Goal: Task Accomplishment & Management: Manage account settings

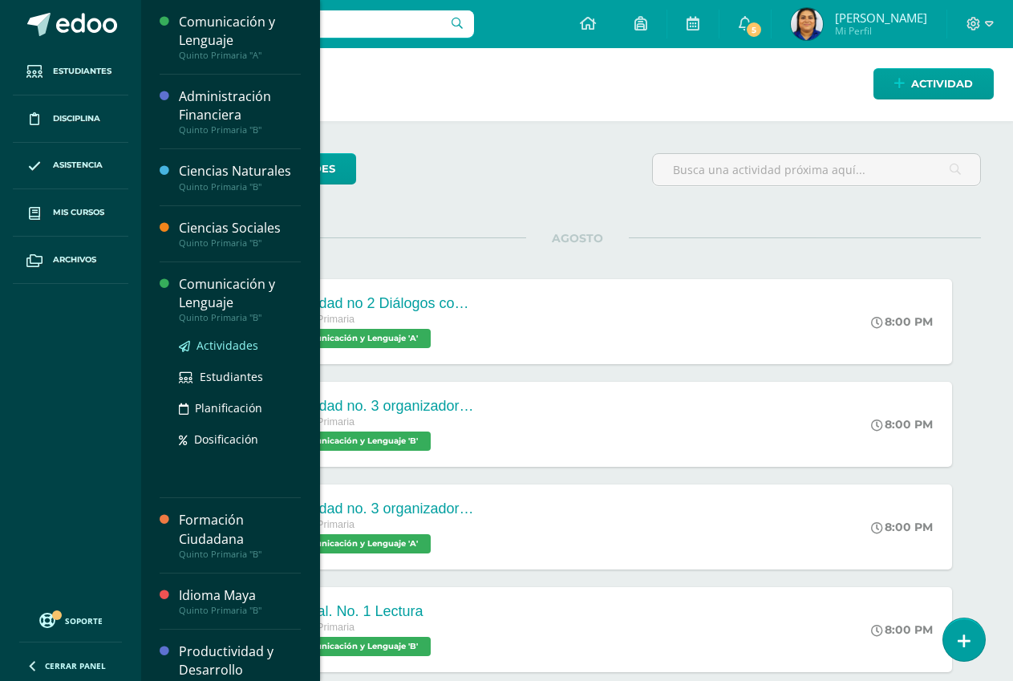
click at [218, 343] on span "Actividades" at bounding box center [228, 345] width 62 height 15
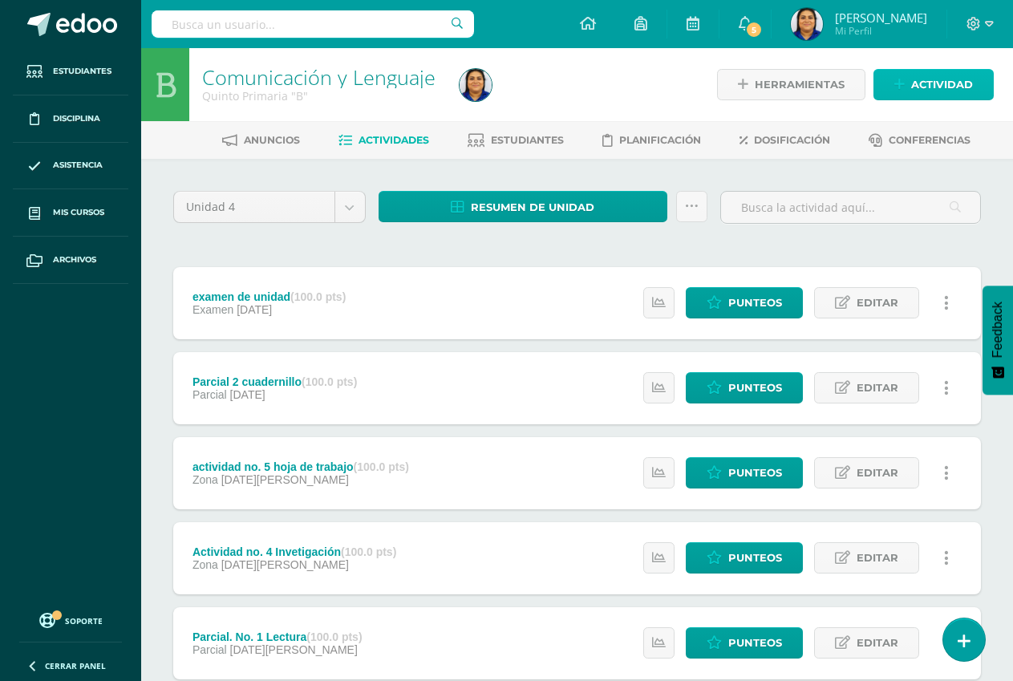
click at [941, 83] on span "Actividad" at bounding box center [942, 85] width 62 height 30
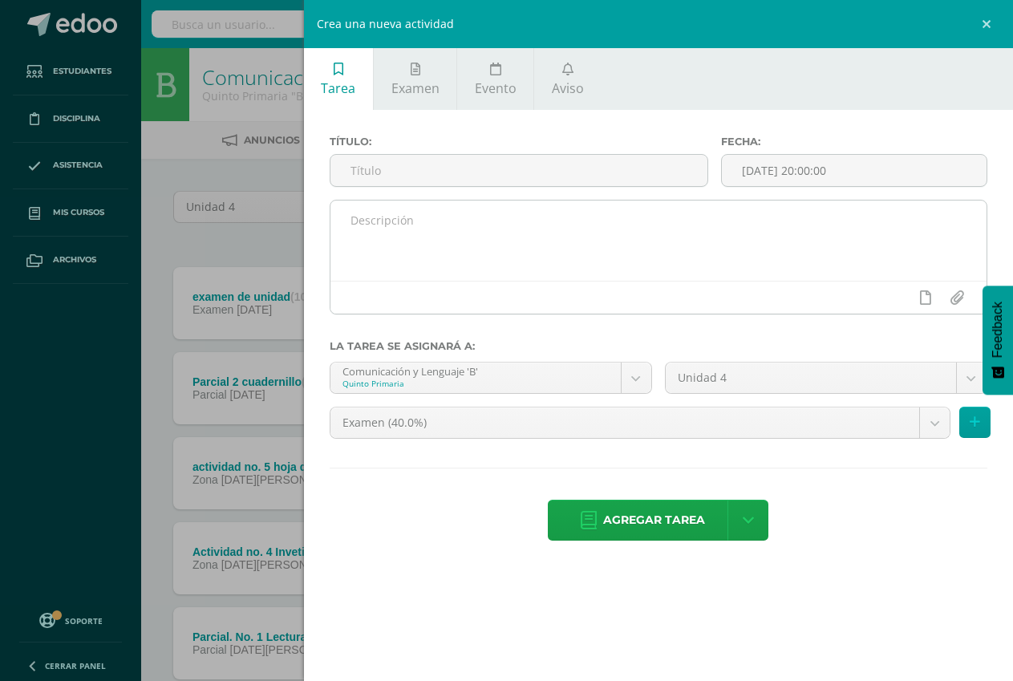
click at [363, 229] on textarea at bounding box center [659, 241] width 656 height 80
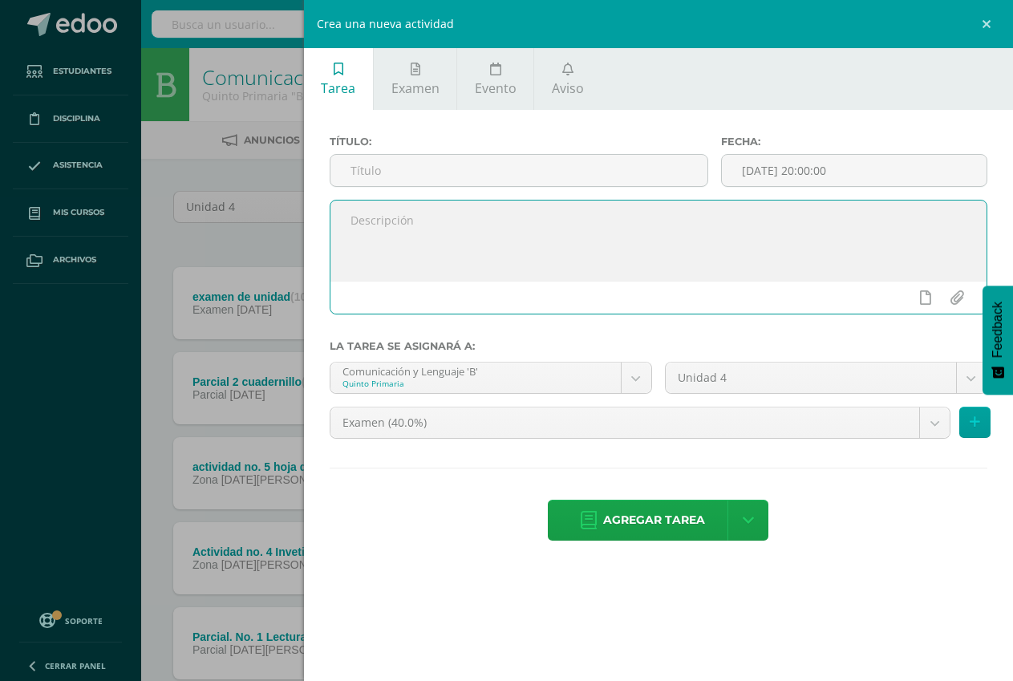
paste textarea "Diálogos constructivos Trabajo en equipo página 201."
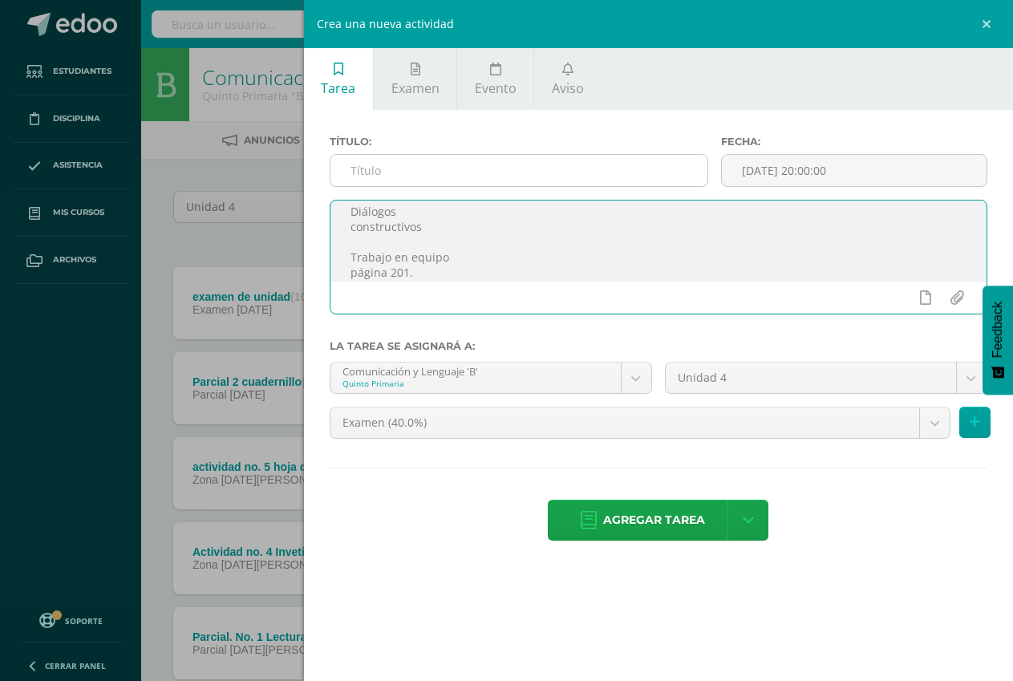
type textarea "Diálogos constructivos Trabajo en equipo página 201."
click at [392, 168] on input "text" at bounding box center [519, 170] width 377 height 31
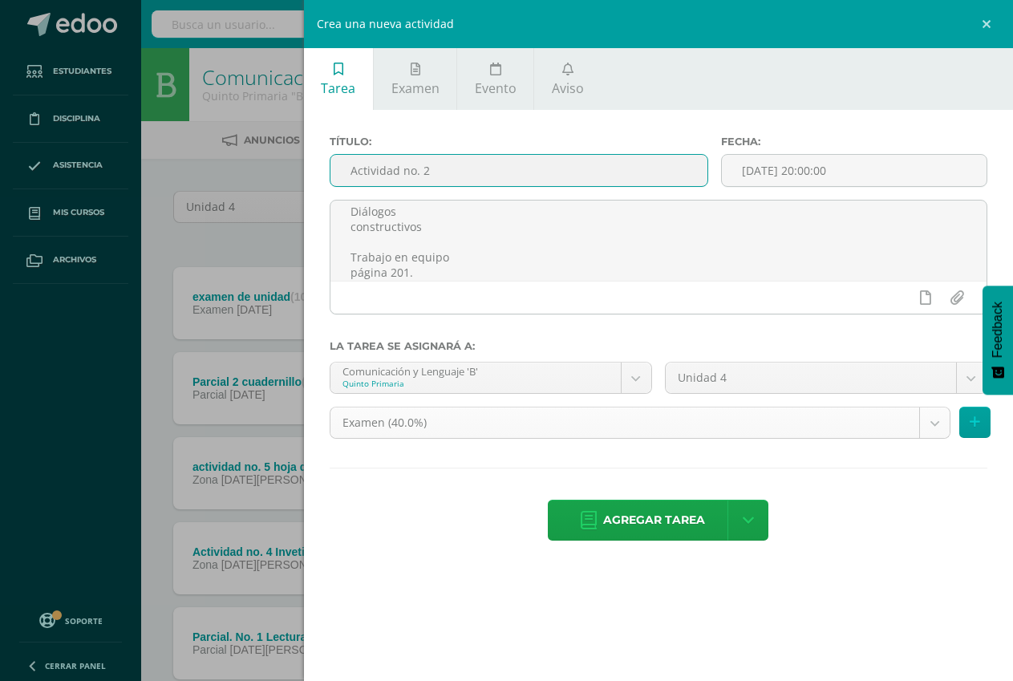
type input "Actividad no. 2"
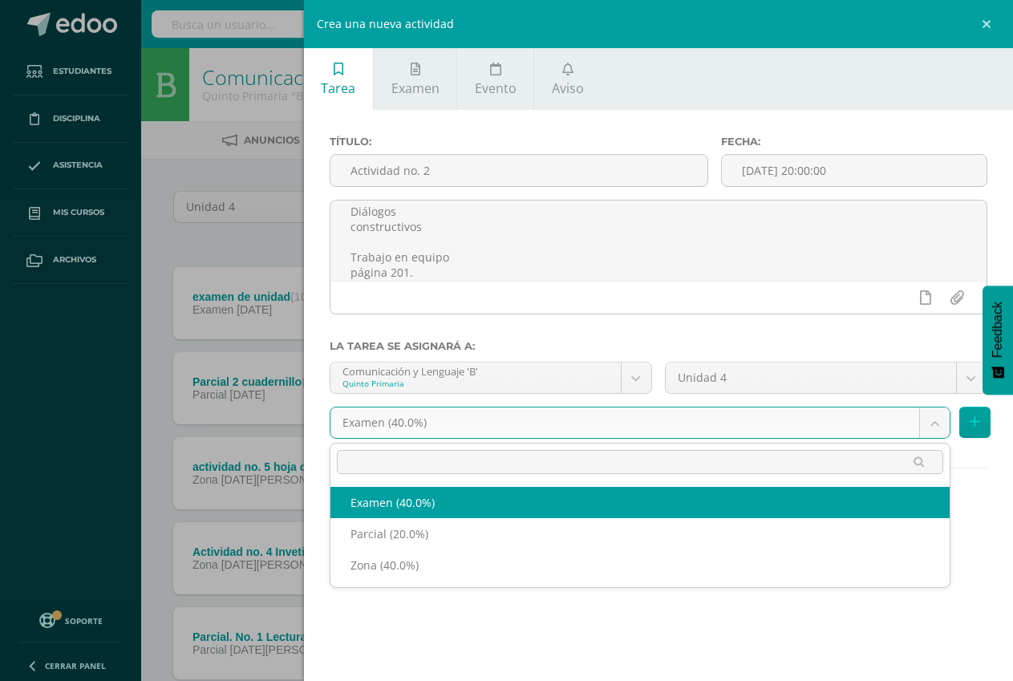
click at [500, 420] on body "Estudiantes Disciplina Asistencia Mis cursos Archivos Soporte Centro de ayuda Ú…" at bounding box center [506, 478] width 1013 height 956
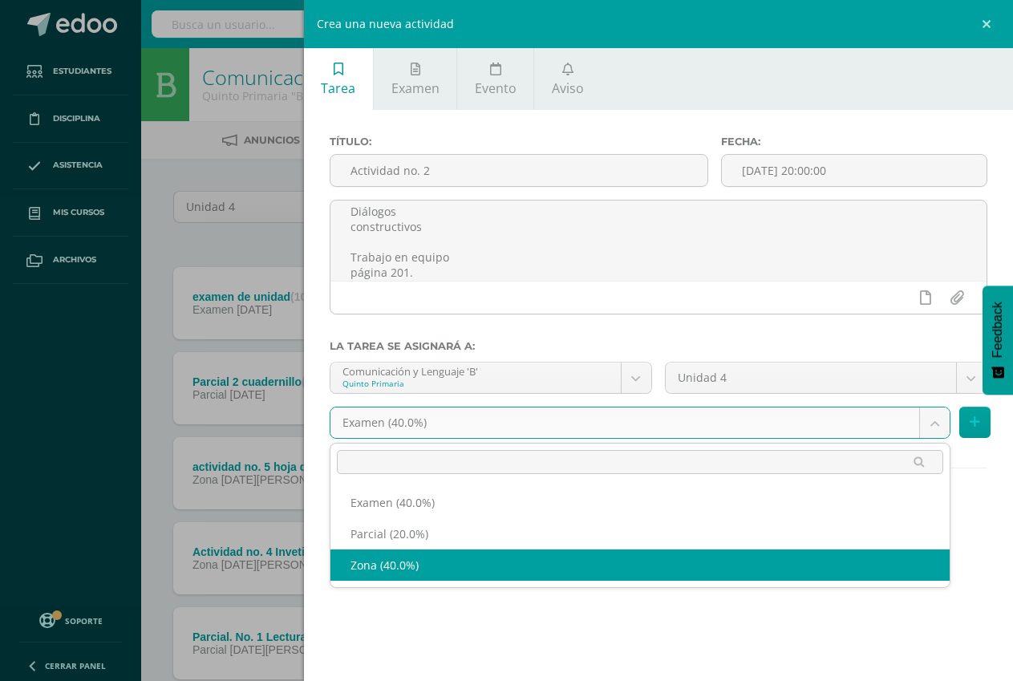
select select "190059"
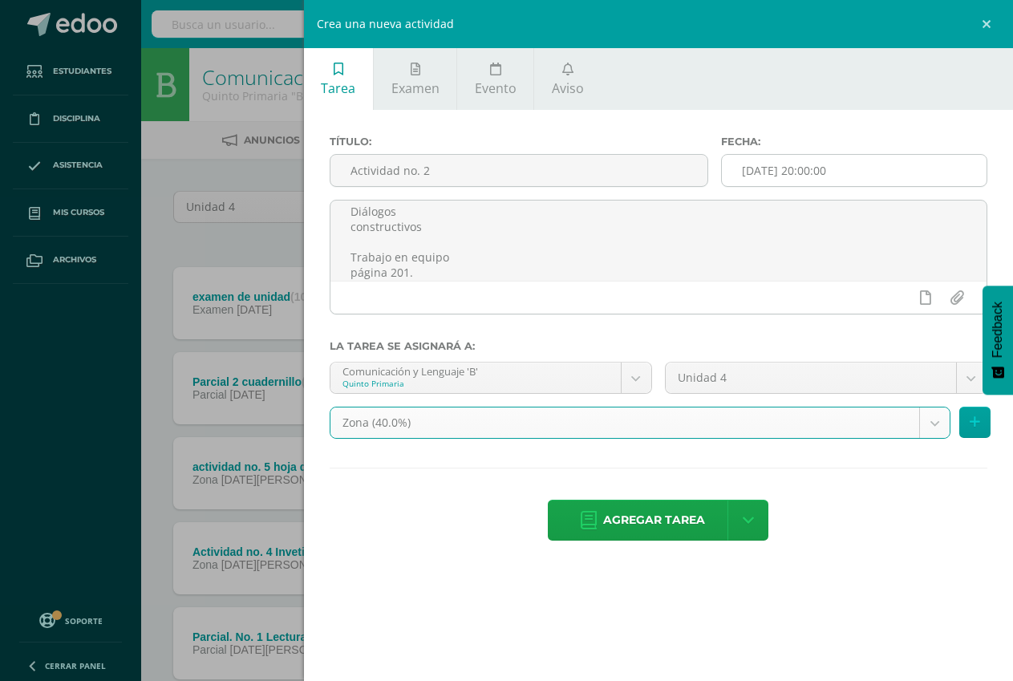
click at [826, 173] on input "[DATE] 20:00:00" at bounding box center [854, 170] width 265 height 31
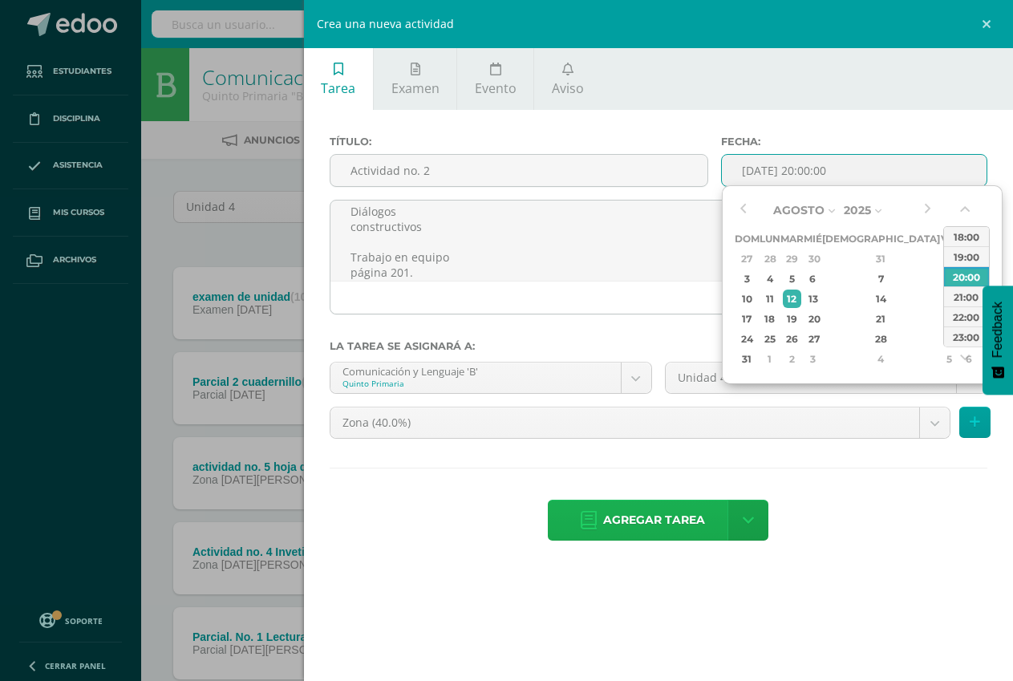
type input "2025-08-12 20:00"
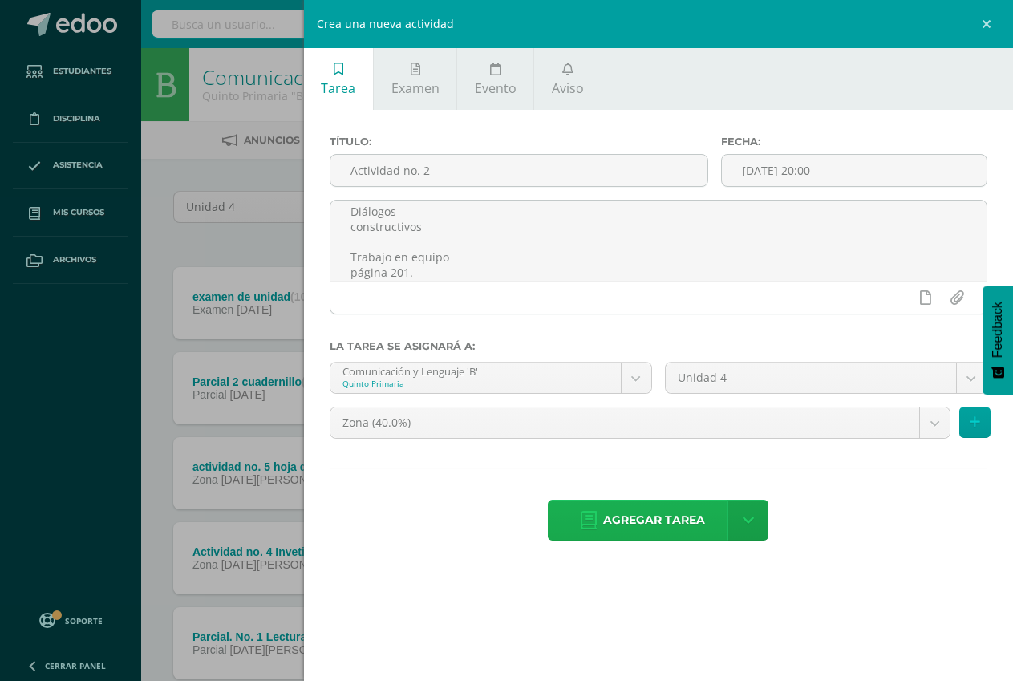
click at [646, 522] on span "Agregar tarea" at bounding box center [654, 520] width 102 height 39
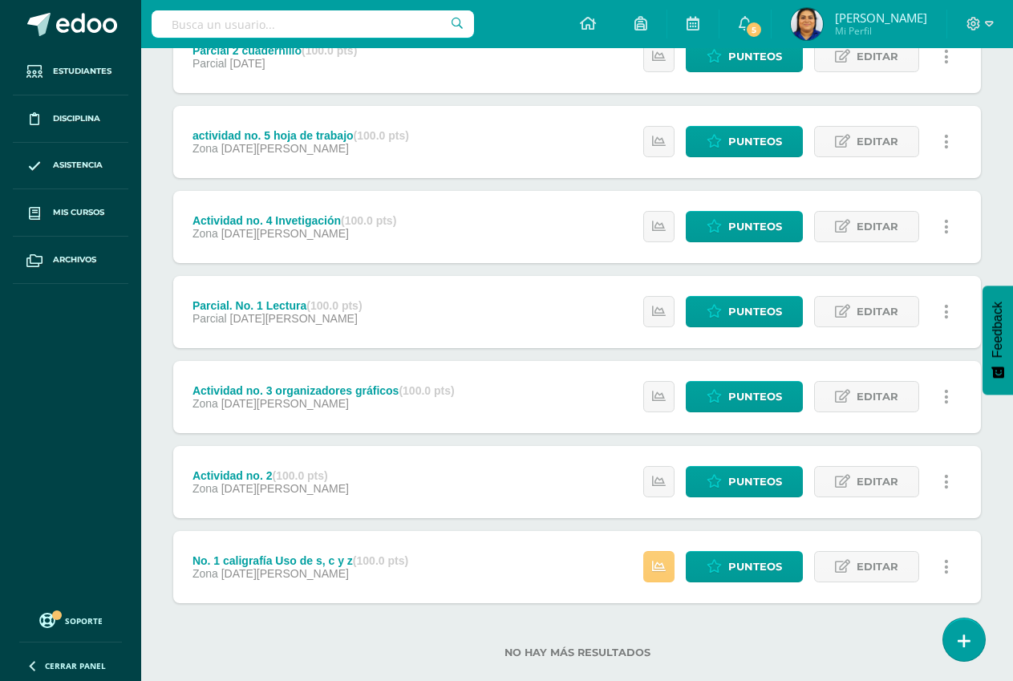
scroll to position [360, 0]
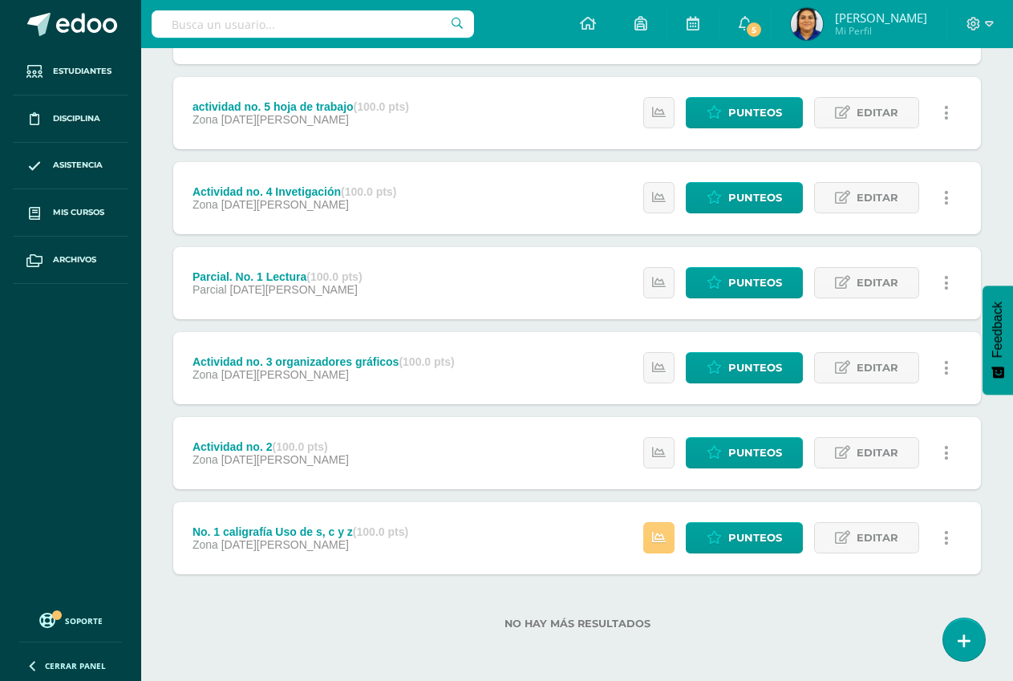
click at [416, 451] on div "Actividad no. 2 (100.0 pts) Zona 12 de Agosto Estatus de Actividad: 29 Estudian…" at bounding box center [577, 453] width 808 height 72
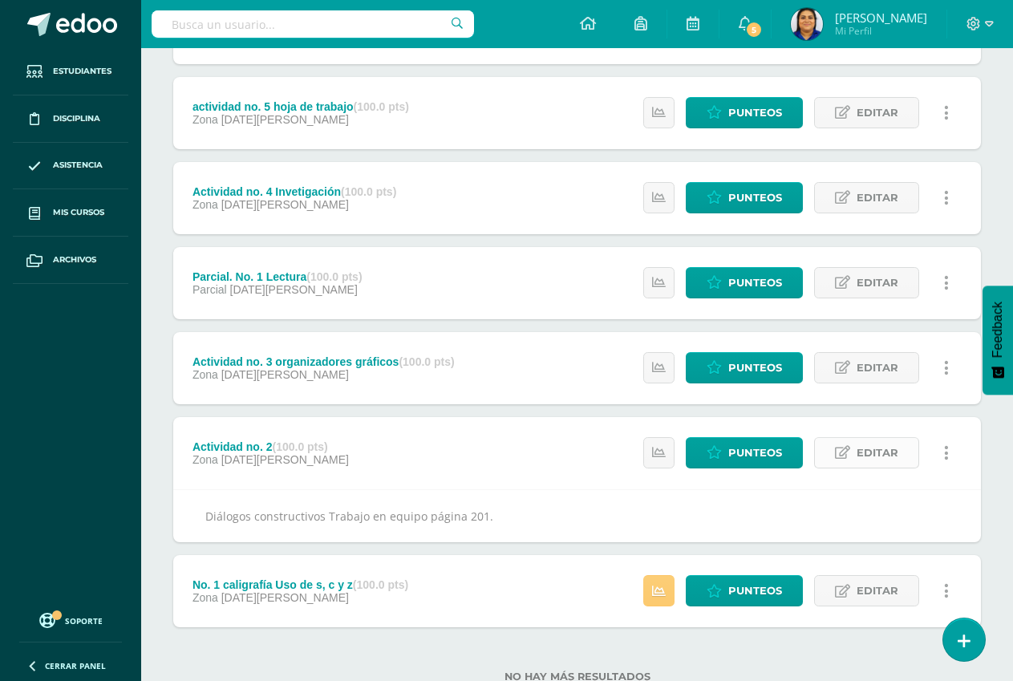
click at [872, 451] on span "Editar" at bounding box center [878, 453] width 42 height 30
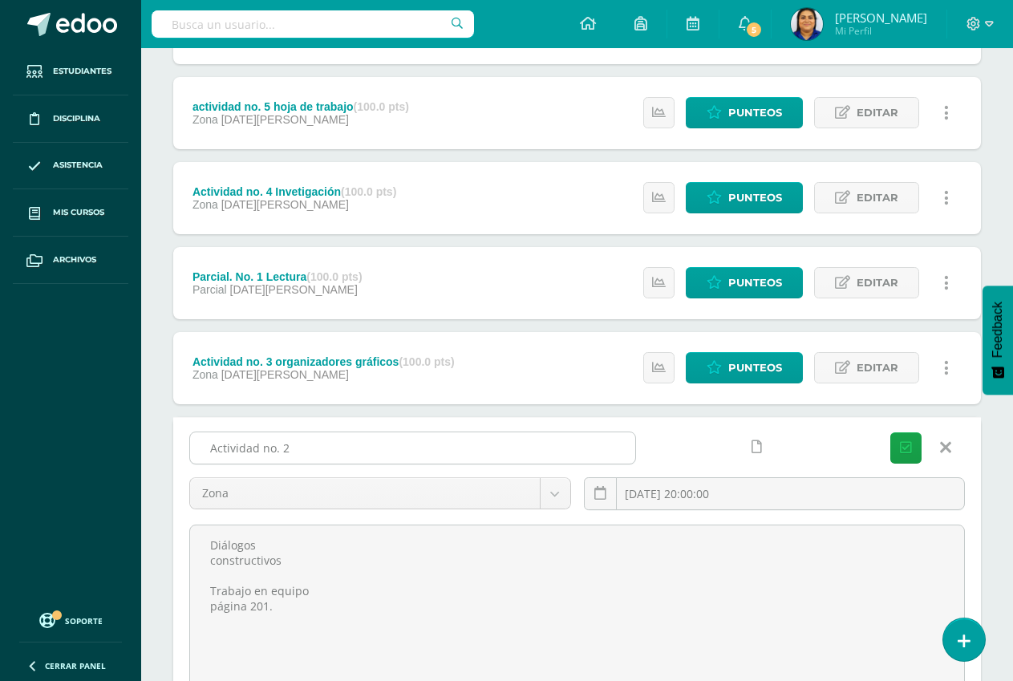
click at [312, 445] on input "Actividad no. 2" at bounding box center [412, 447] width 445 height 31
type input "Actividad no. 2 Diálogos constructivos"
click at [904, 441] on icon "submit" at bounding box center [906, 448] width 12 height 14
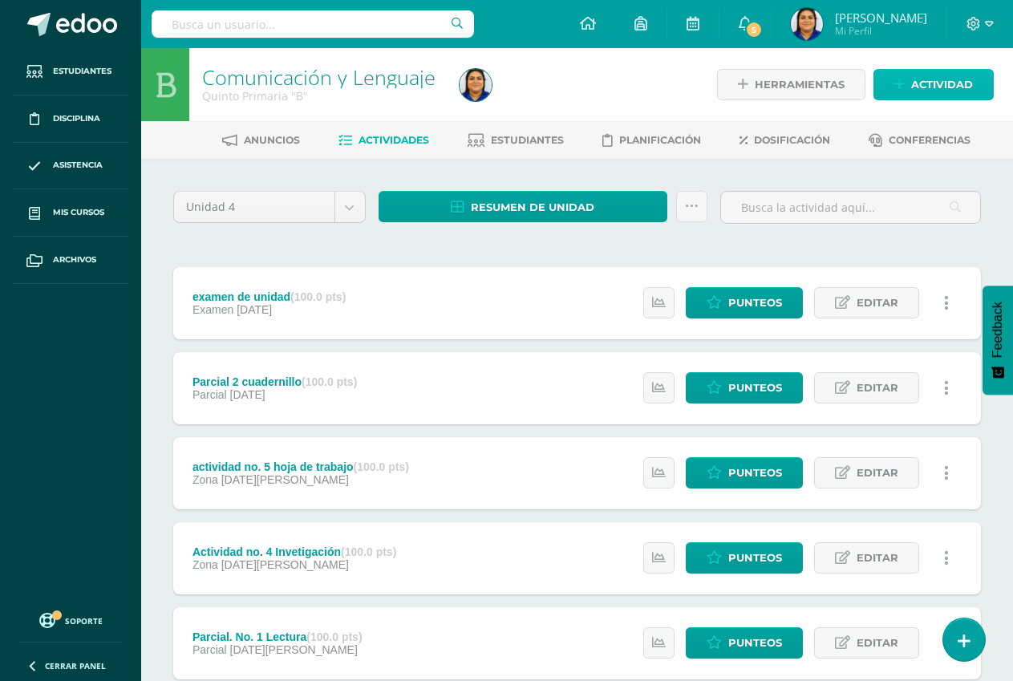
click at [925, 87] on span "Actividad" at bounding box center [942, 85] width 62 height 30
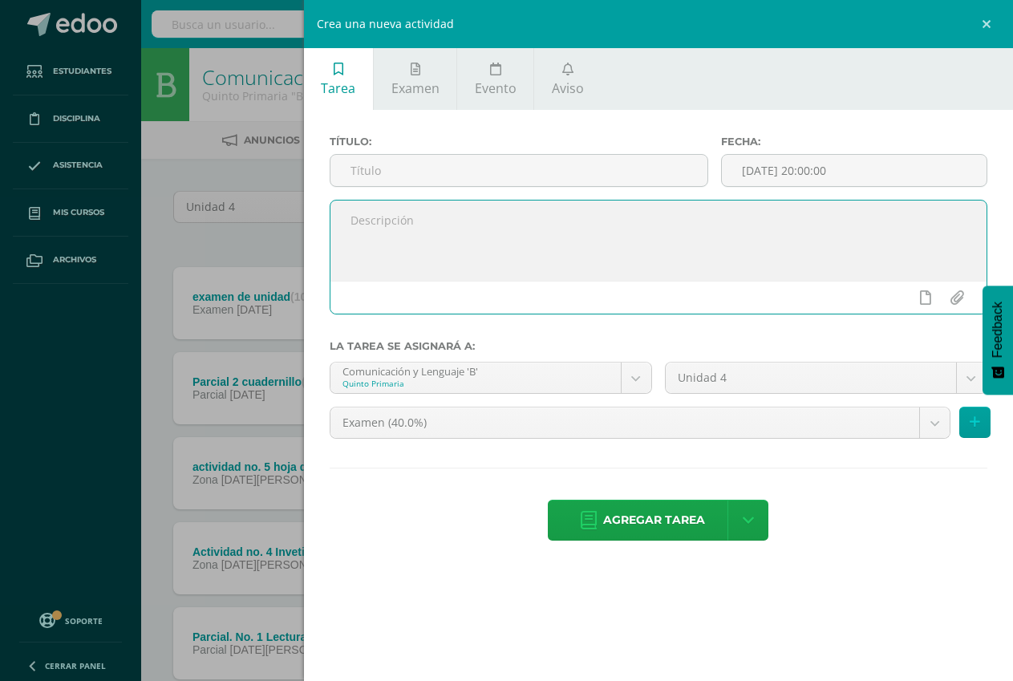
click at [348, 206] on textarea at bounding box center [659, 241] width 656 height 80
paste textarea "Descripción lugares turísticos de [GEOGRAPHIC_DATA]. Busca imágenes de lugares …"
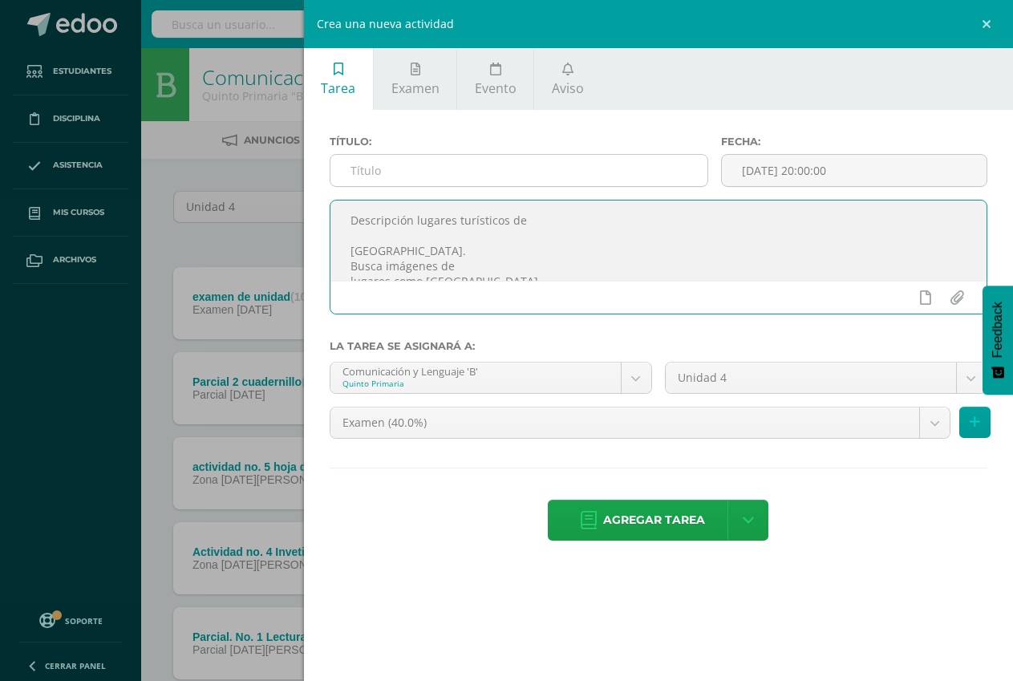
type textarea "Descripción lugares turísticos de [GEOGRAPHIC_DATA]. Busca imágenes de lugares …"
click at [379, 174] on input "text" at bounding box center [519, 170] width 377 height 31
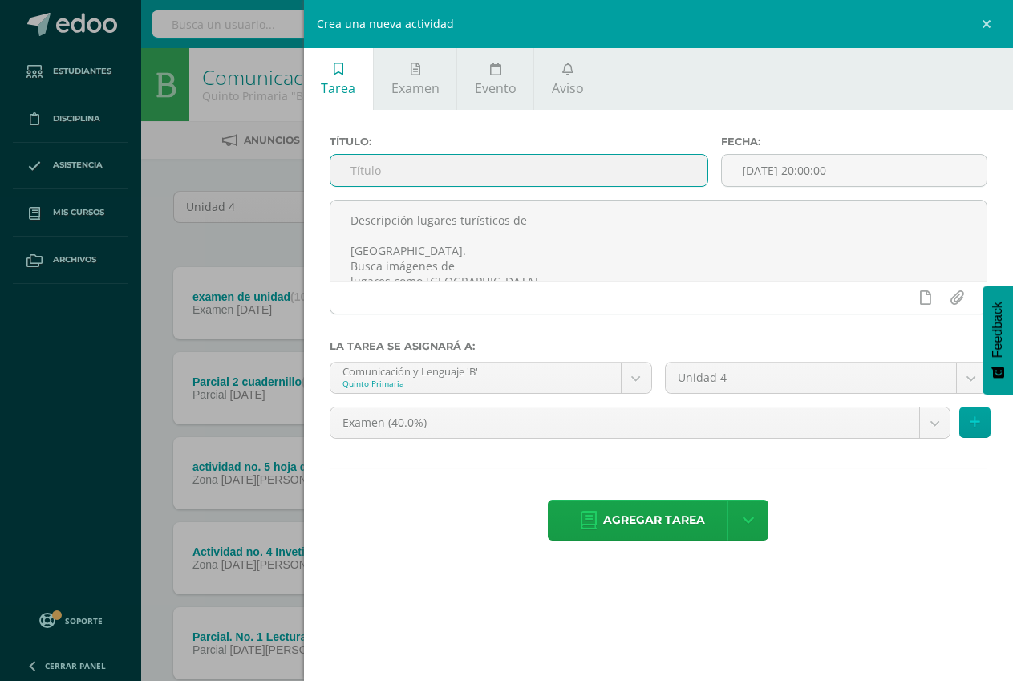
type input "a"
type input "Actividad no. 1 La descripción"
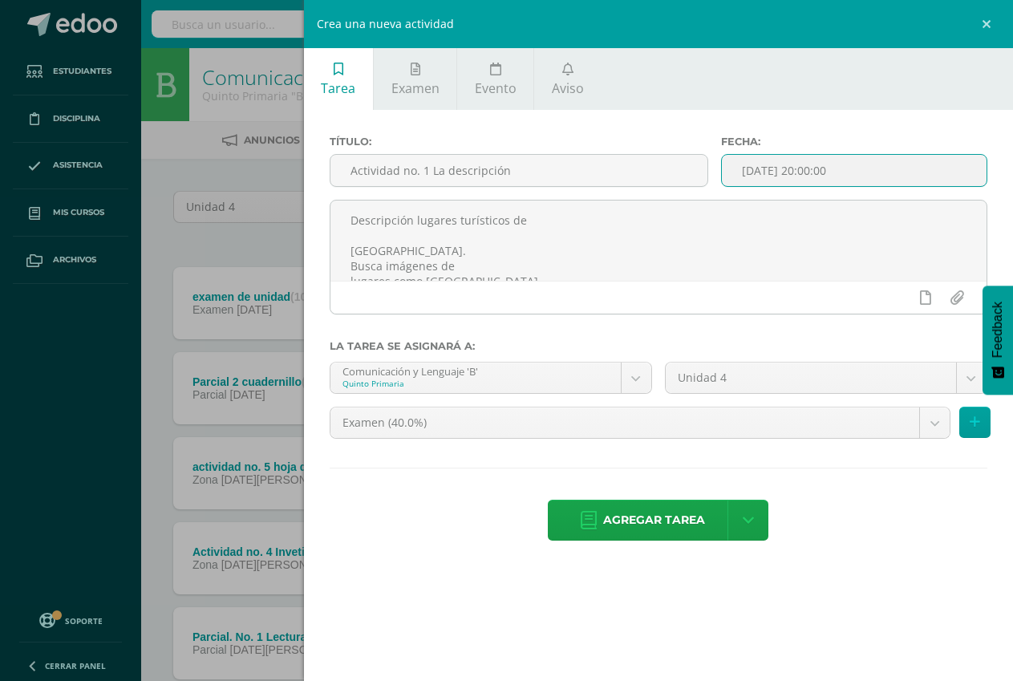
click at [826, 170] on input "[DATE] 20:00:00" at bounding box center [854, 170] width 265 height 31
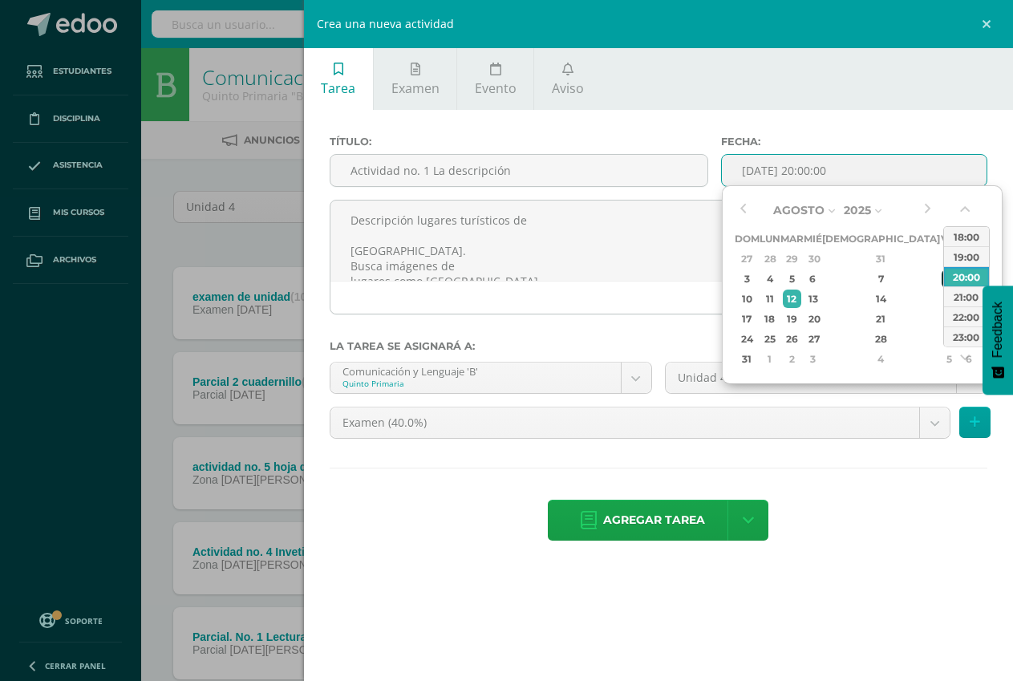
click at [942, 278] on div "8" at bounding box center [949, 279] width 14 height 18
type input "2025-08-08 20:00"
click at [858, 127] on div "Título: Actividad no. 1 La descripción Fecha: 2025-08-08 20:00 Descripción luga…" at bounding box center [658, 340] width 709 height 460
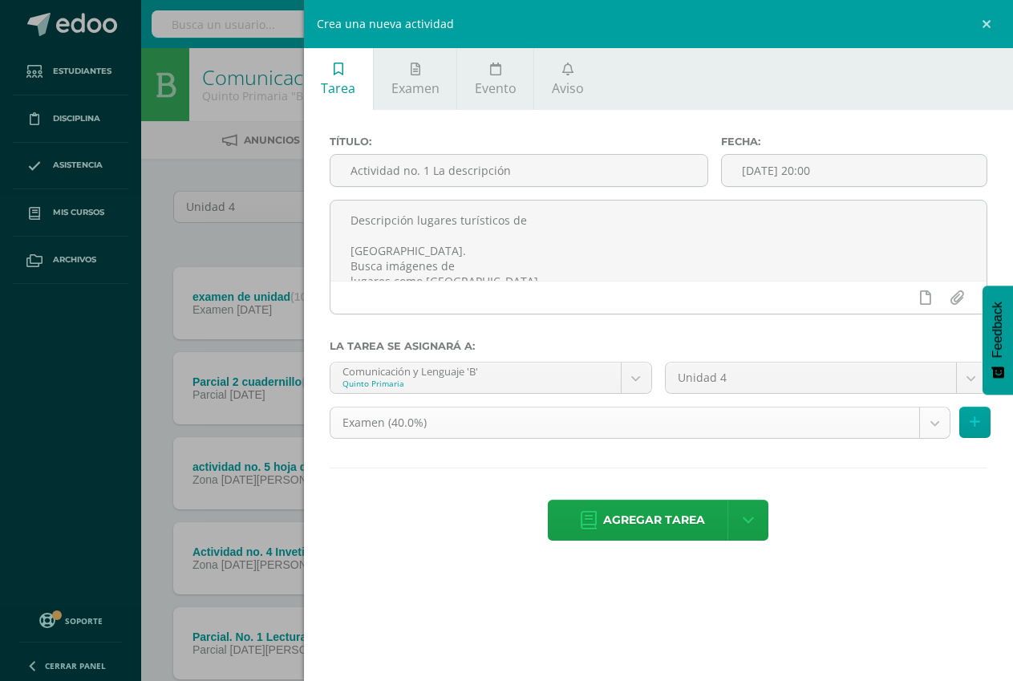
click at [558, 419] on body "La tarea Actividad no. 2 Diálogos constructivos fue editada exitosamente. Estud…" at bounding box center [506, 520] width 1013 height 1041
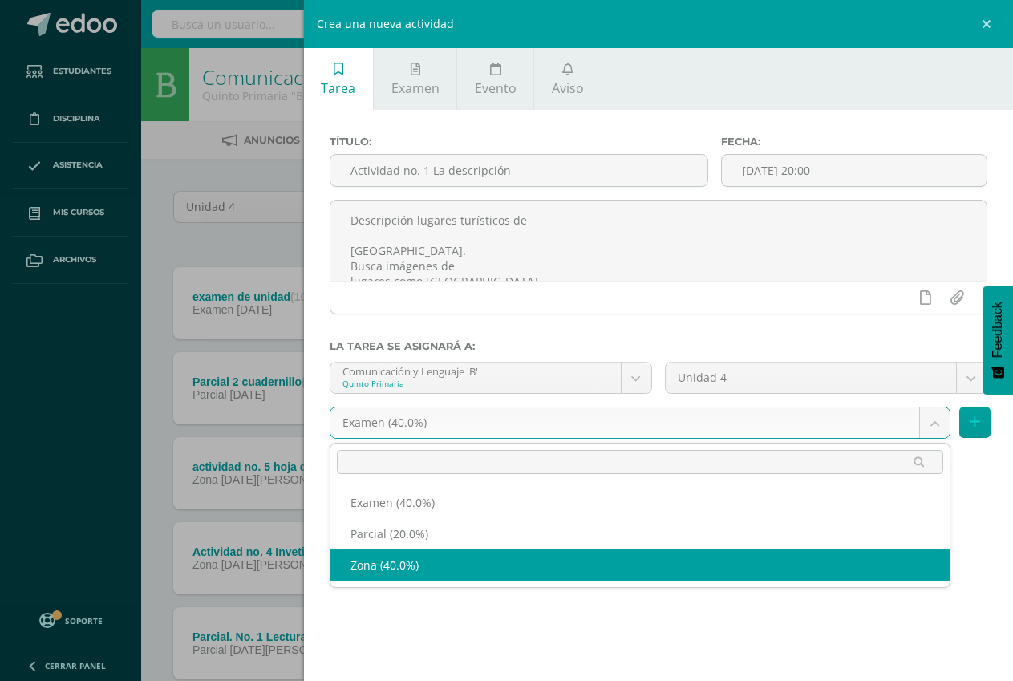
select select "190059"
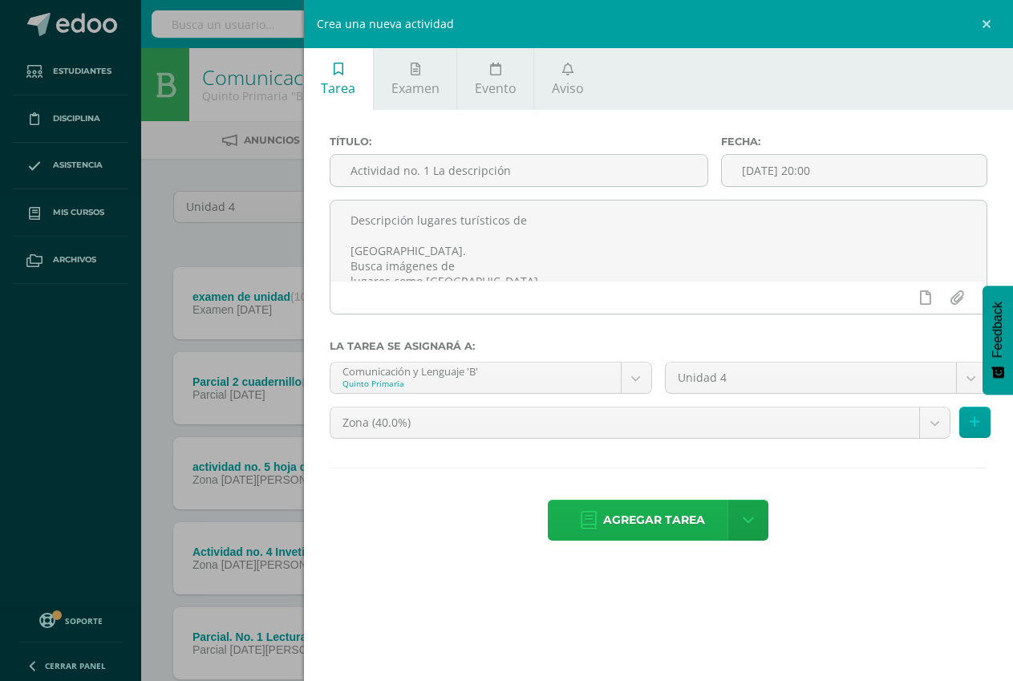
click at [665, 527] on span "Agregar tarea" at bounding box center [654, 520] width 102 height 39
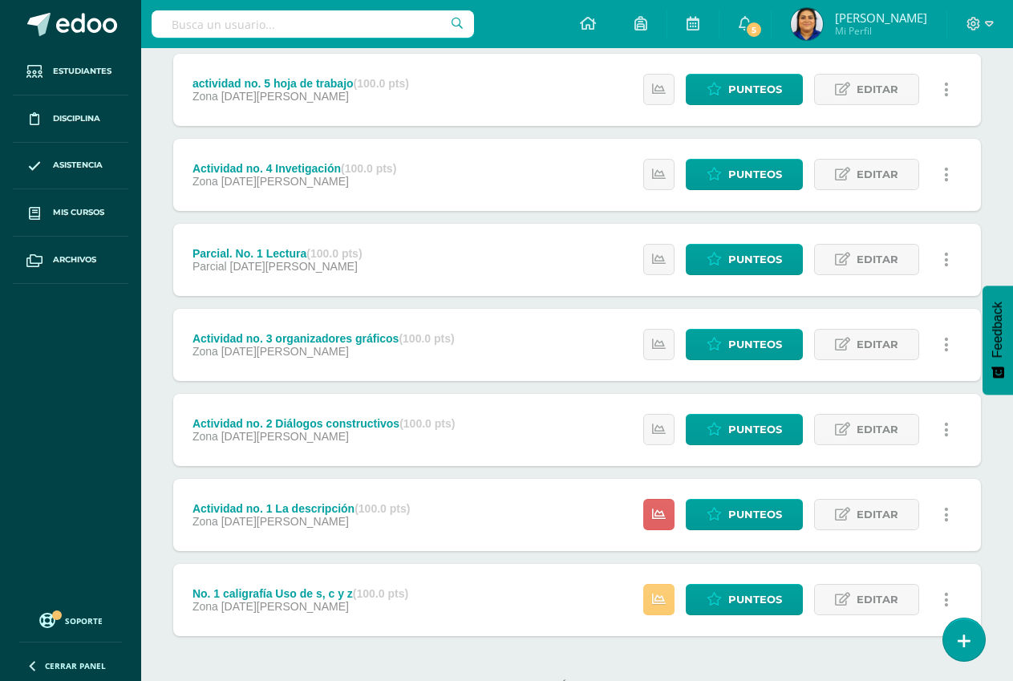
scroll to position [445, 0]
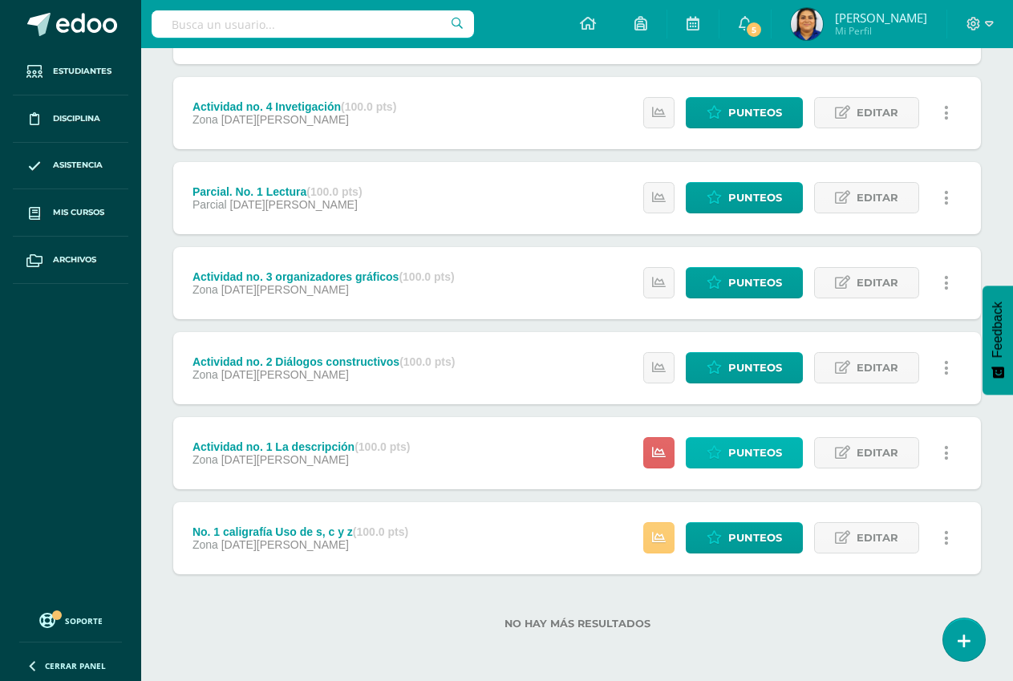
click at [757, 450] on span "Punteos" at bounding box center [756, 453] width 54 height 30
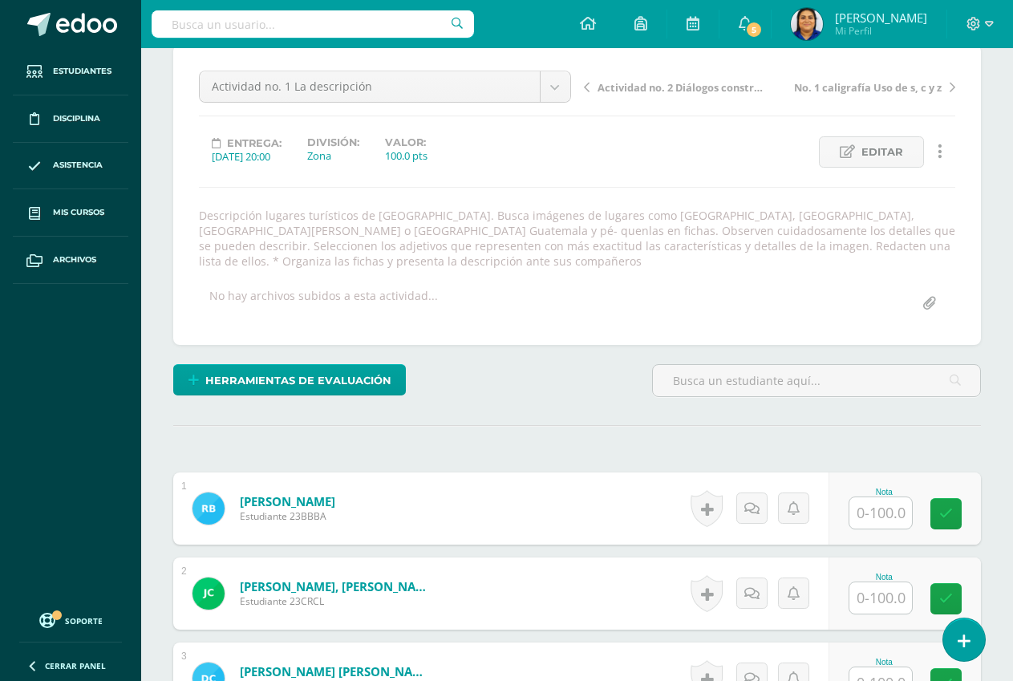
click at [875, 514] on input "text" at bounding box center [881, 512] width 63 height 31
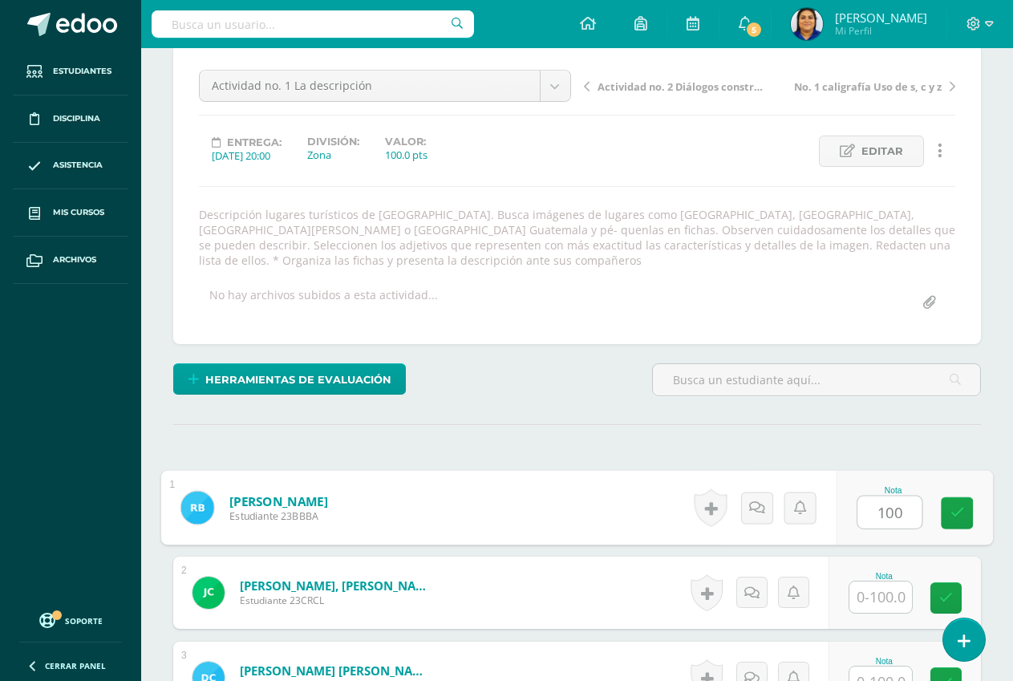
type input "100"
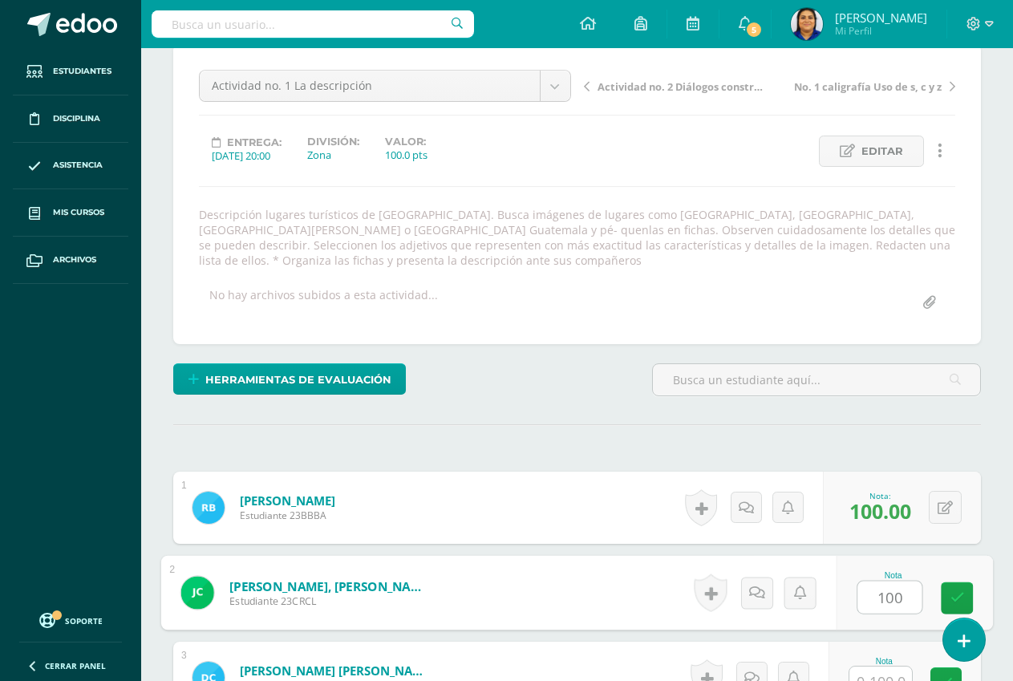
scroll to position [148, 0]
type input "100"
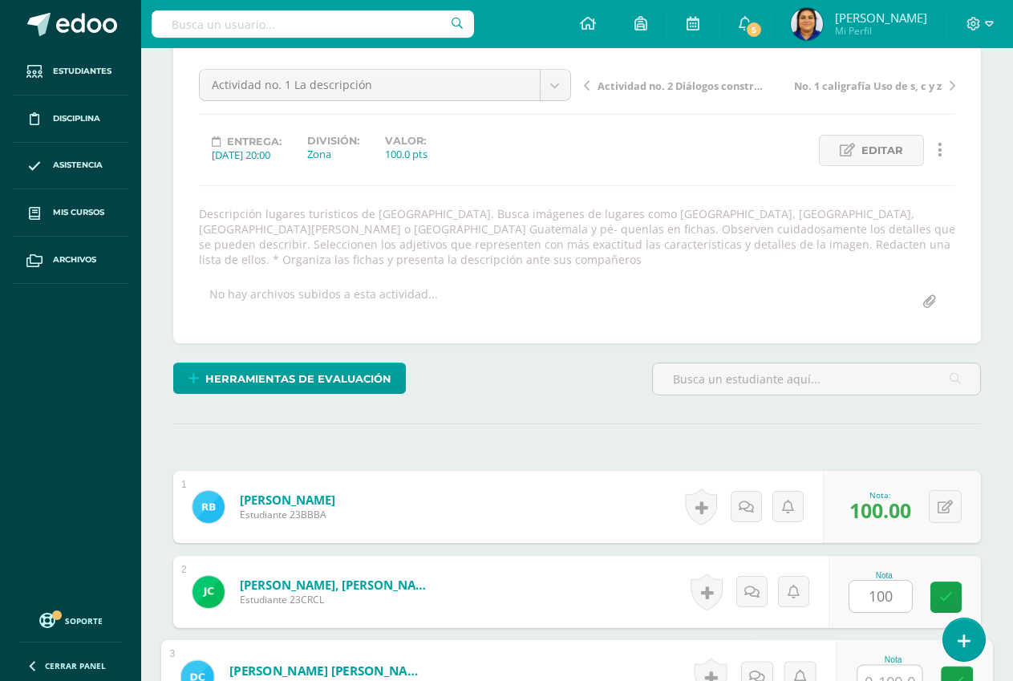
scroll to position [163, 0]
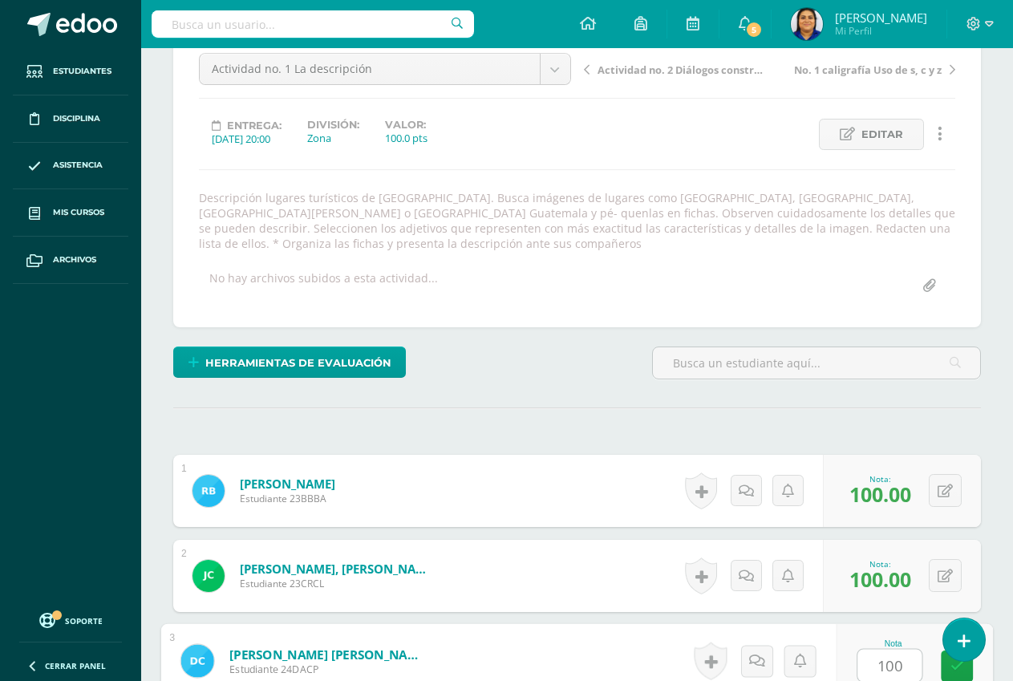
type input "100"
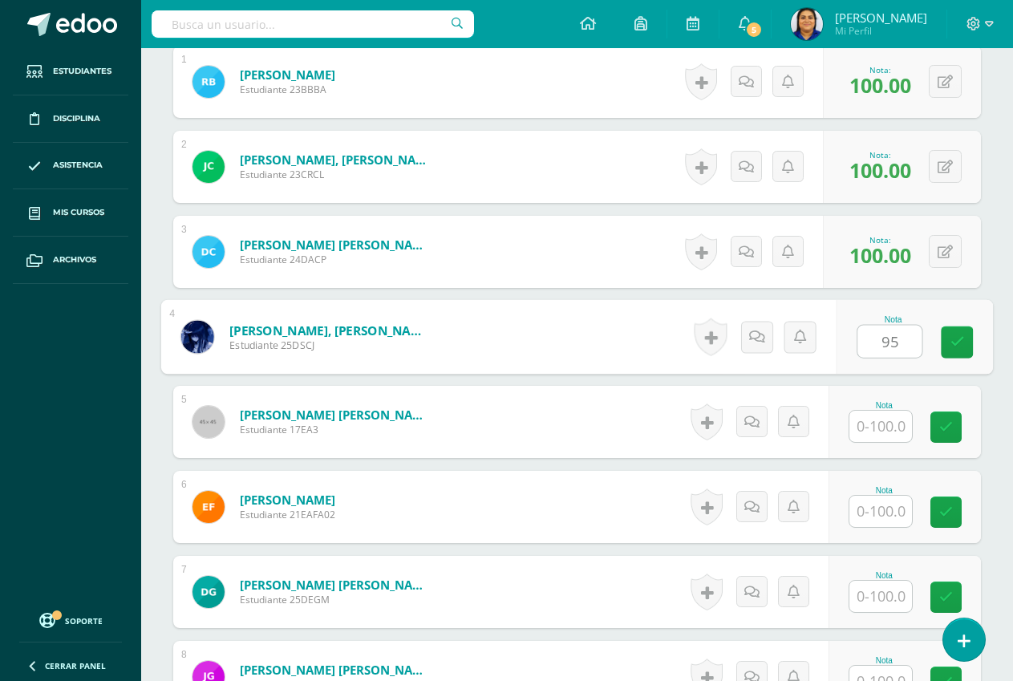
type input "95"
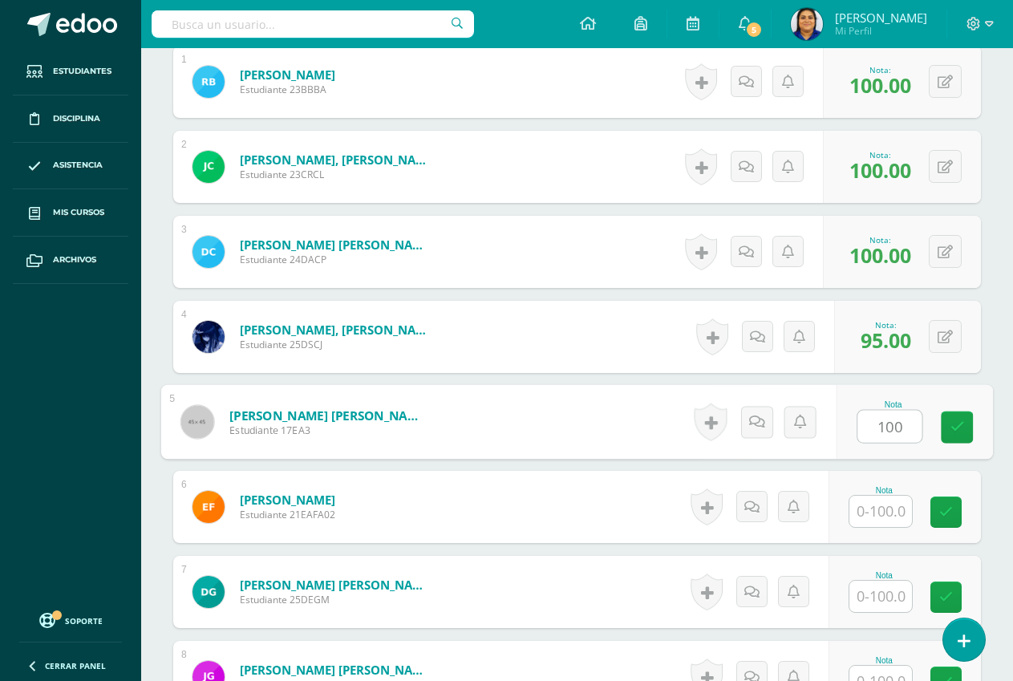
type input "100"
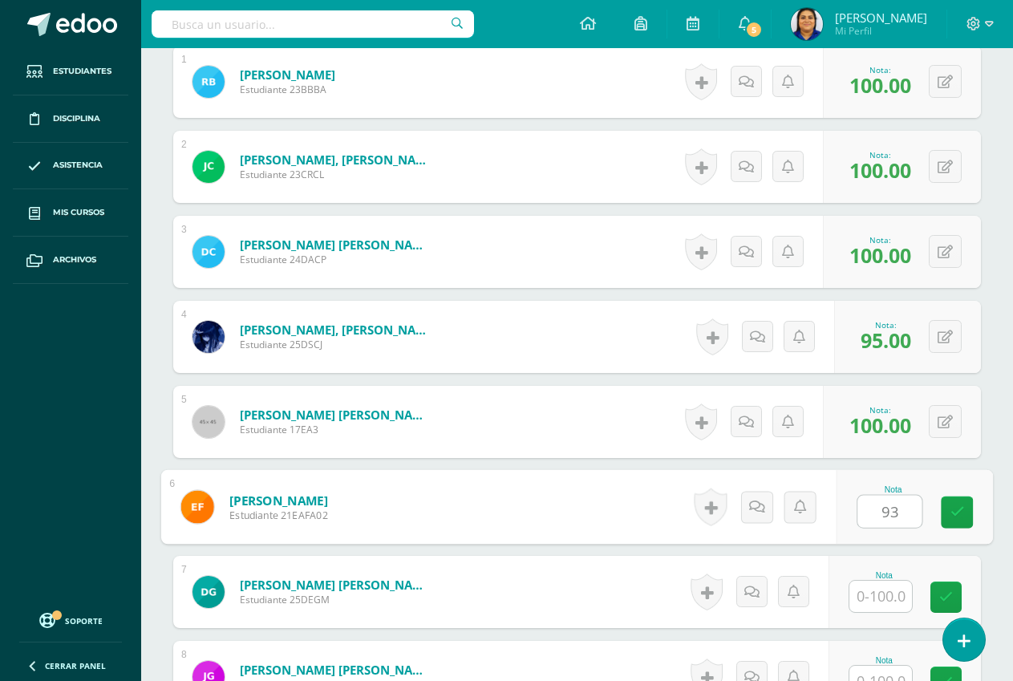
type input "93"
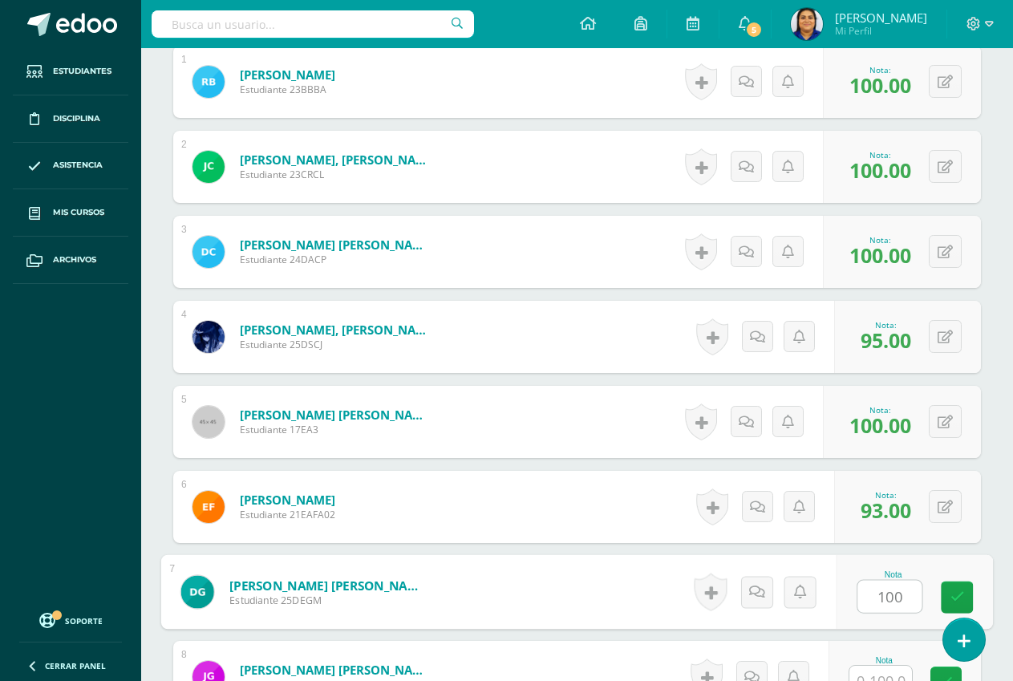
type input "100"
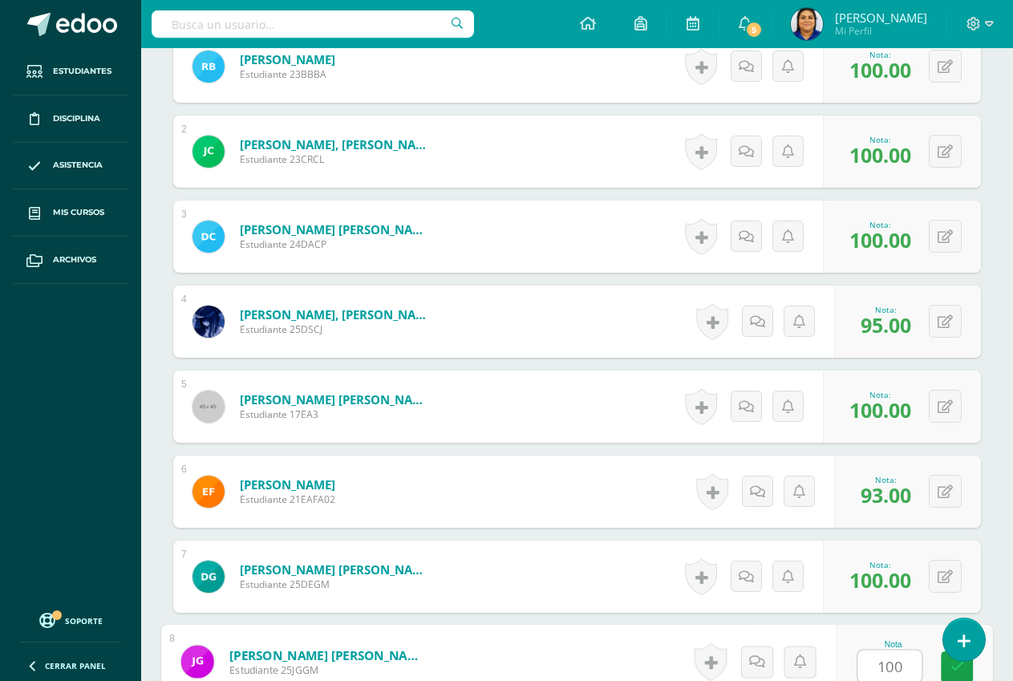
type input "100"
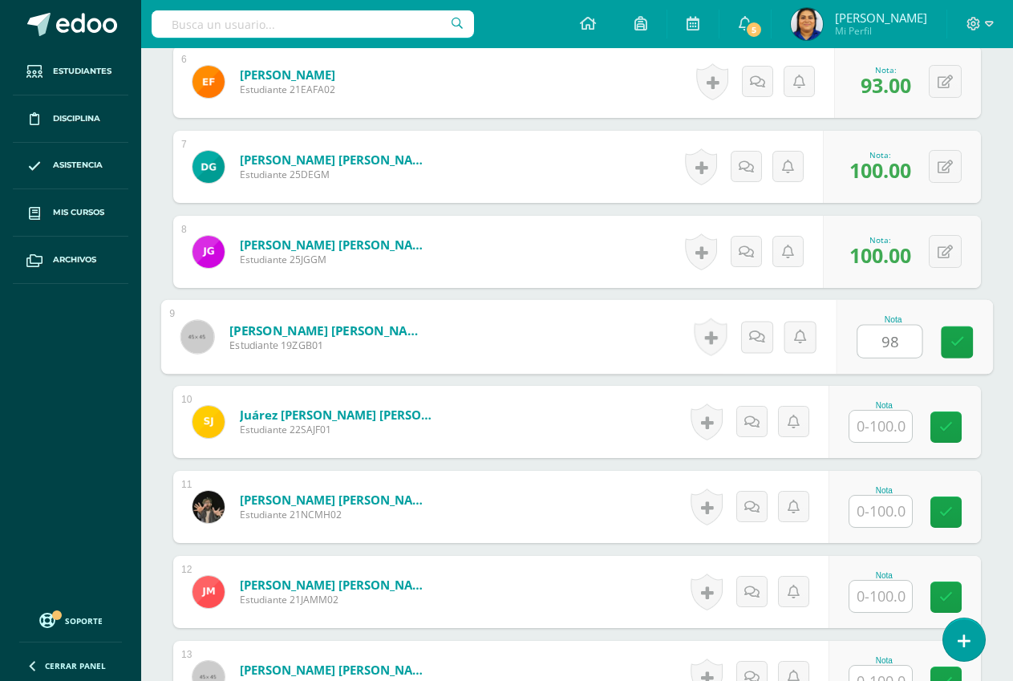
type input "98"
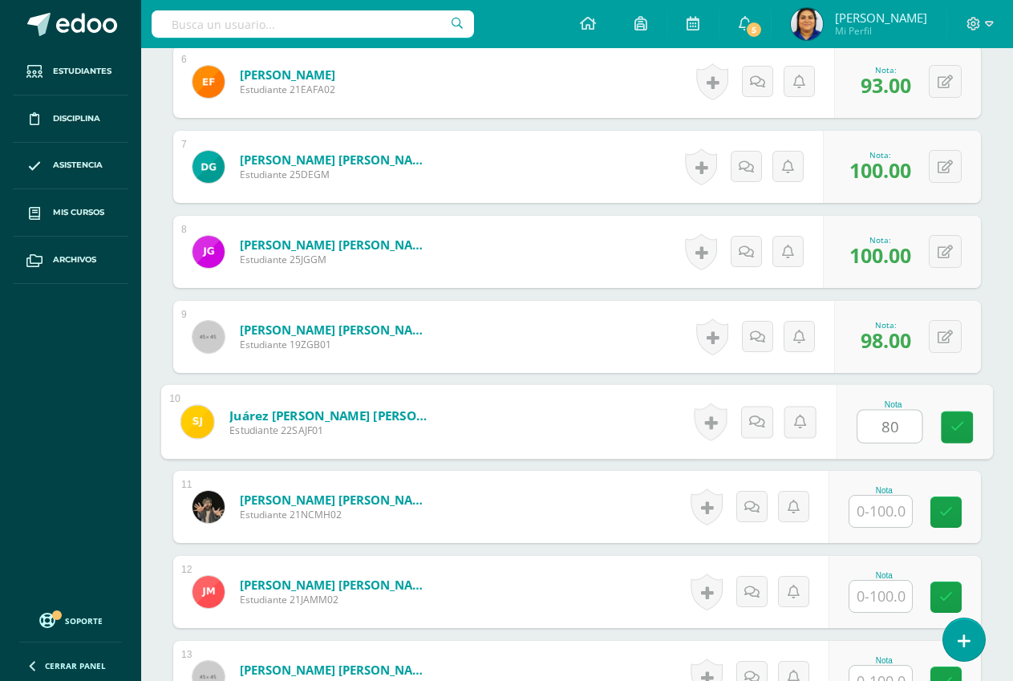
type input "80"
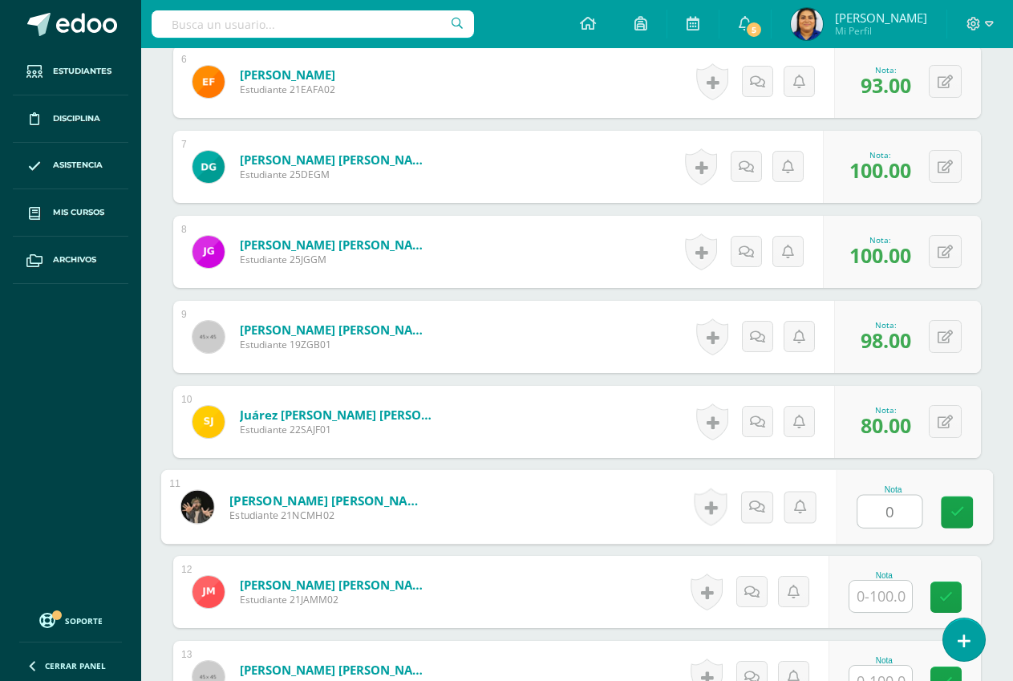
type input "0"
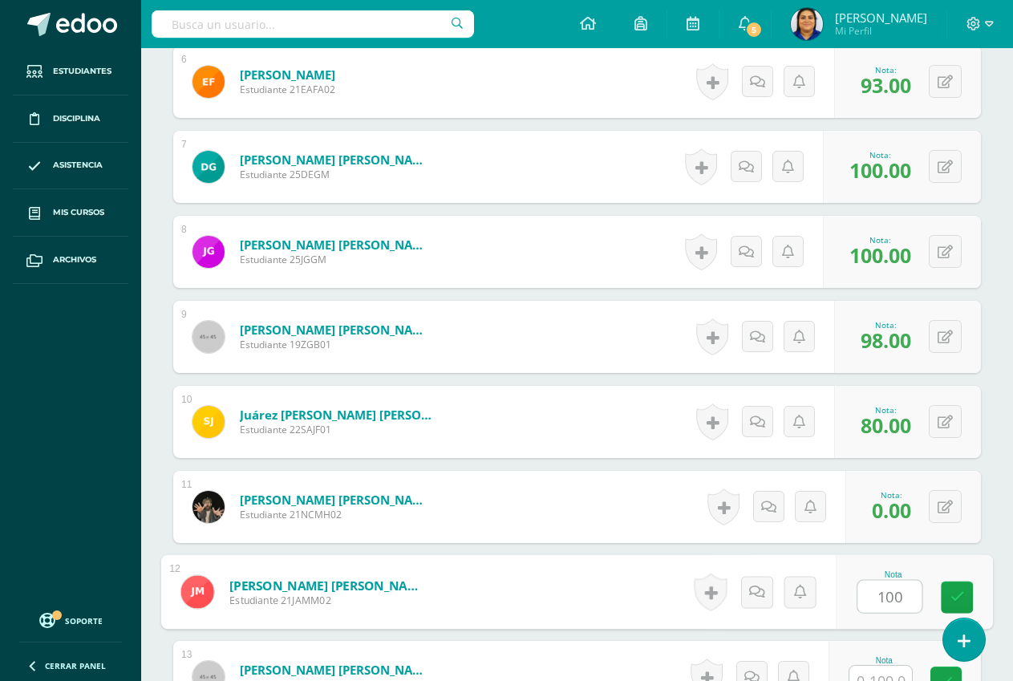
type input "100"
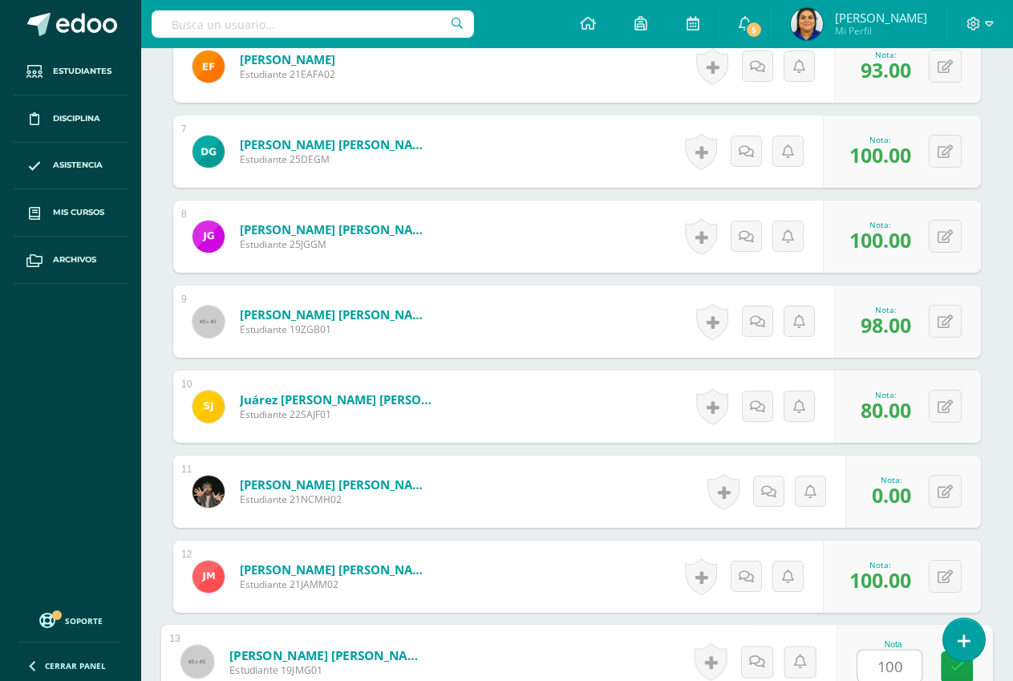
type input "100"
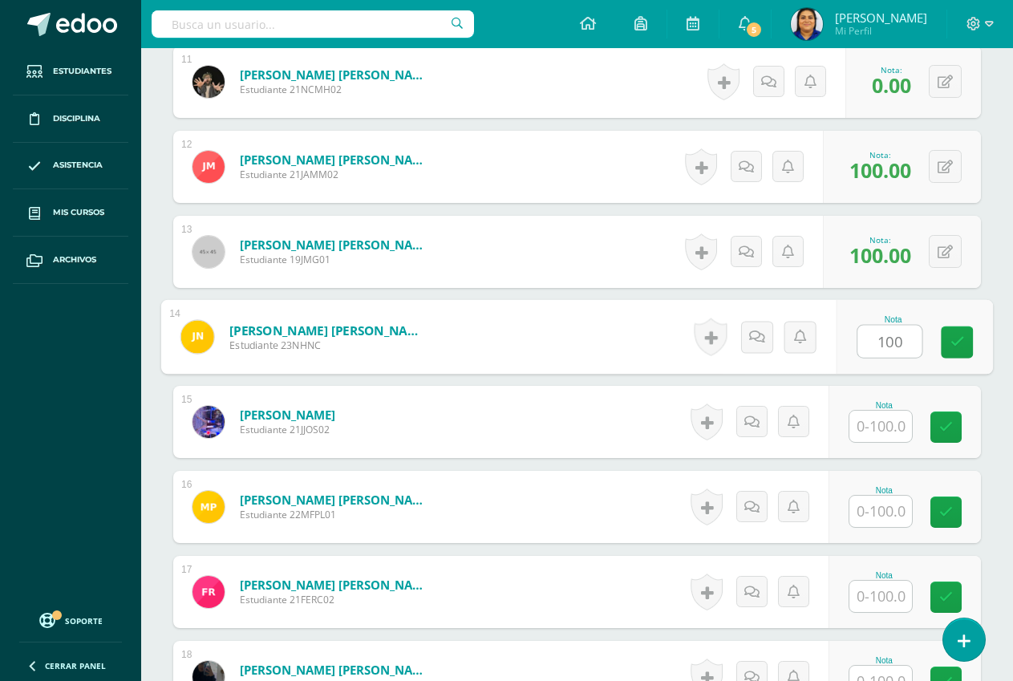
type input "100"
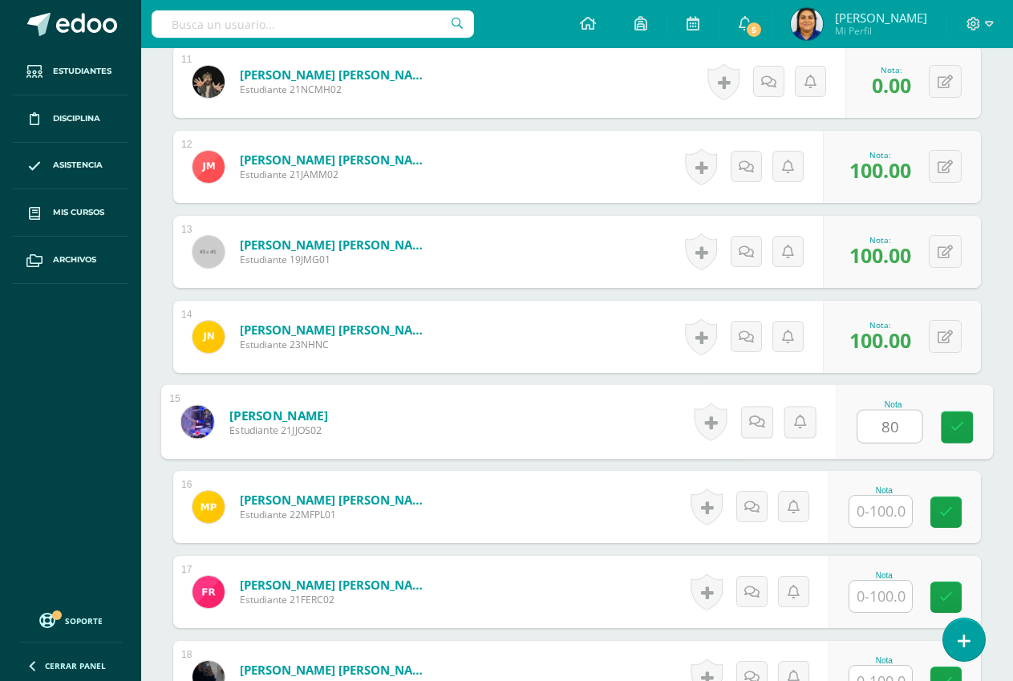
type input "80"
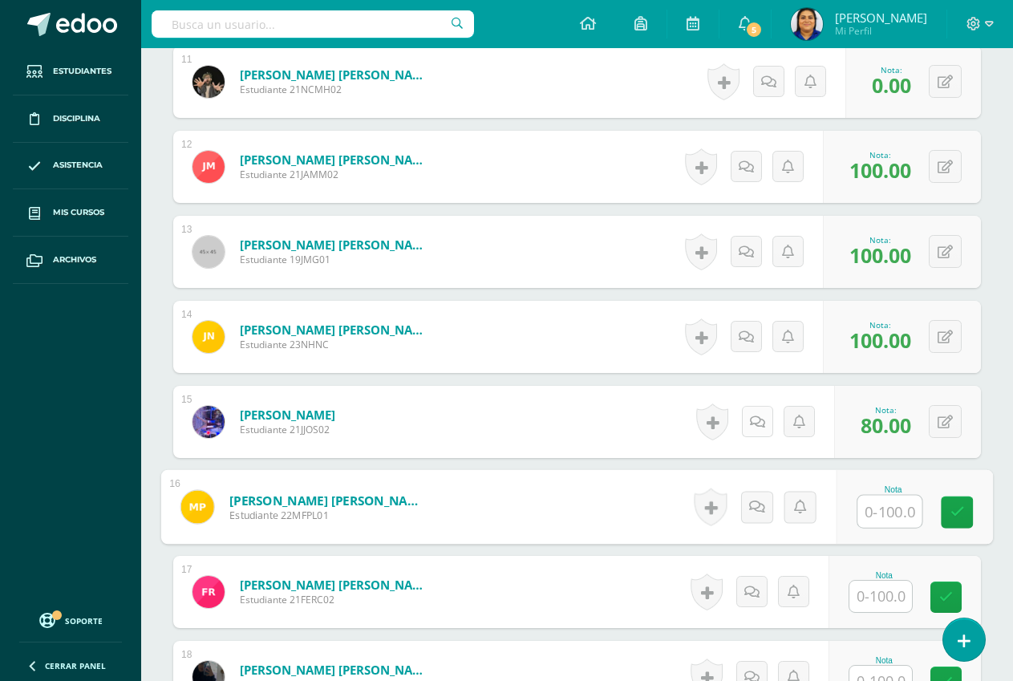
click at [754, 420] on icon at bounding box center [757, 423] width 15 height 14
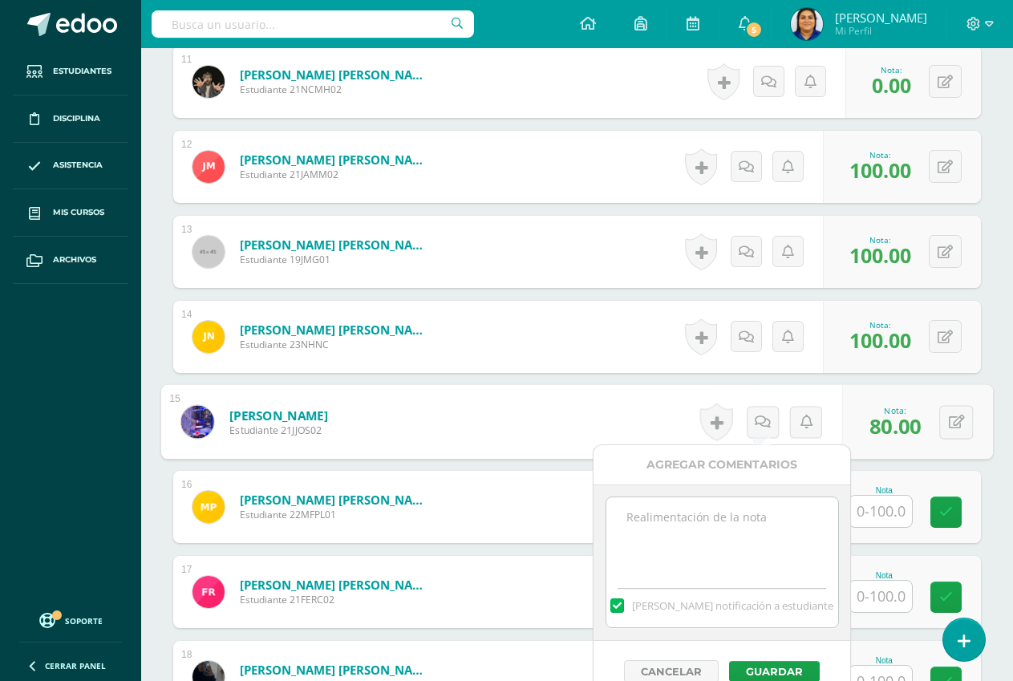
click at [709, 518] on textarea at bounding box center [723, 537] width 232 height 80
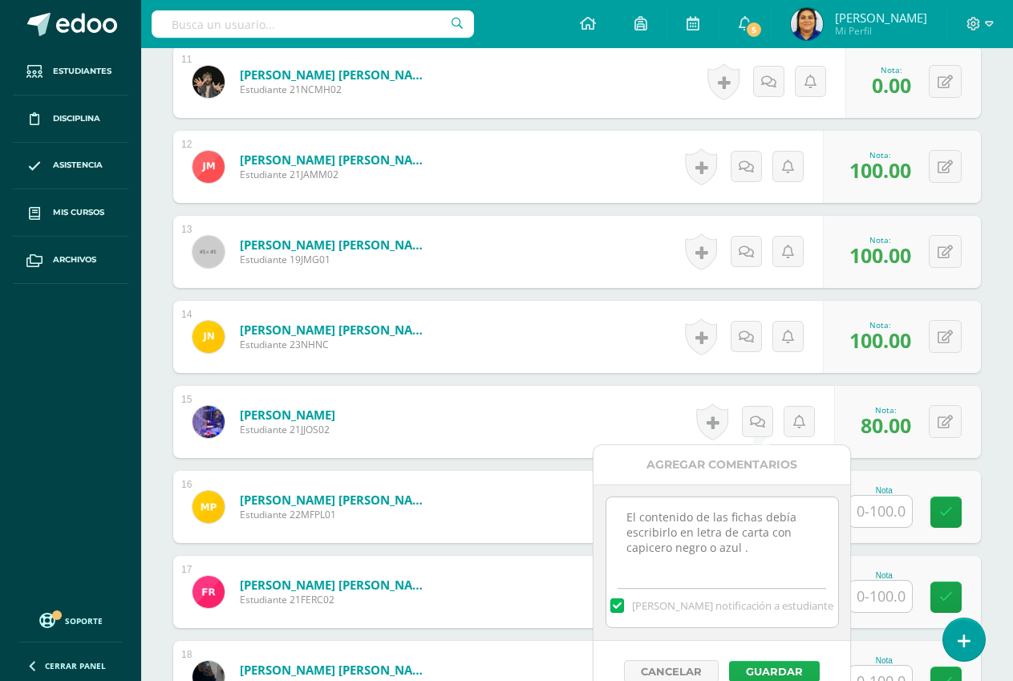
type textarea "El contenido de las fichas debía escribirlo en letra de carta con capicero negr…"
click at [777, 669] on button "Guardar" at bounding box center [774, 671] width 91 height 21
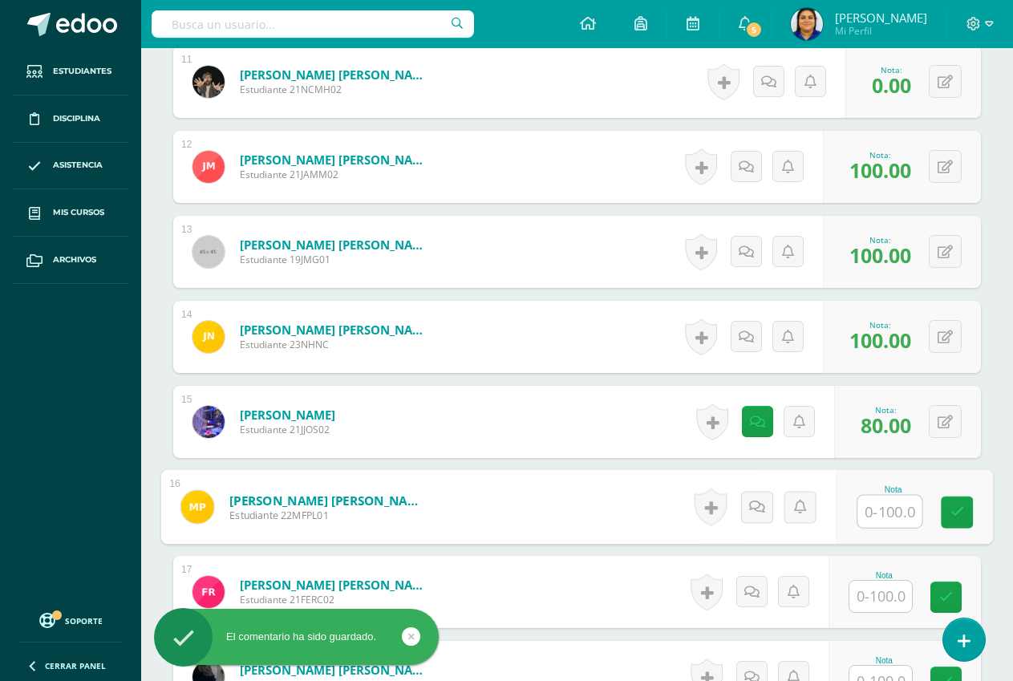
click at [886, 517] on input "text" at bounding box center [890, 512] width 64 height 32
type input "100"
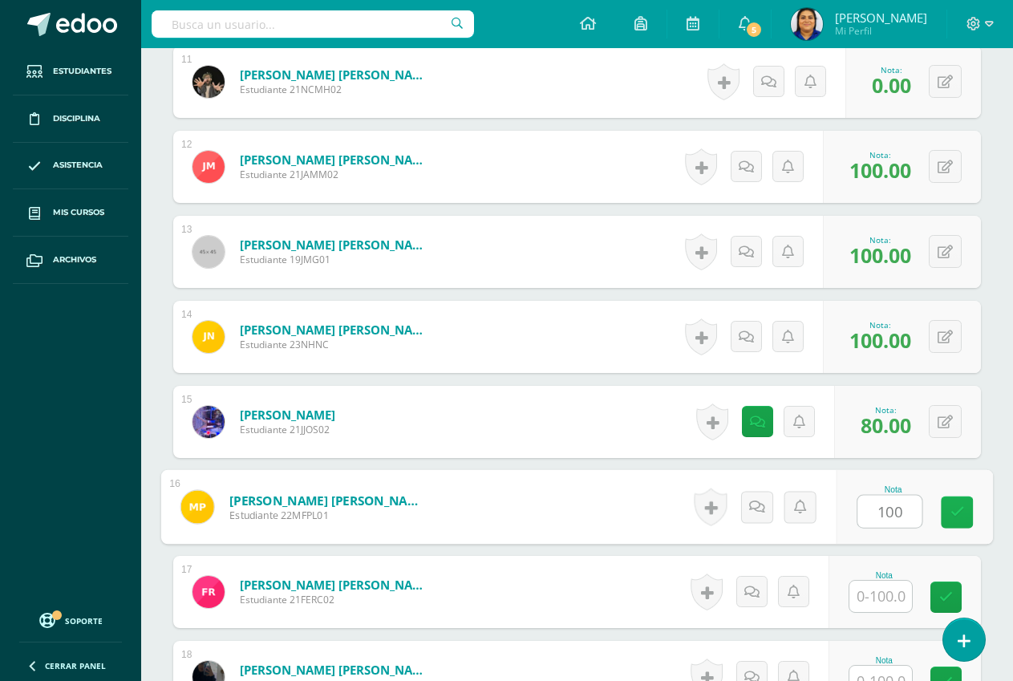
click at [959, 509] on icon at bounding box center [958, 512] width 14 height 14
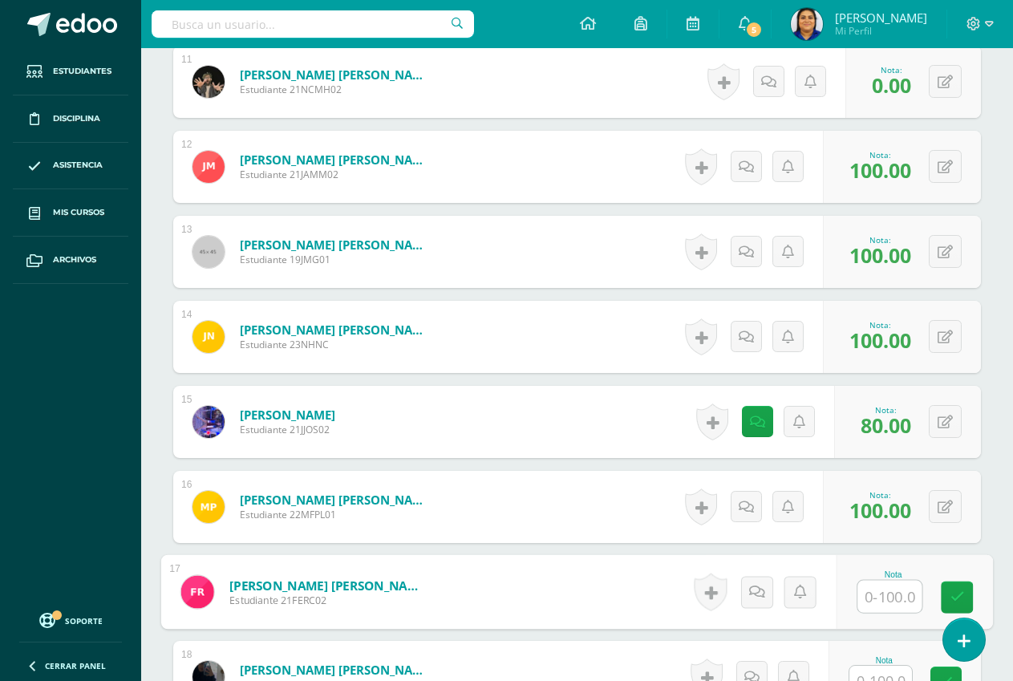
click at [881, 599] on input "text" at bounding box center [890, 597] width 64 height 32
type input "100"
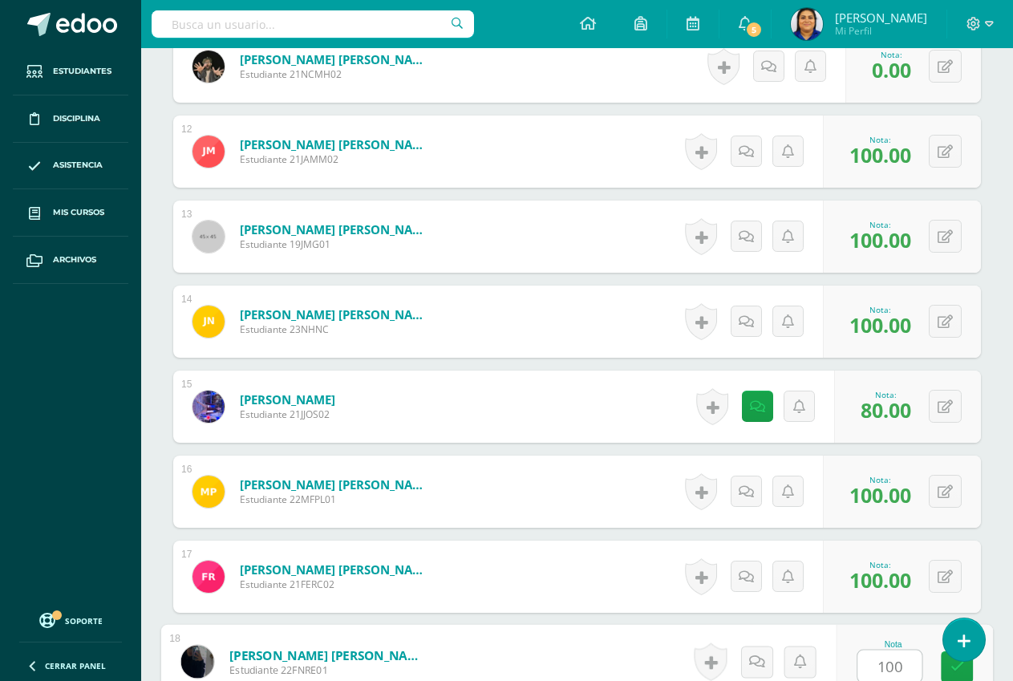
type input "100"
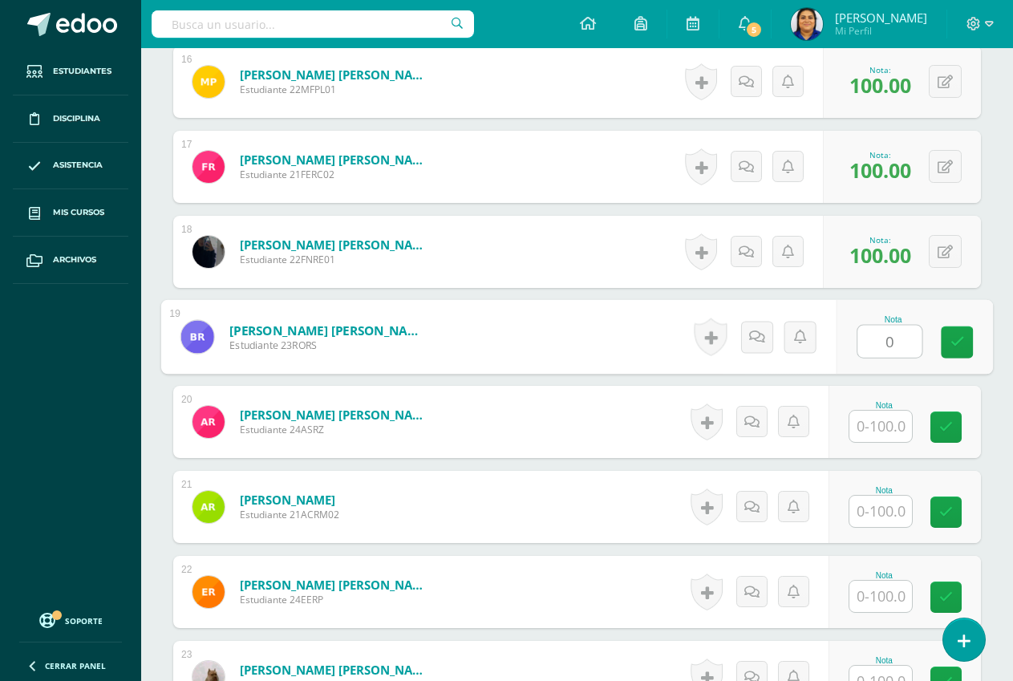
type input "0"
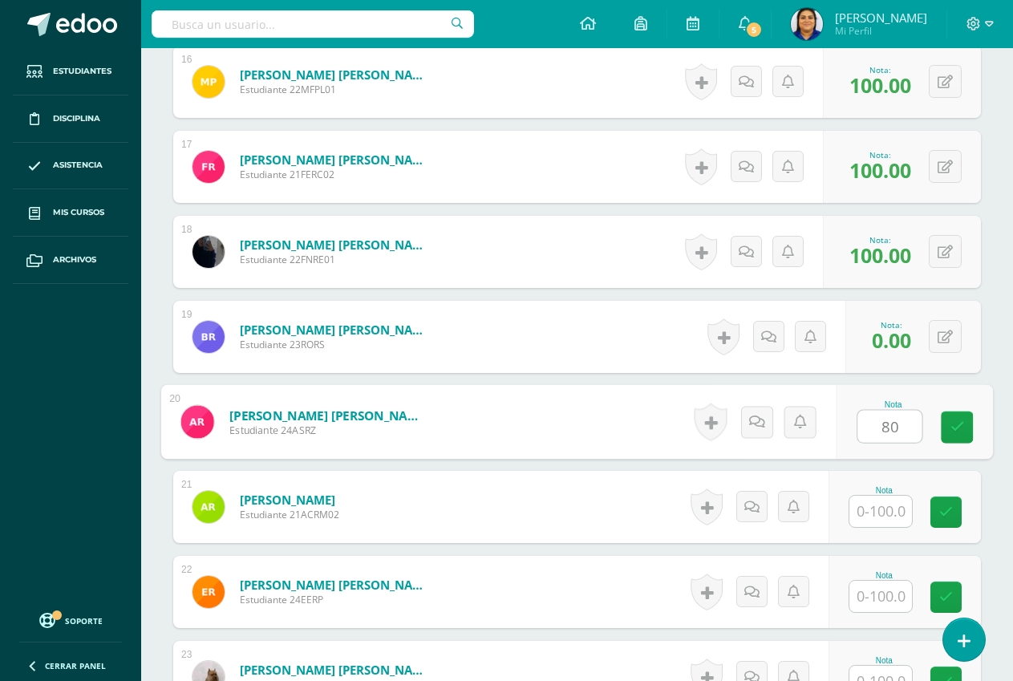
type input "80"
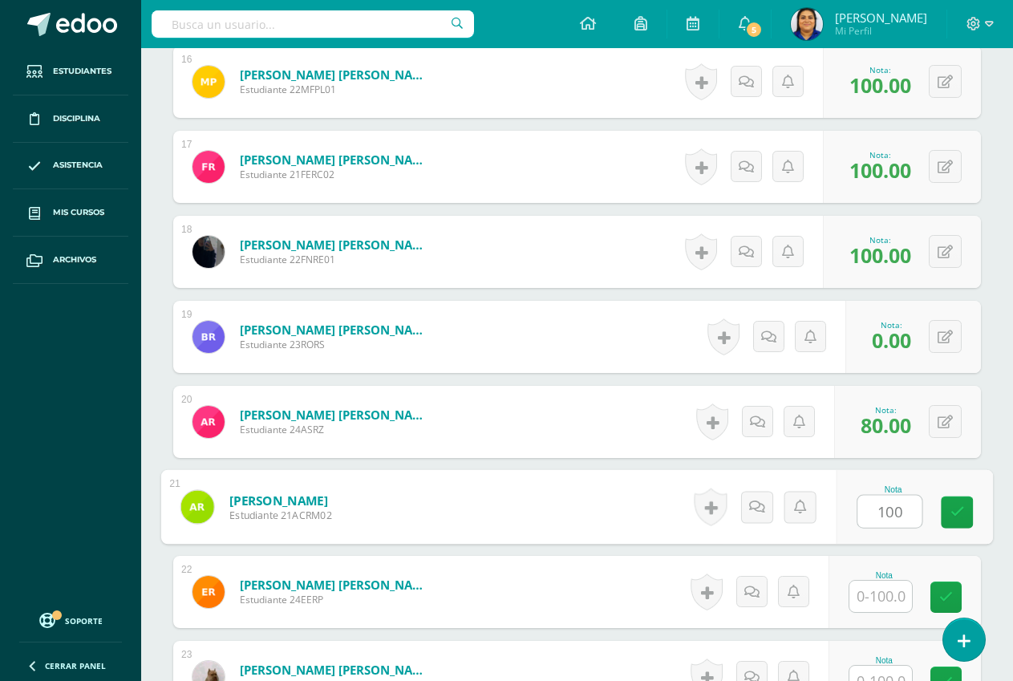
type input "100"
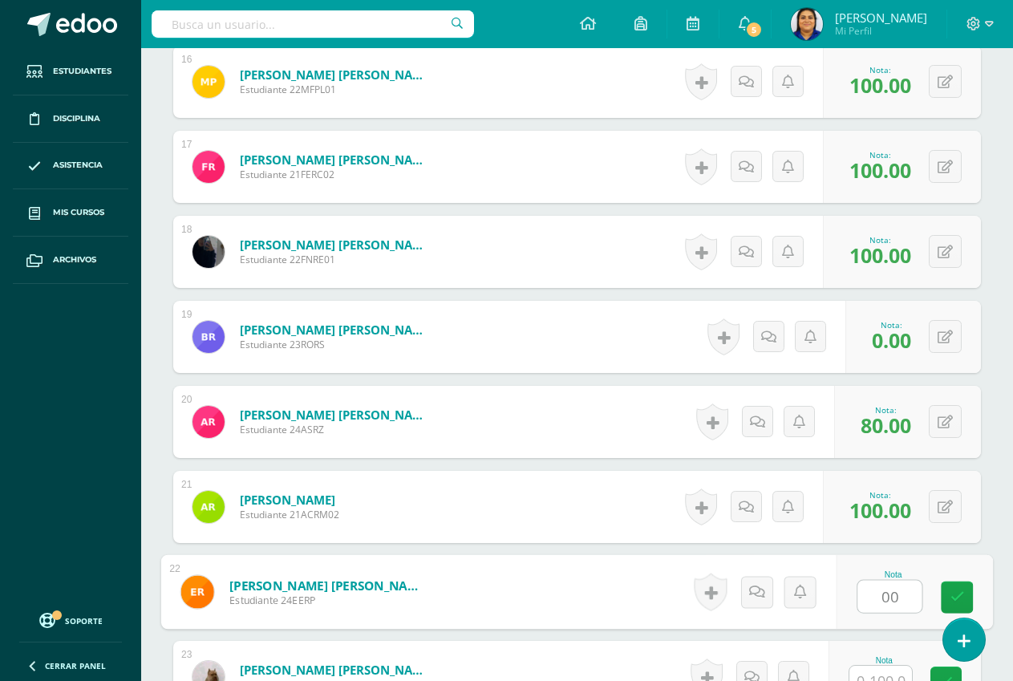
type input "00"
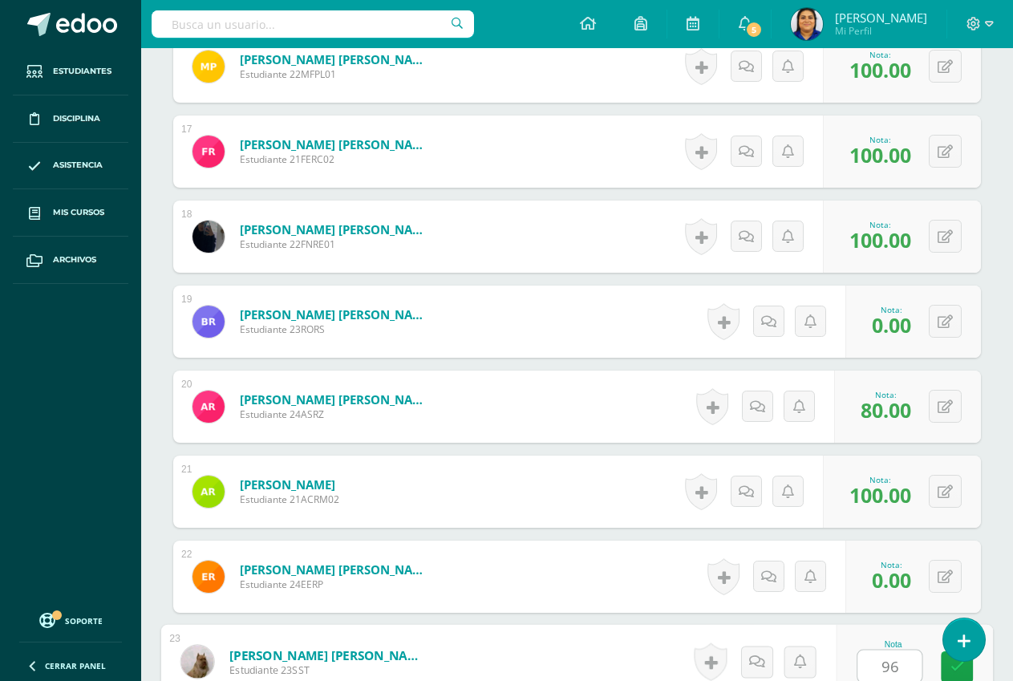
type input "96"
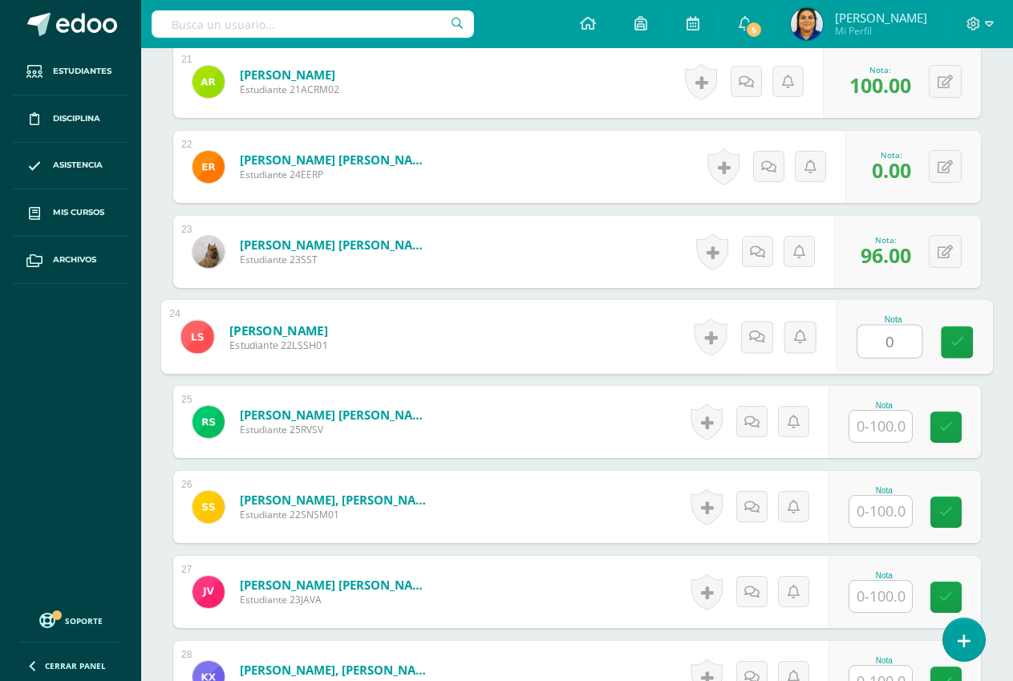
type input "0"
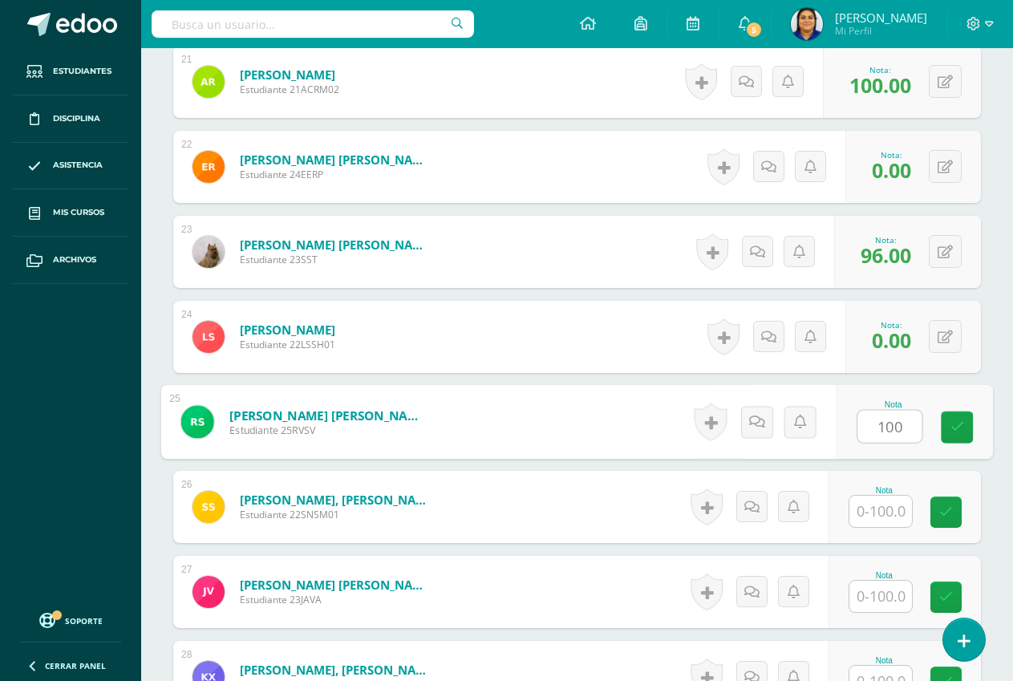
type input "100"
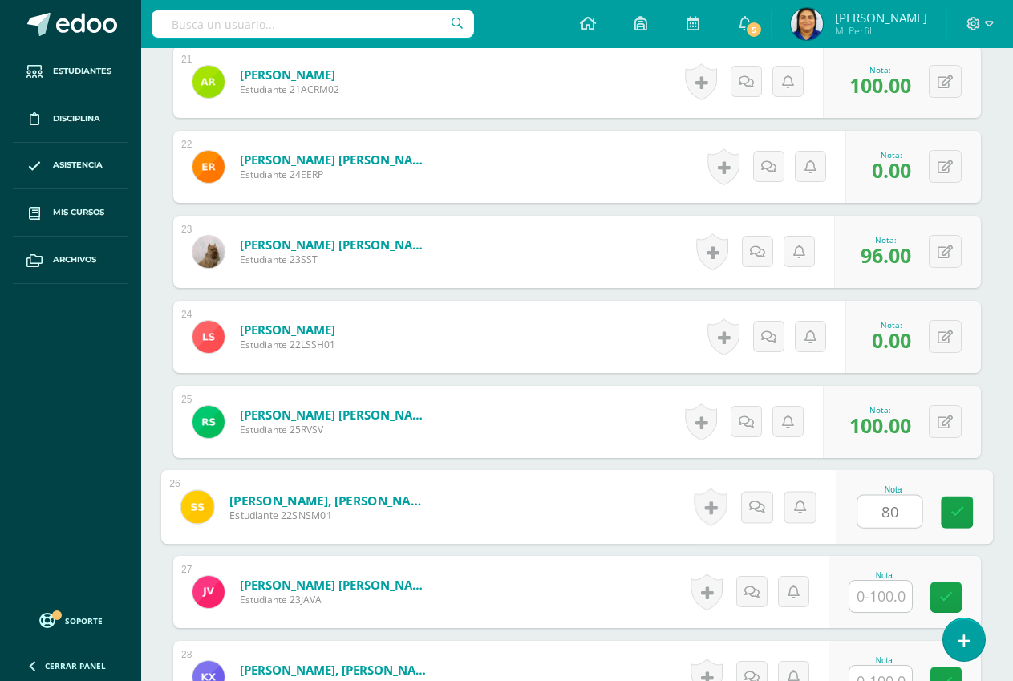
type input "80"
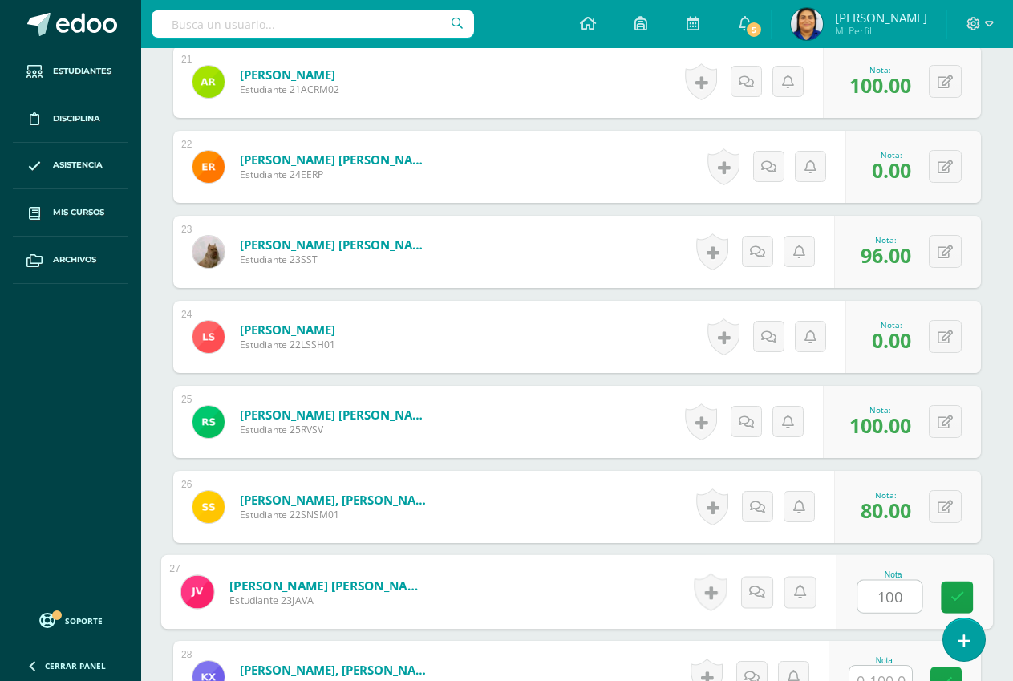
type input "100"
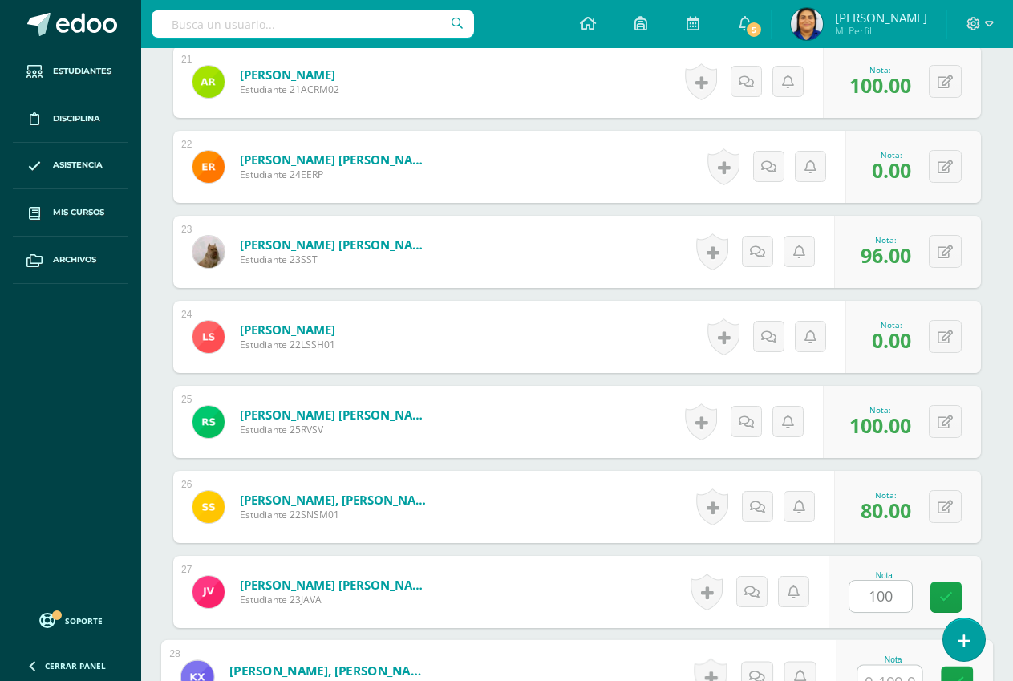
scroll to position [2289, 0]
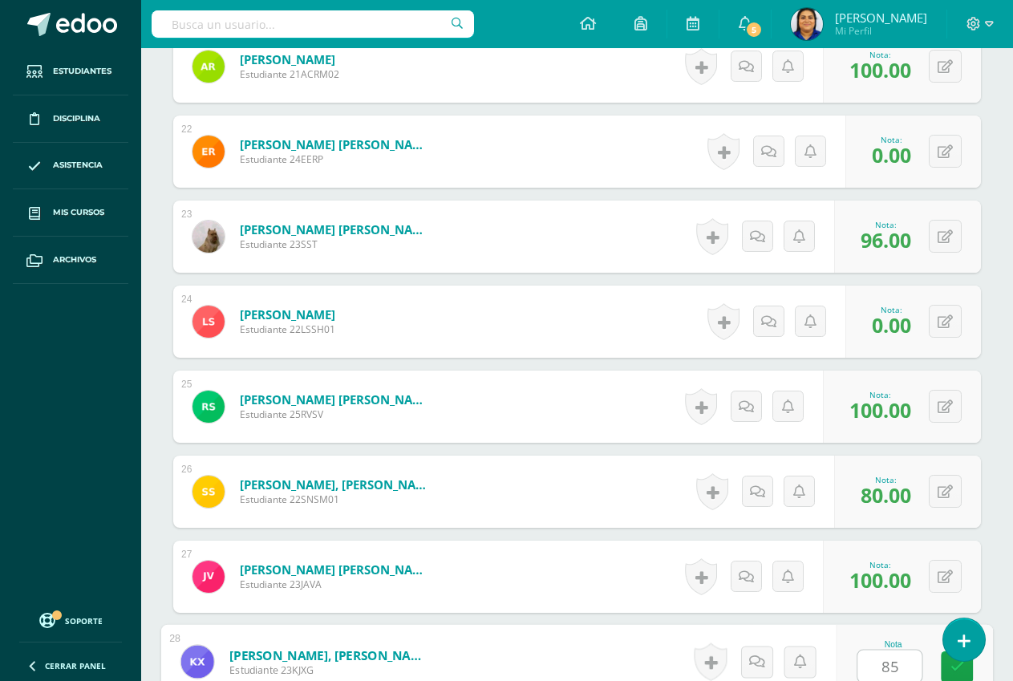
type input "85"
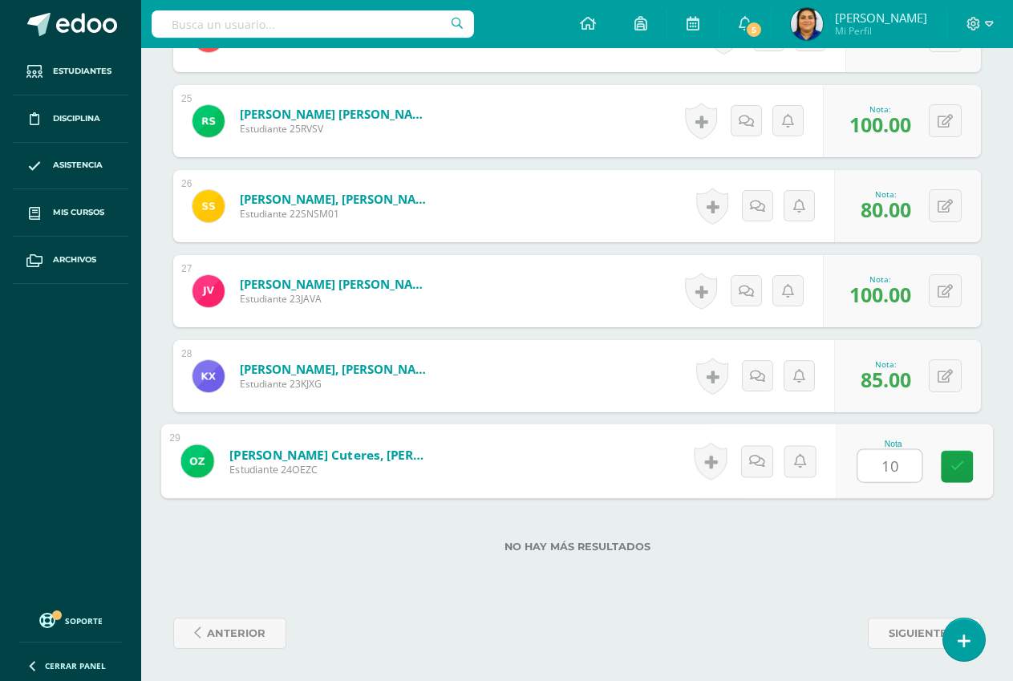
type input "100"
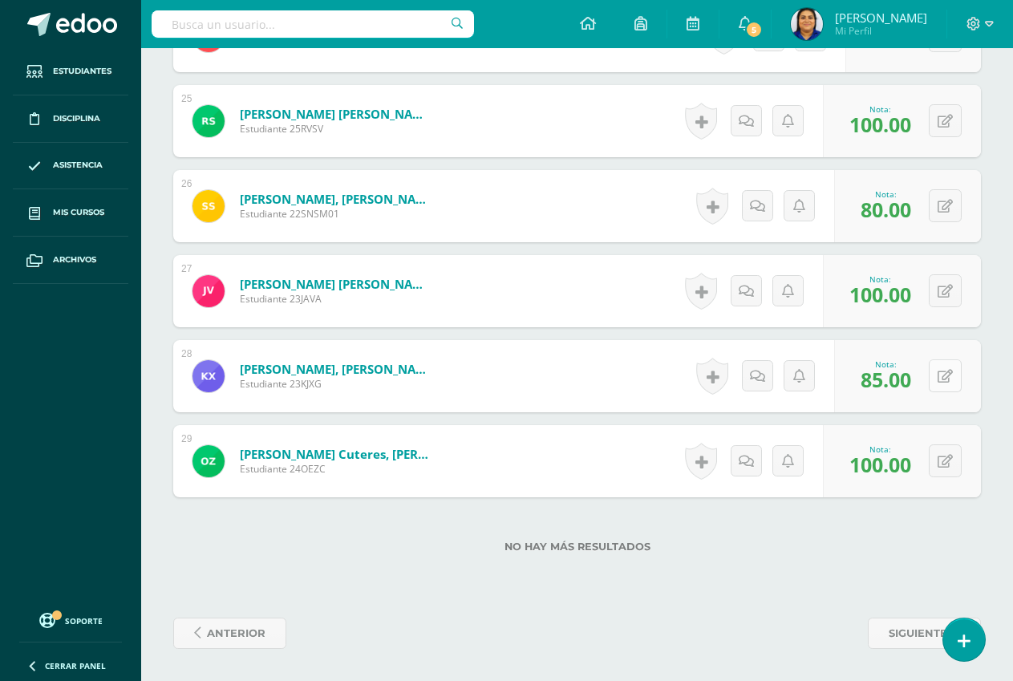
click at [948, 375] on icon at bounding box center [945, 377] width 15 height 14
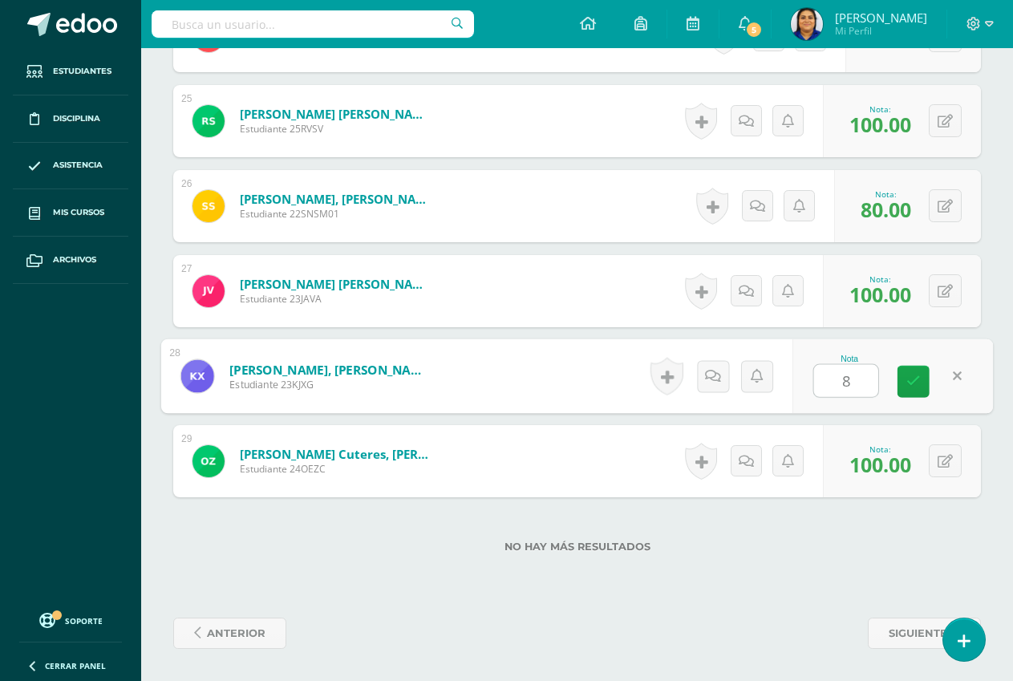
type input "80"
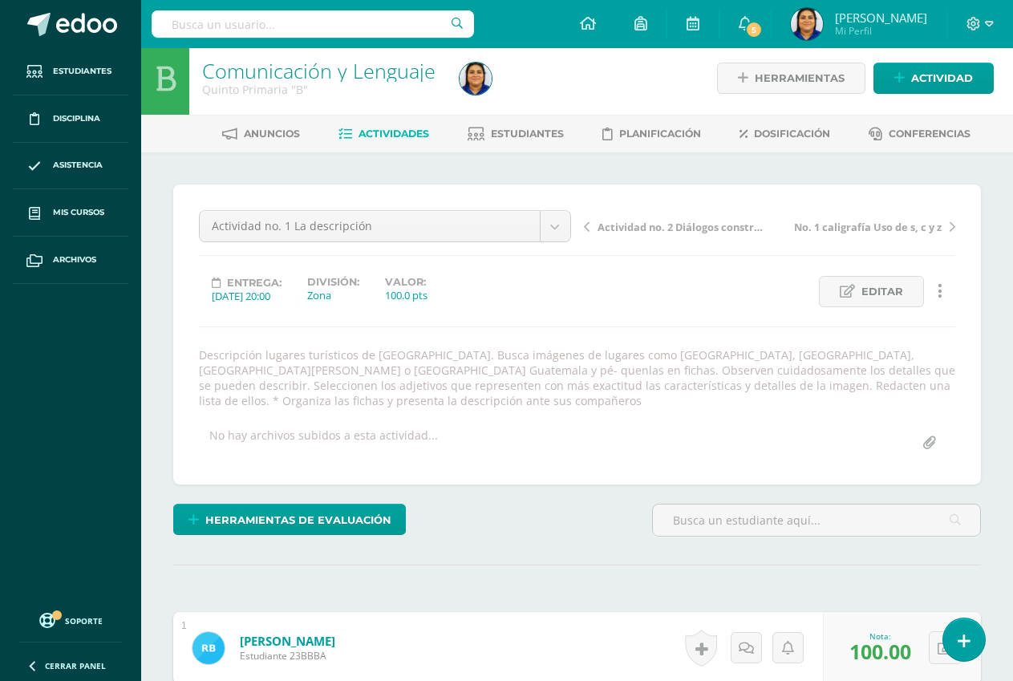
scroll to position [0, 0]
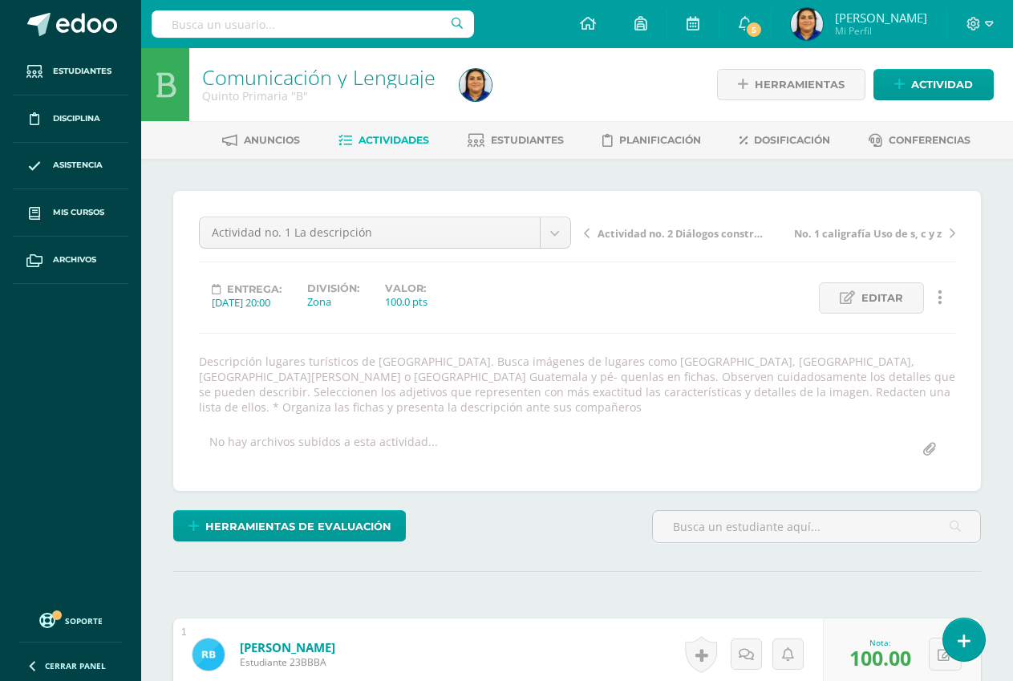
click at [369, 138] on span "Actividades" at bounding box center [394, 140] width 71 height 12
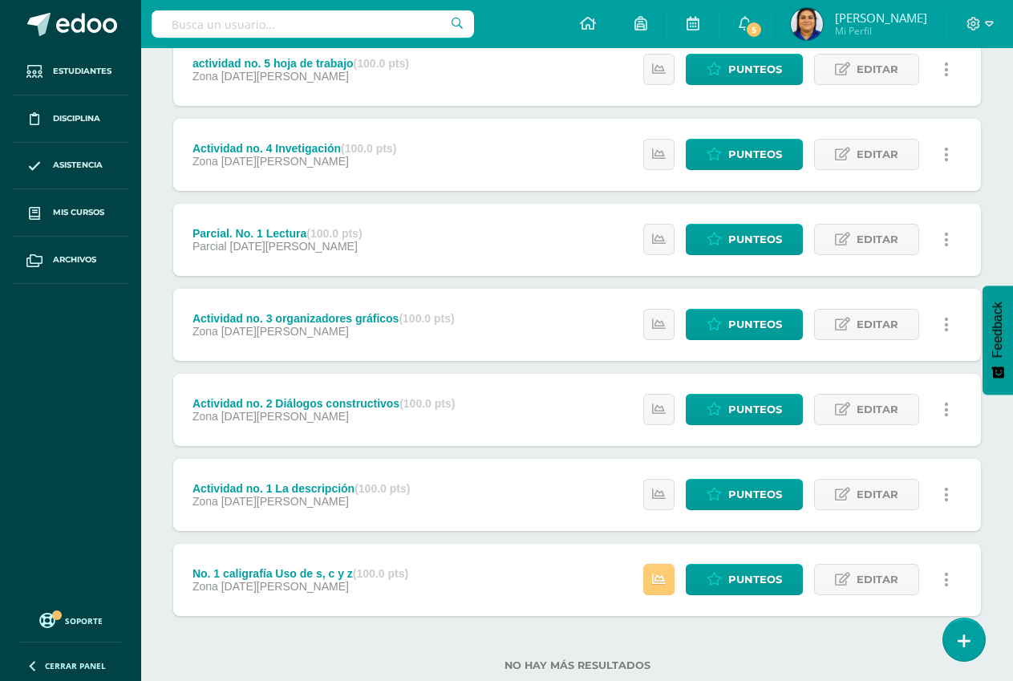
scroll to position [445, 0]
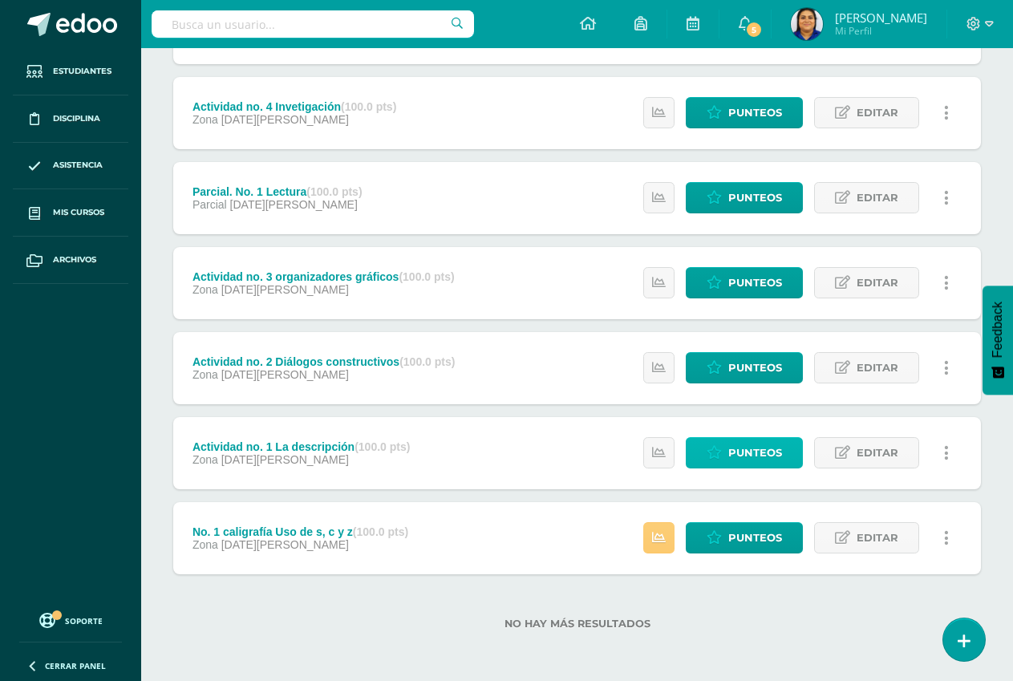
click at [749, 451] on span "Punteos" at bounding box center [756, 453] width 54 height 30
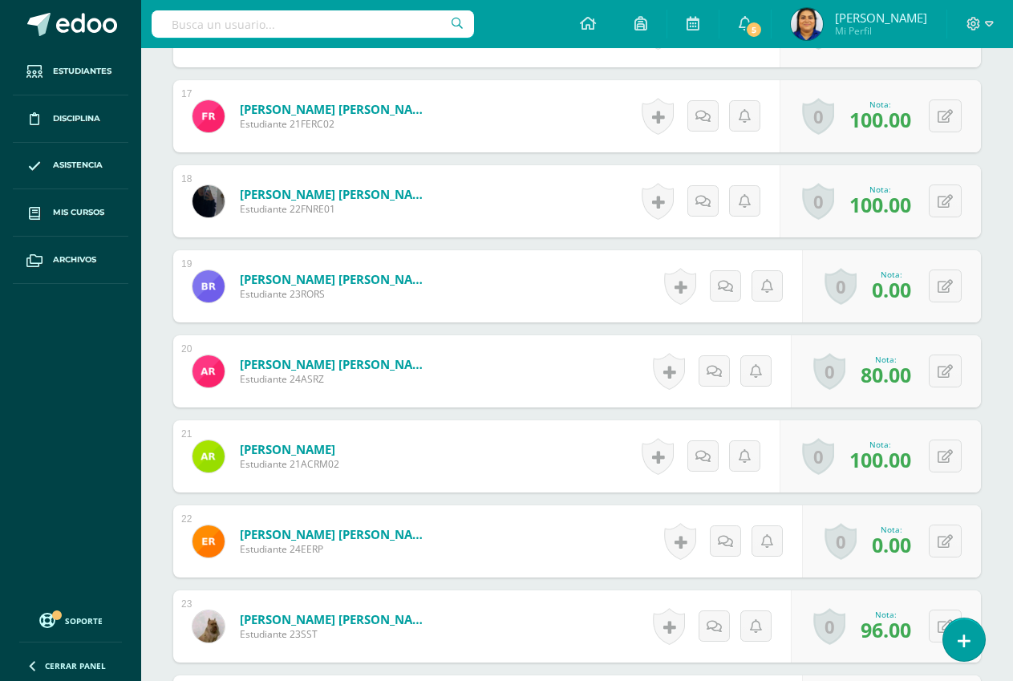
scroll to position [1928, 0]
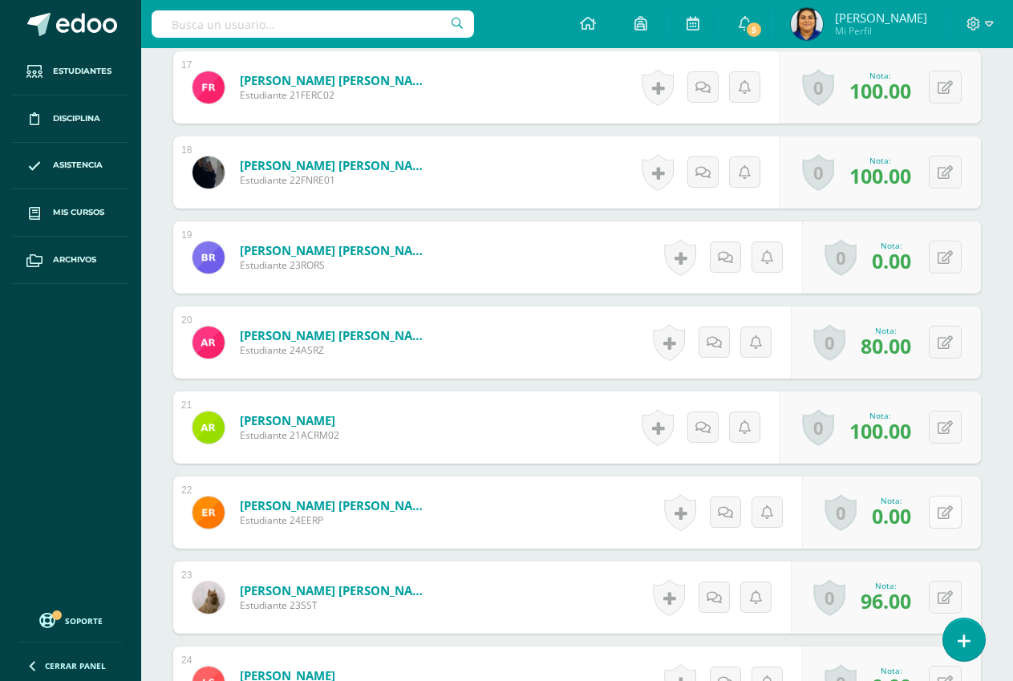
click at [947, 509] on button at bounding box center [945, 512] width 33 height 33
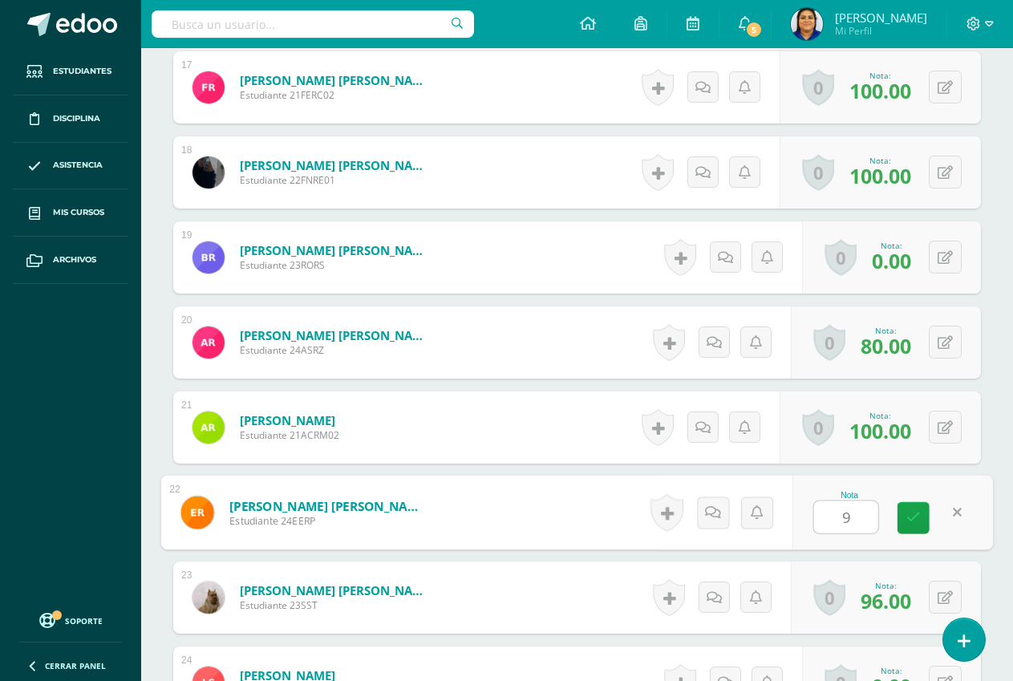
type input "90"
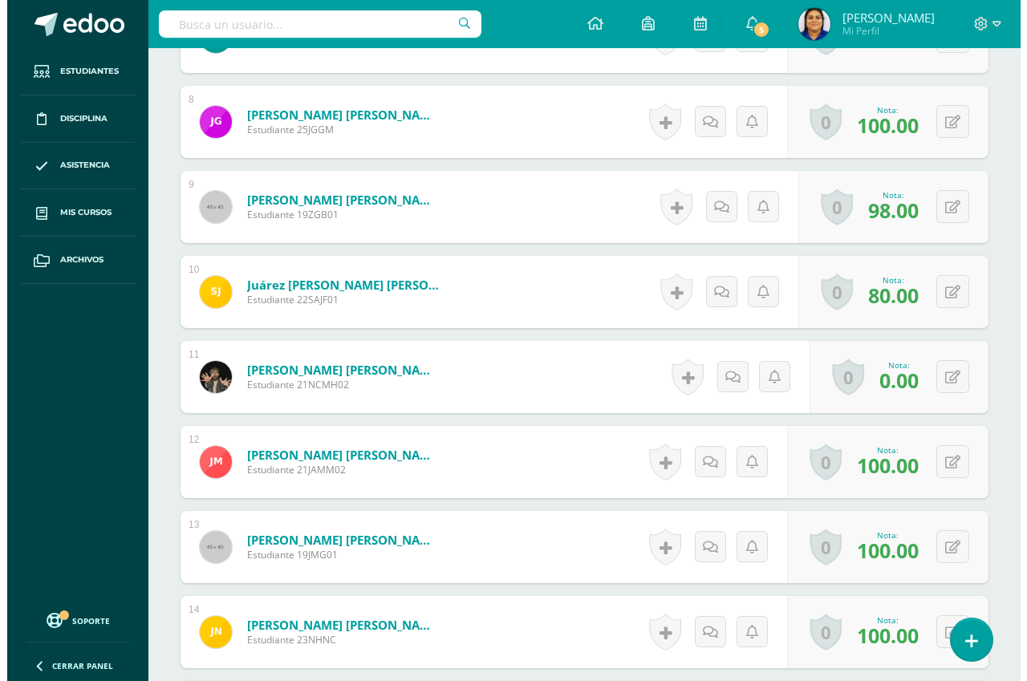
scroll to position [1126, 0]
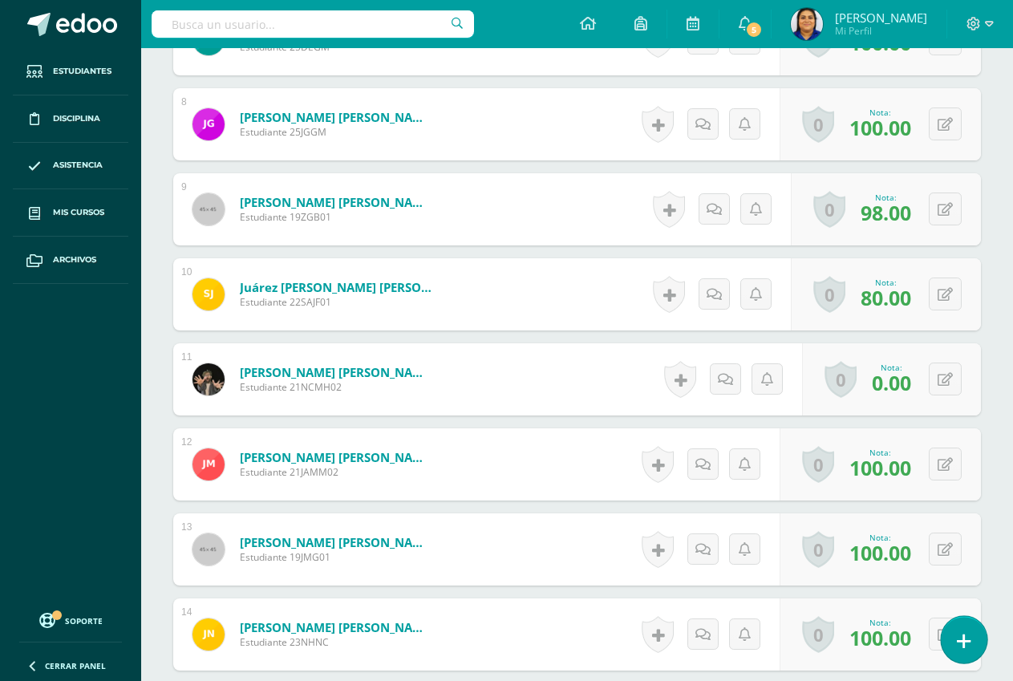
click at [971, 643] on link at bounding box center [964, 639] width 46 height 47
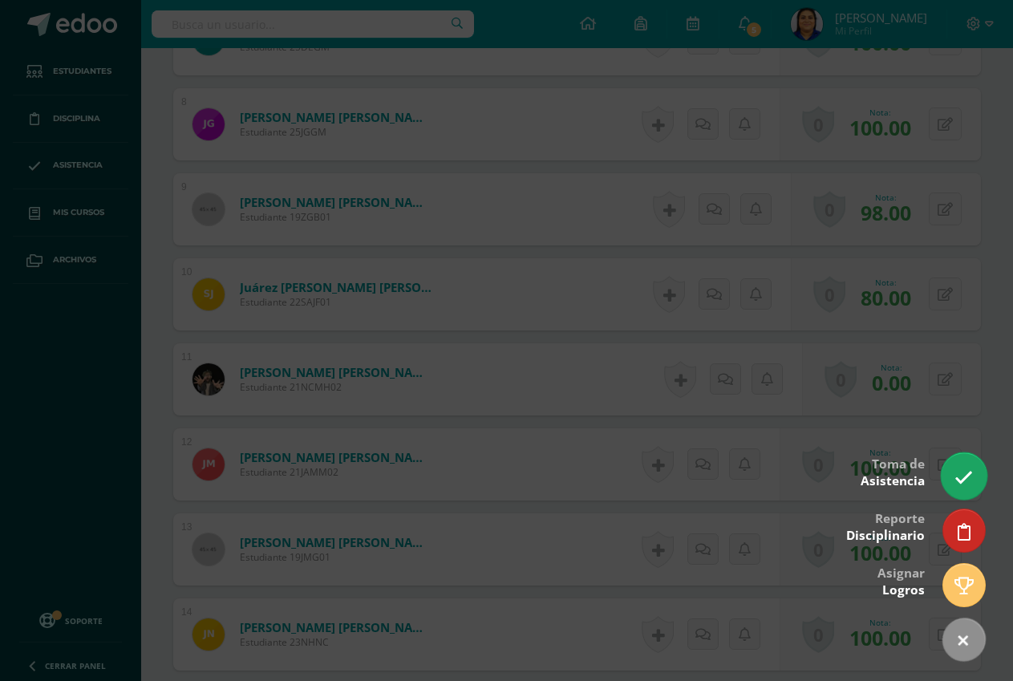
click at [965, 476] on icon at bounding box center [964, 478] width 18 height 18
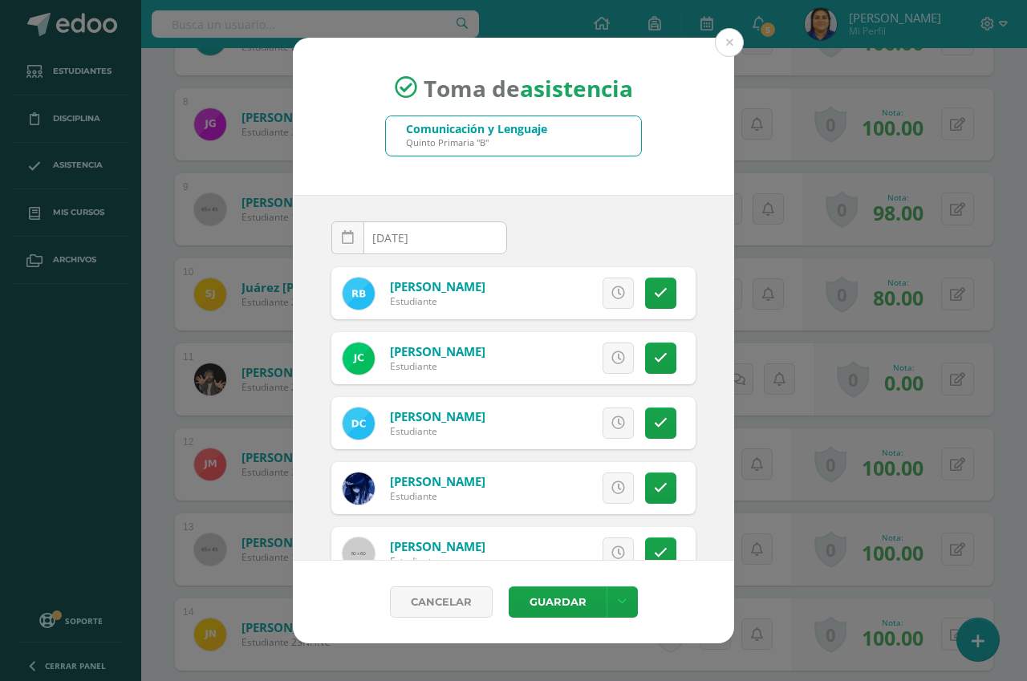
scroll to position [321, 0]
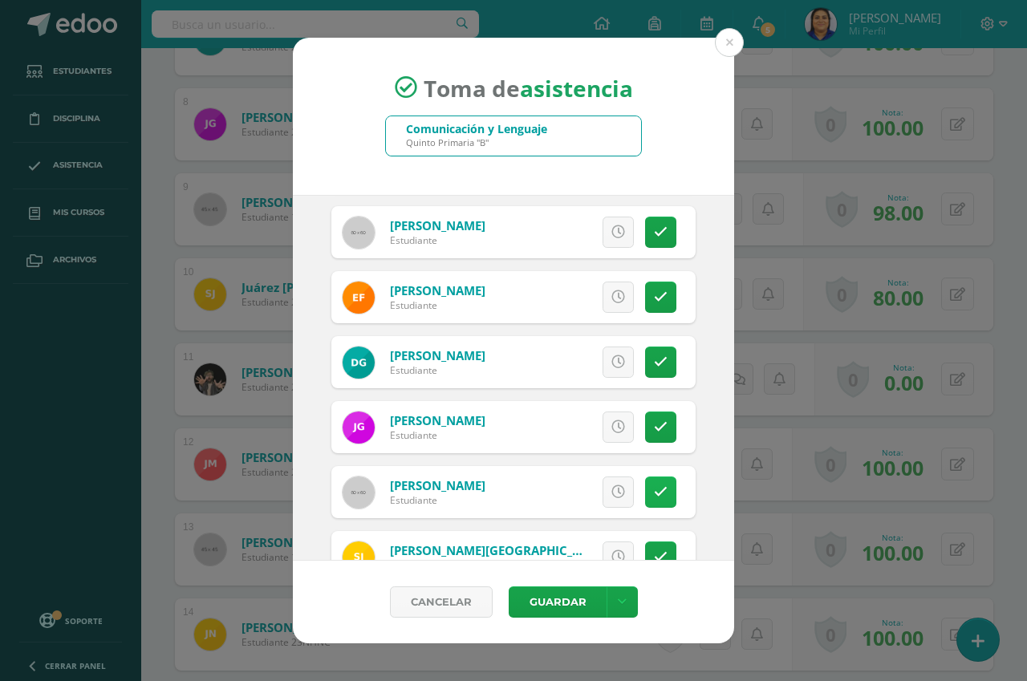
click at [654, 493] on icon at bounding box center [661, 492] width 14 height 14
click at [574, 494] on span "Excusa" at bounding box center [591, 492] width 44 height 30
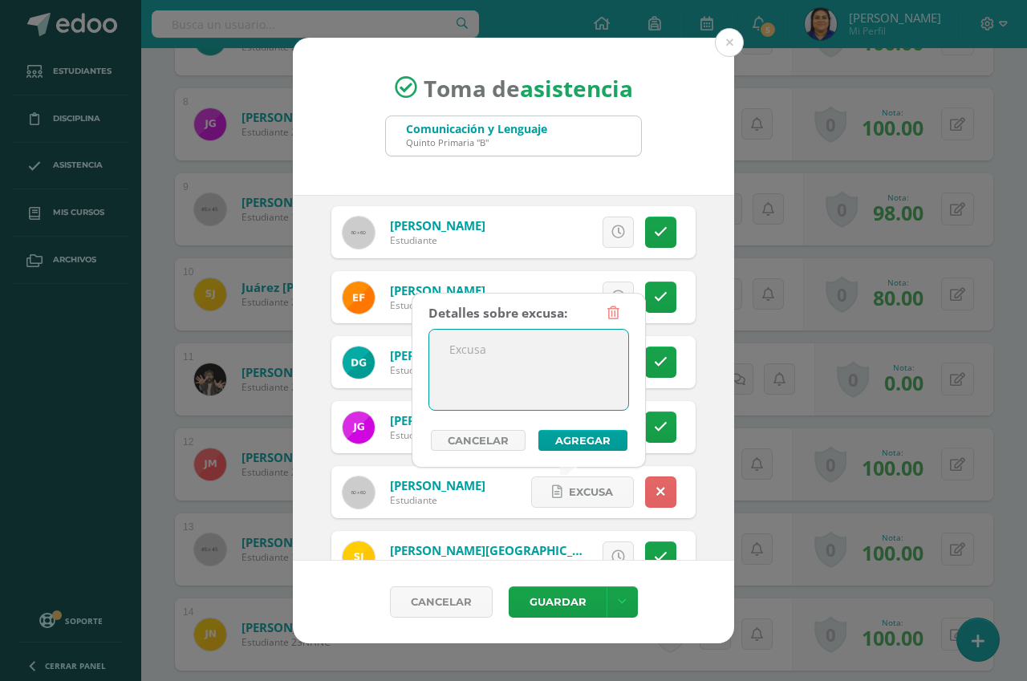
drag, startPoint x: 467, startPoint y: 354, endPoint x: 541, endPoint y: 347, distance: 74.1
click at [467, 354] on textarea at bounding box center [528, 370] width 199 height 80
click at [484, 368] on textarea "se encuentra indispuesta de salud." at bounding box center [528, 370] width 199 height 80
drag, startPoint x: 523, startPoint y: 350, endPoint x: 533, endPoint y: 368, distance: 20.8
click at [533, 368] on textarea "se encuentra indispuesta de salud." at bounding box center [528, 370] width 199 height 80
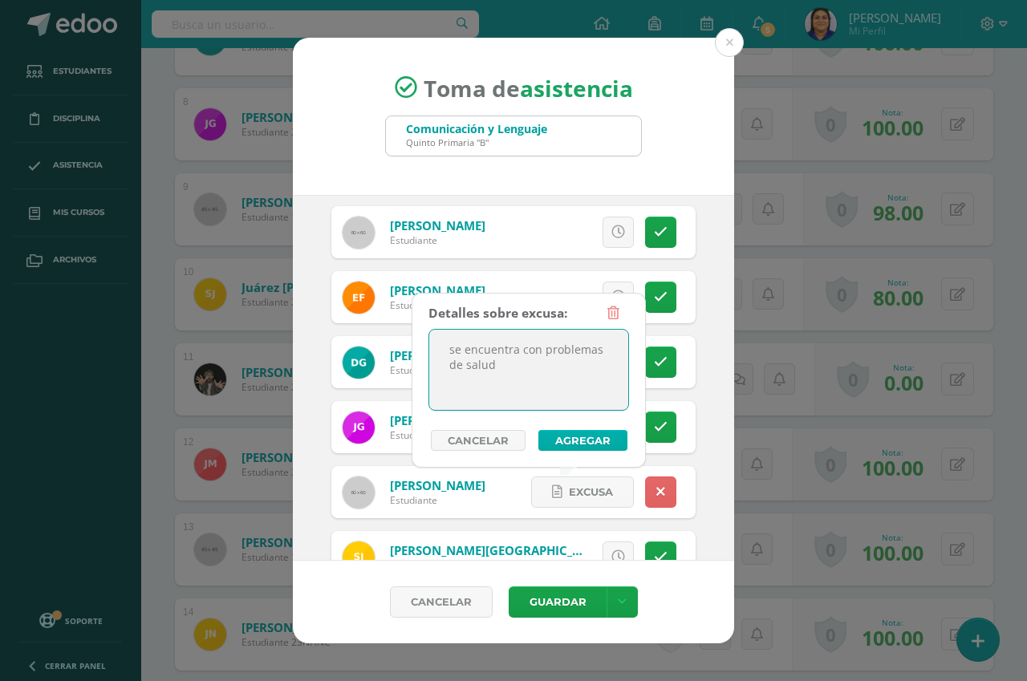
type textarea "se encuentra con problemas de salud"
click at [586, 438] on button "Agregar" at bounding box center [582, 440] width 89 height 21
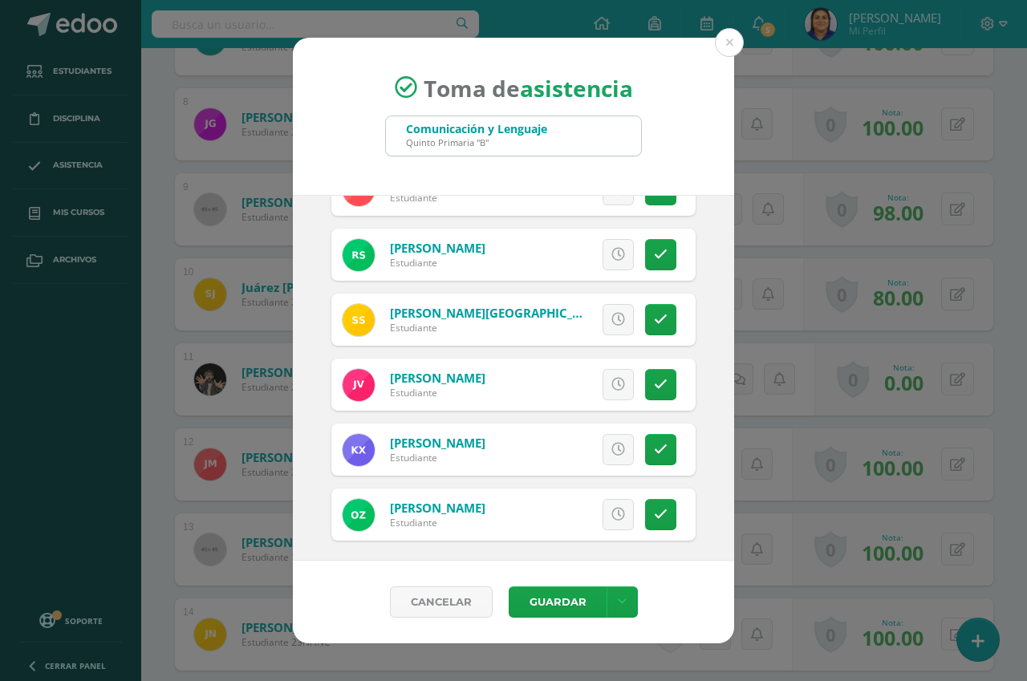
scroll to position [1605, 0]
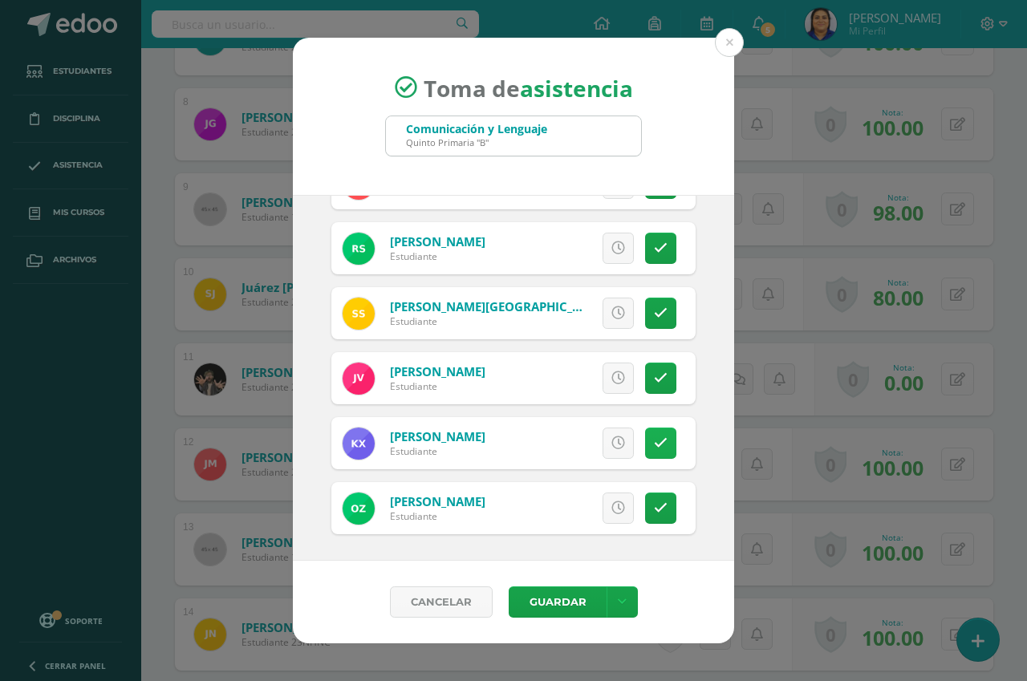
click at [654, 441] on icon at bounding box center [661, 443] width 14 height 14
click at [567, 603] on button "Guardar" at bounding box center [558, 602] width 98 height 31
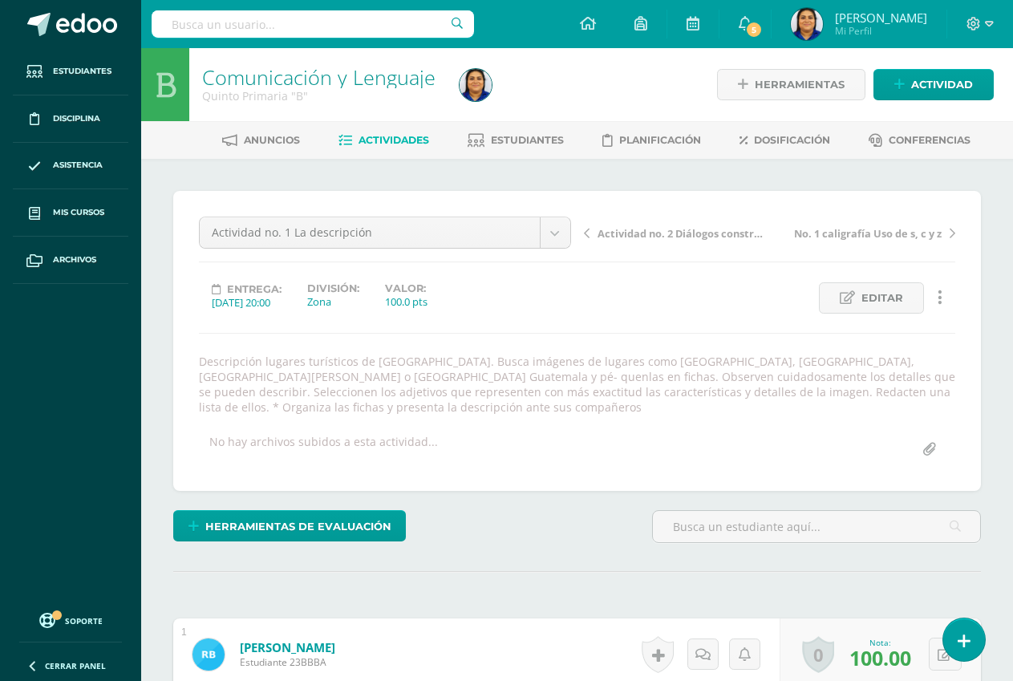
click at [388, 140] on span "Actividades" at bounding box center [394, 140] width 71 height 12
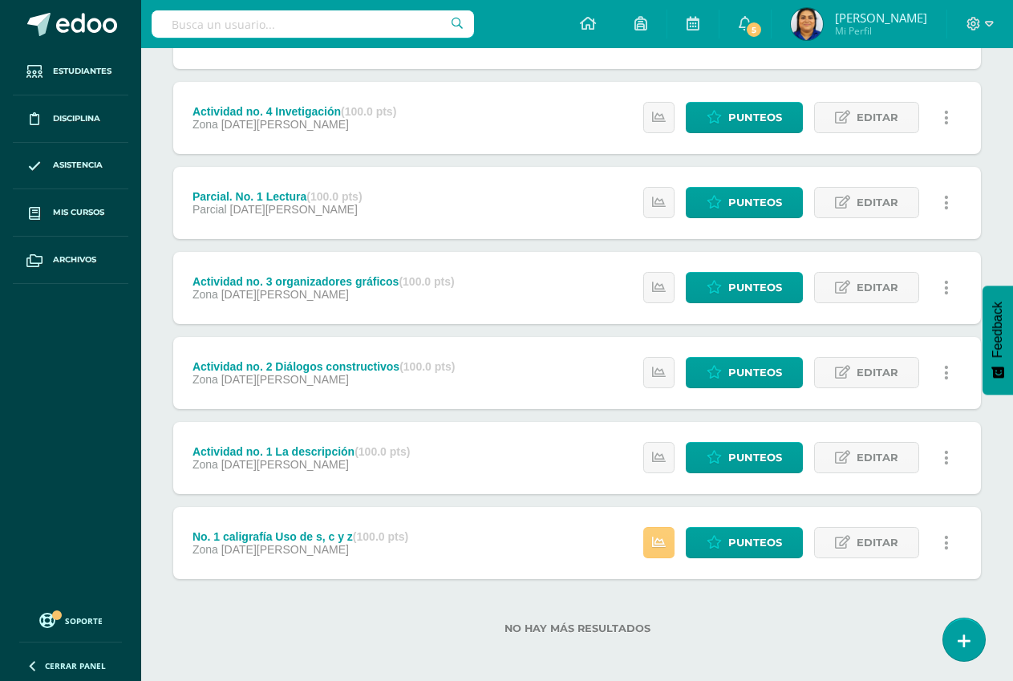
scroll to position [445, 0]
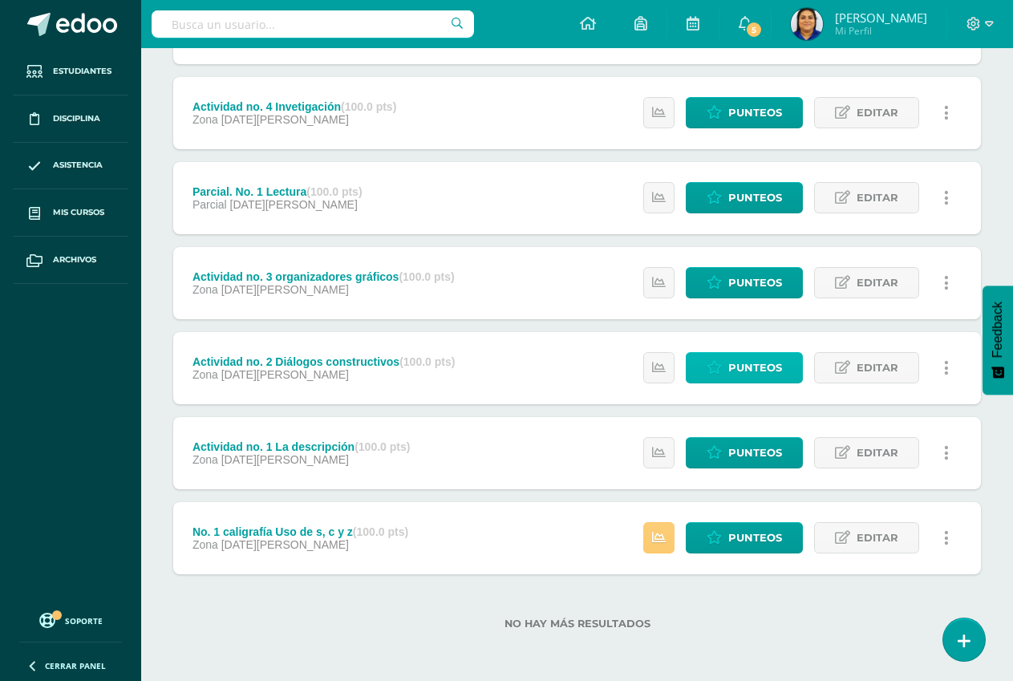
click at [750, 370] on span "Punteos" at bounding box center [756, 368] width 54 height 30
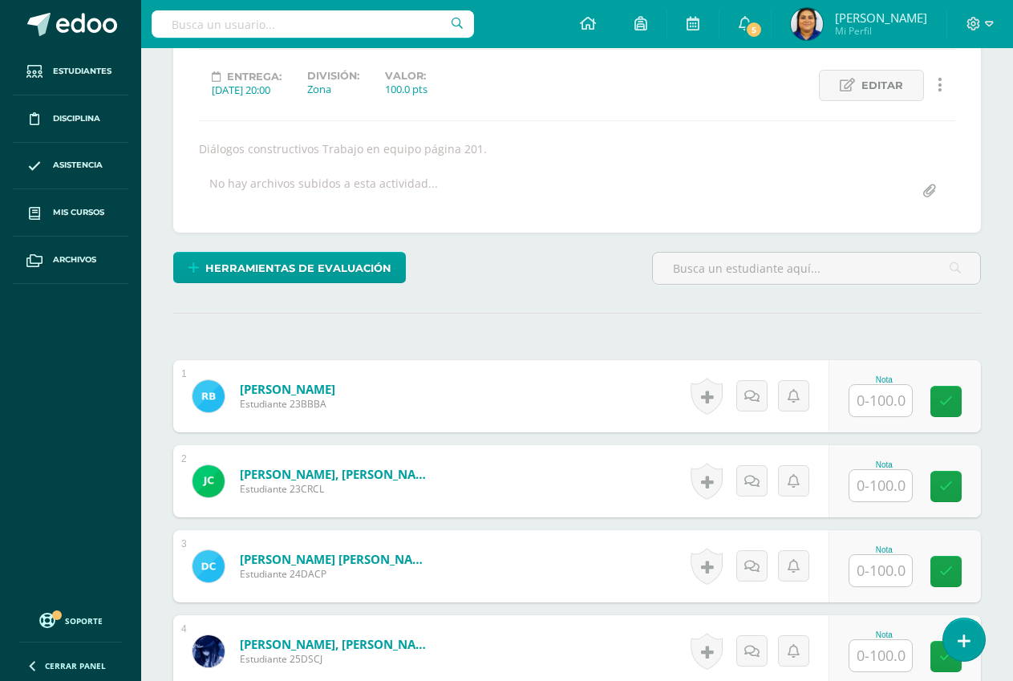
scroll to position [243, 0]
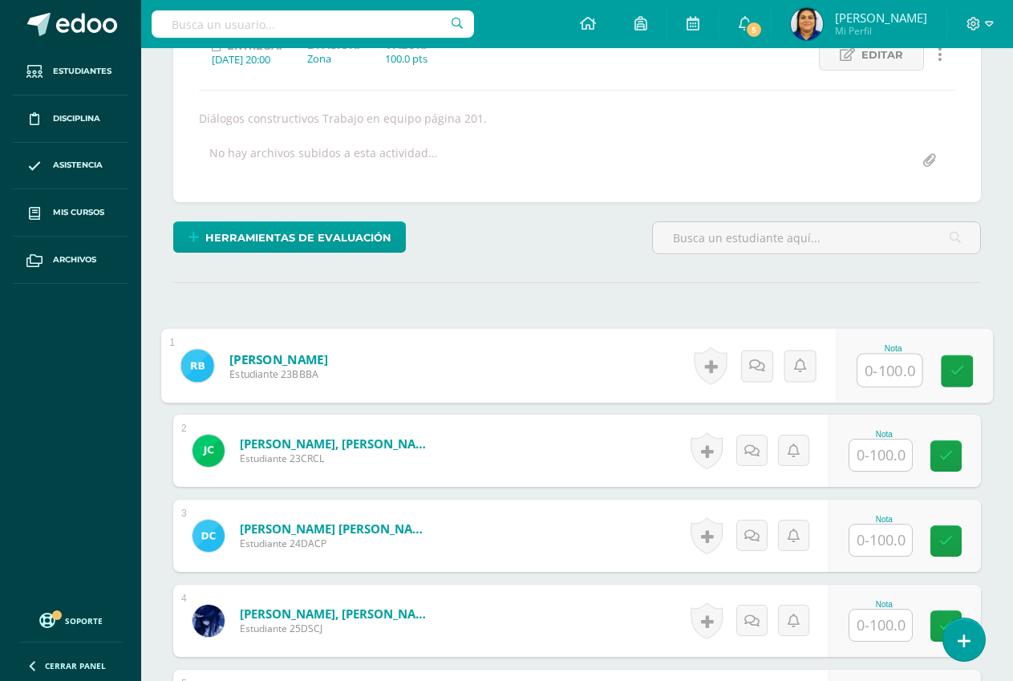
click at [889, 371] on input "text" at bounding box center [890, 371] width 64 height 32
type input "100"
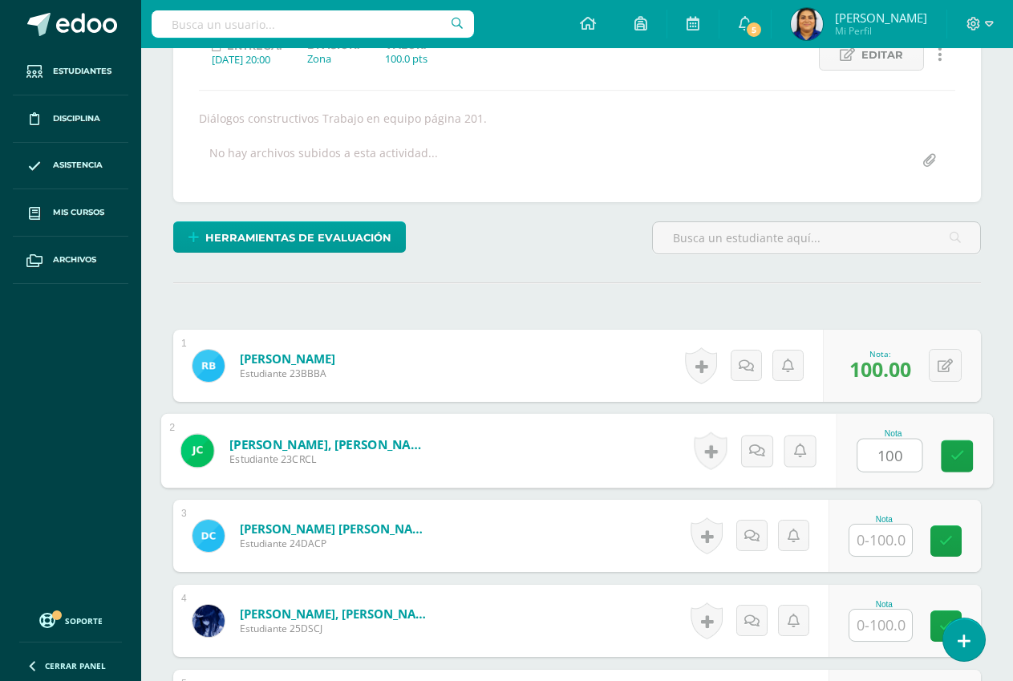
type input "100"
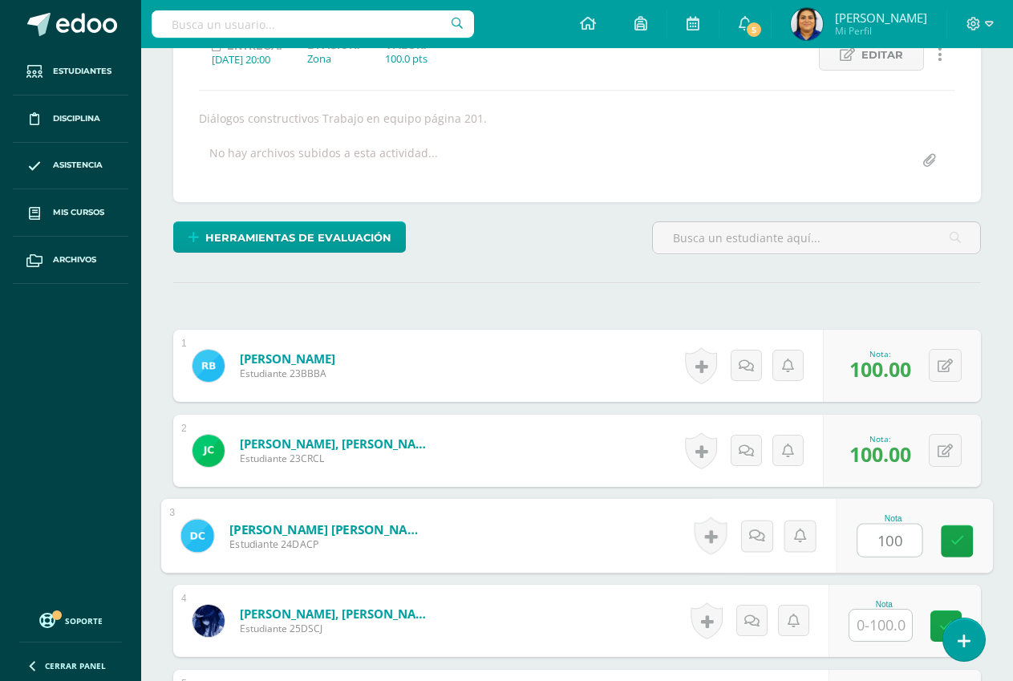
type input "100"
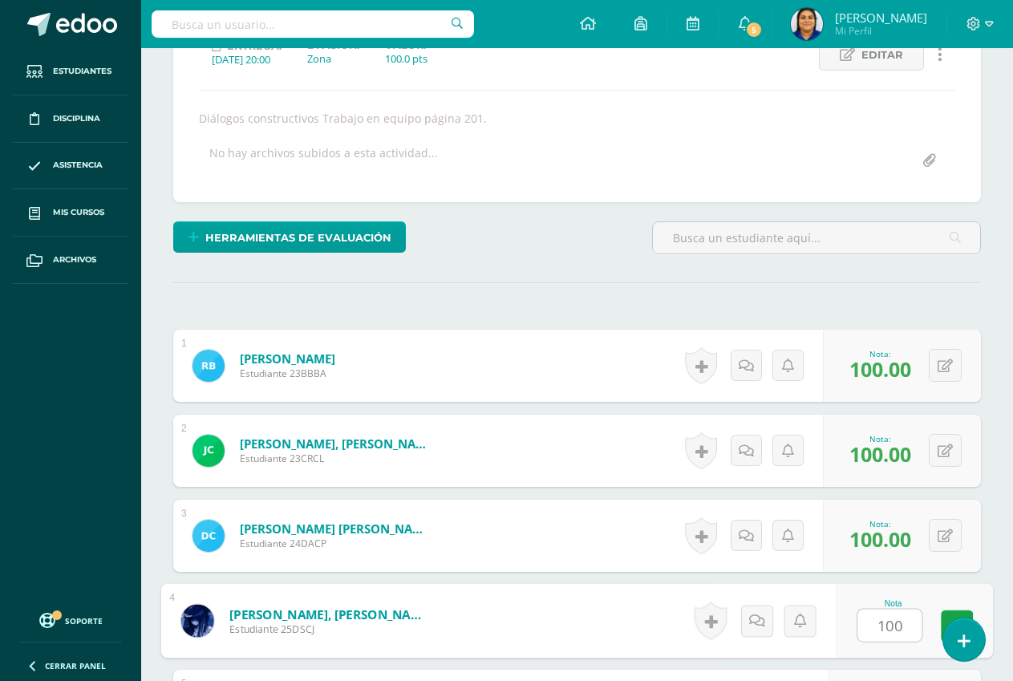
type input "100"
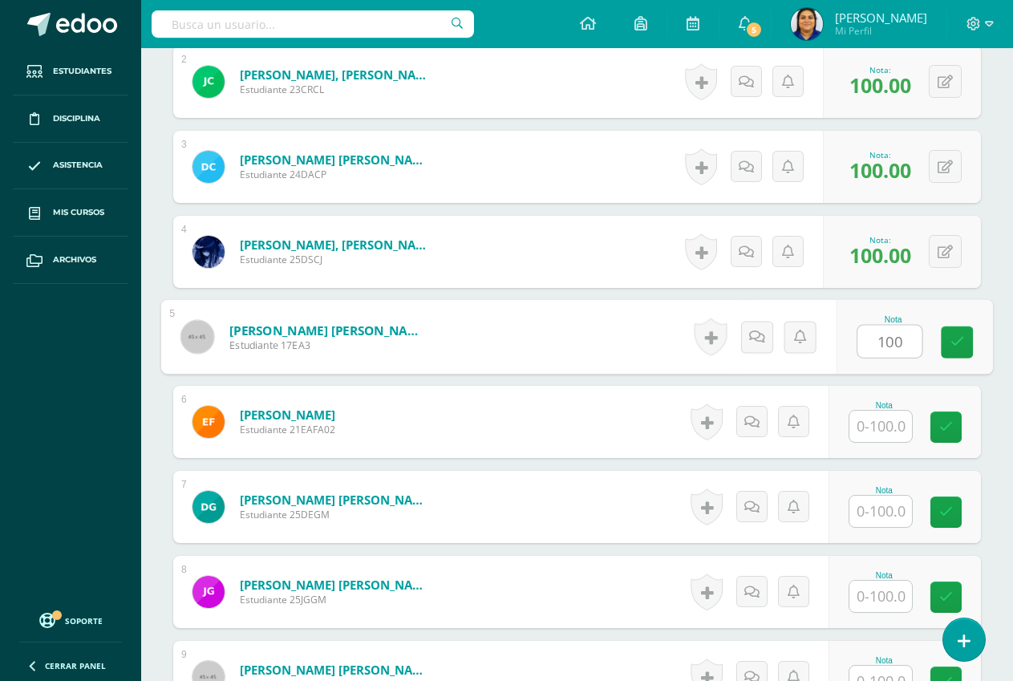
type input "100"
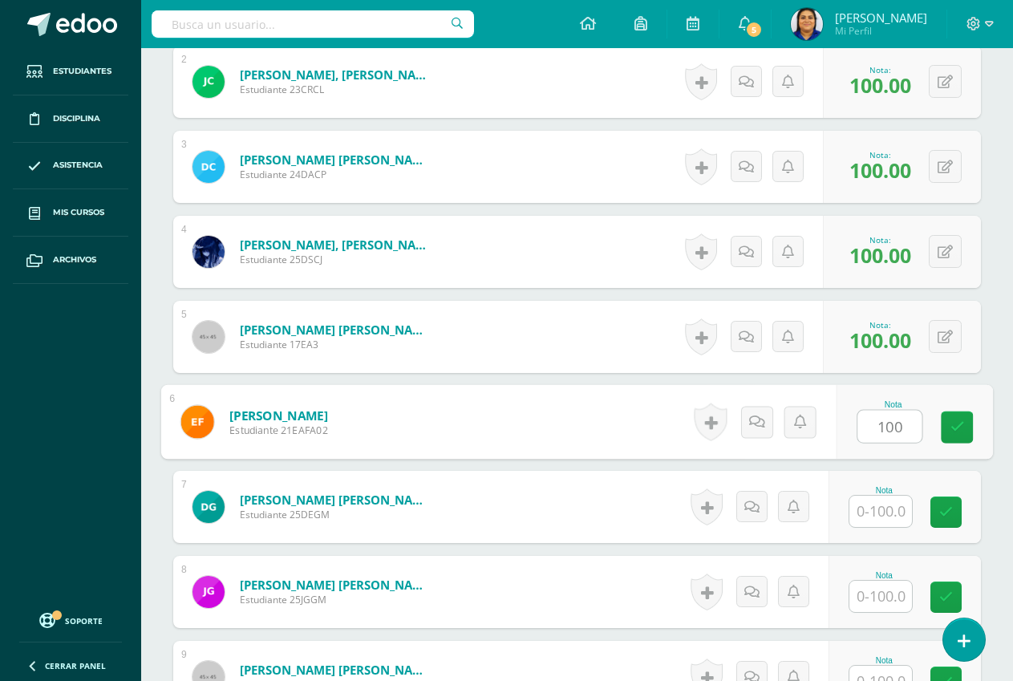
type input "100"
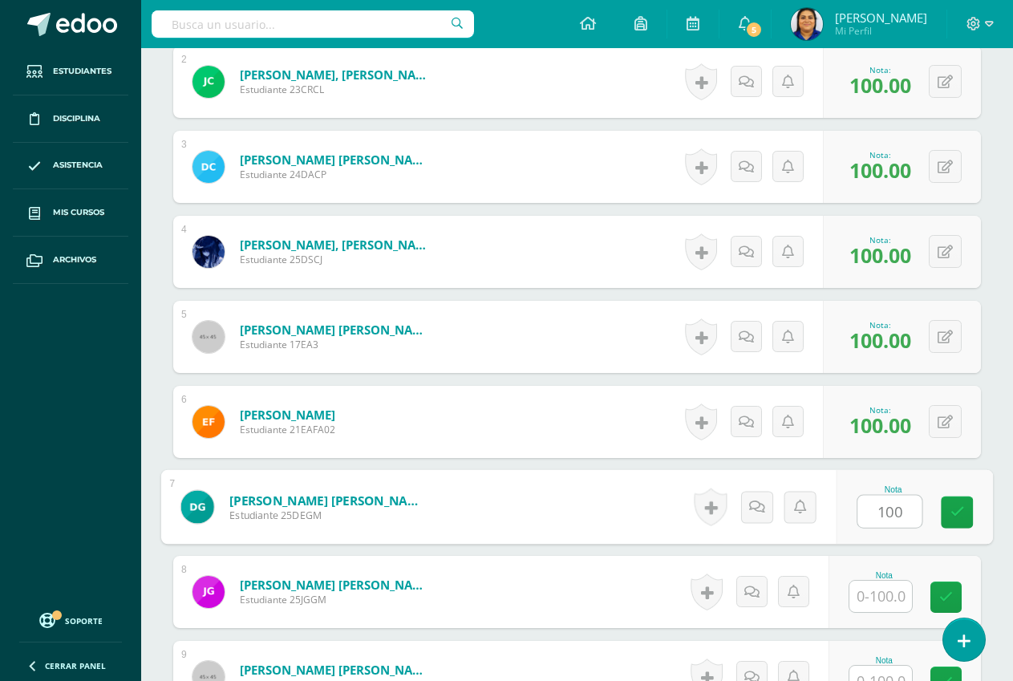
type input "100"
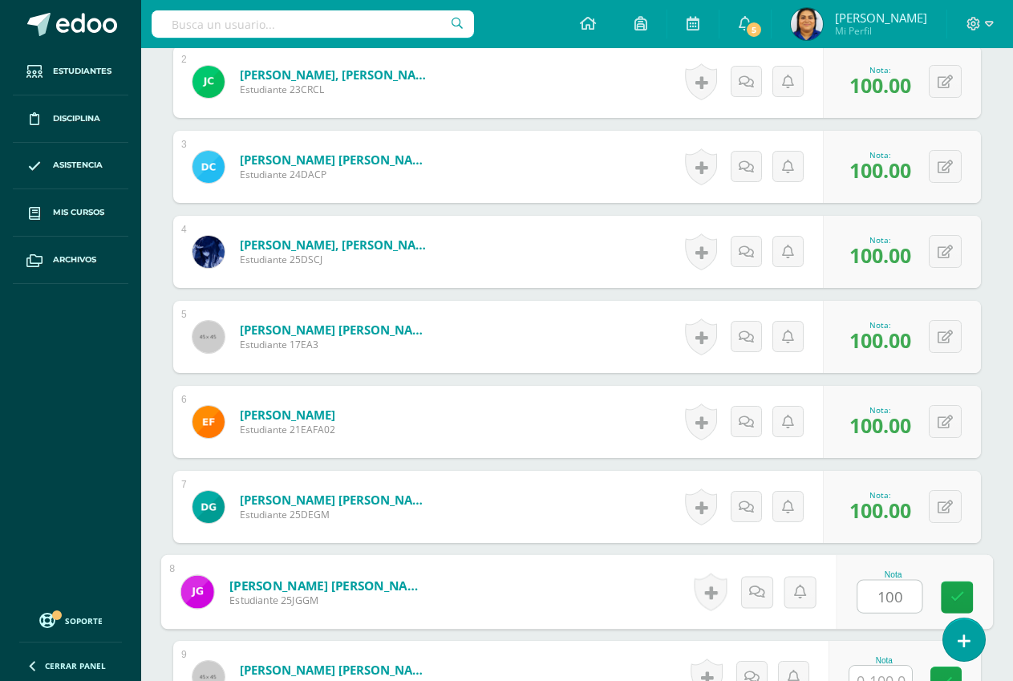
type input "100"
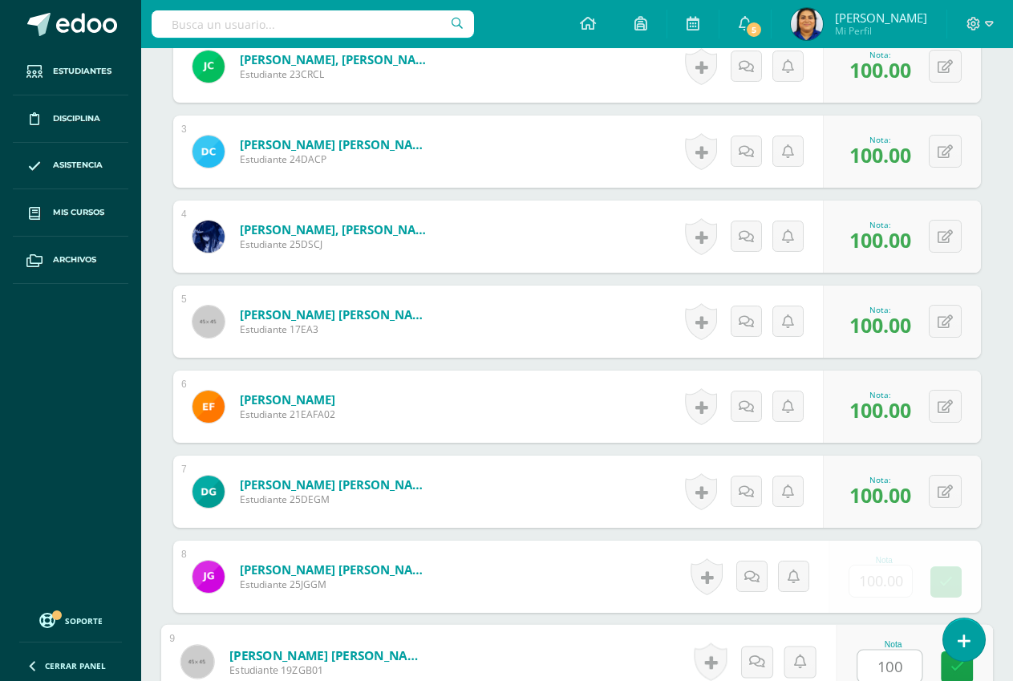
type input "100"
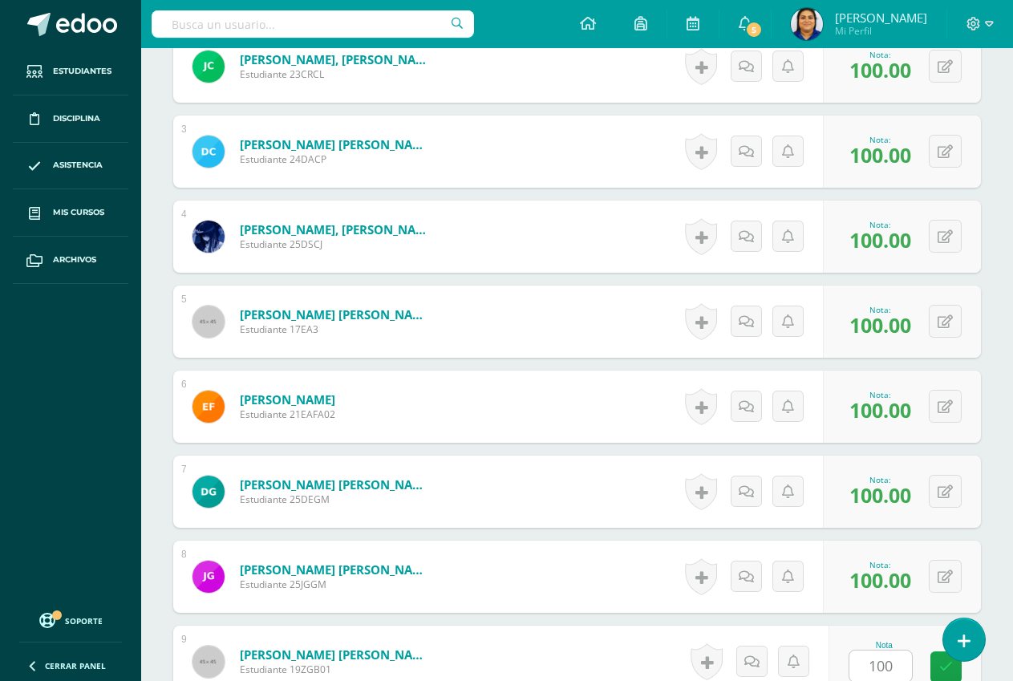
scroll to position [1037, 0]
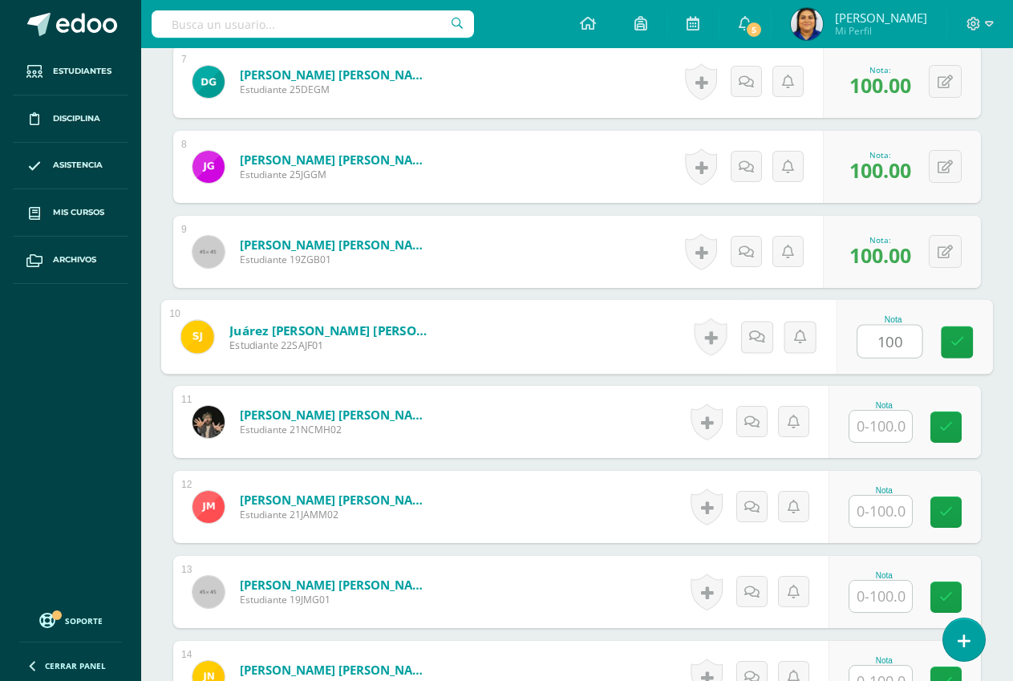
type input "100"
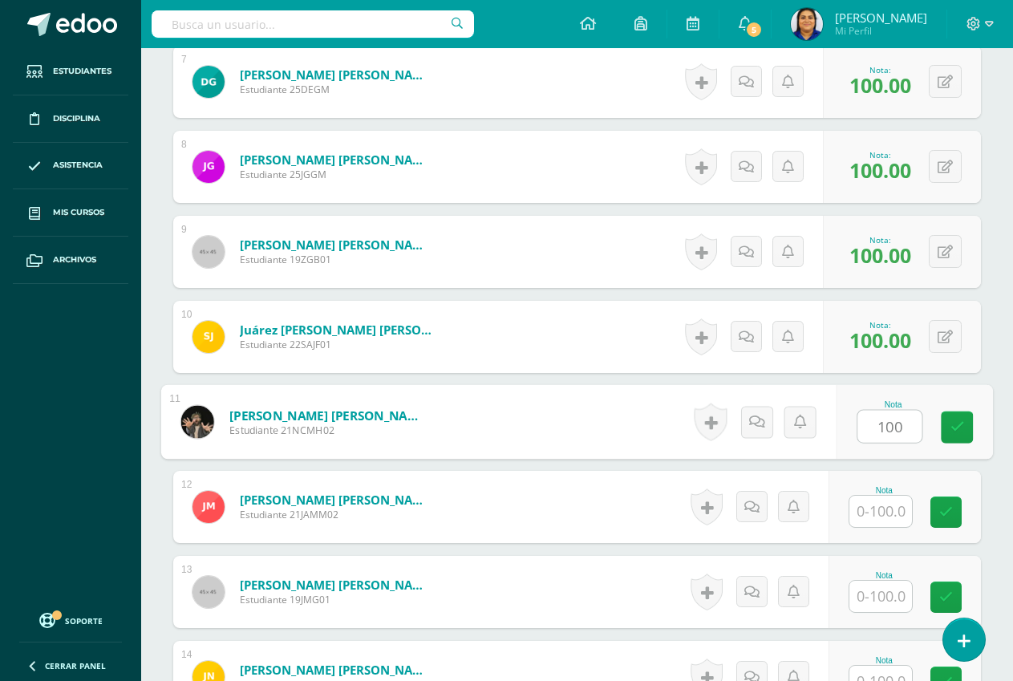
type input "100"
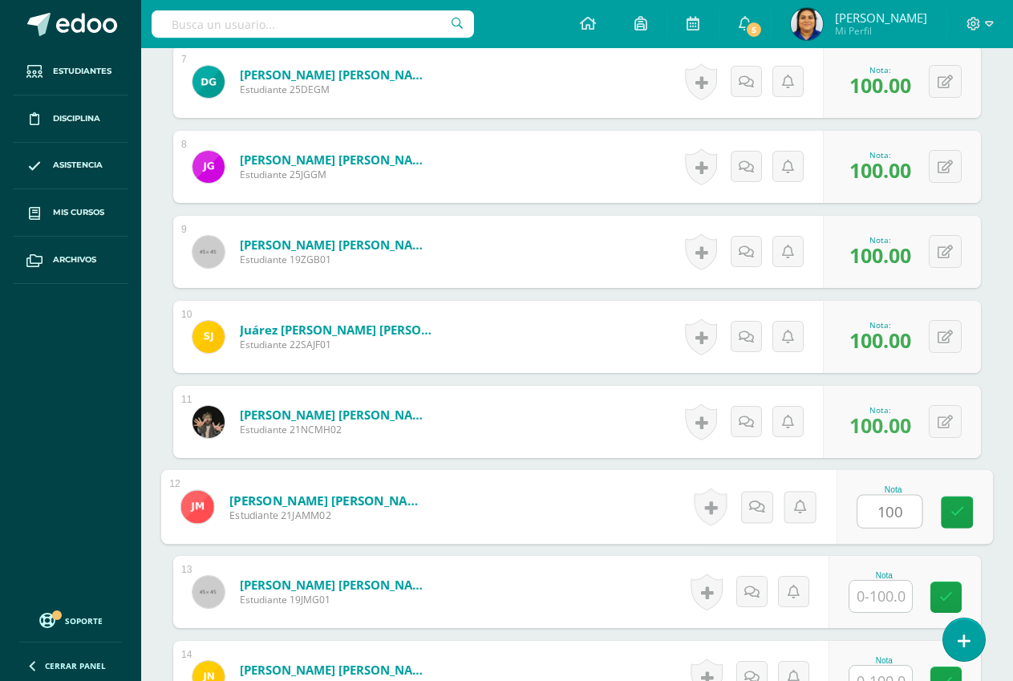
type input "100"
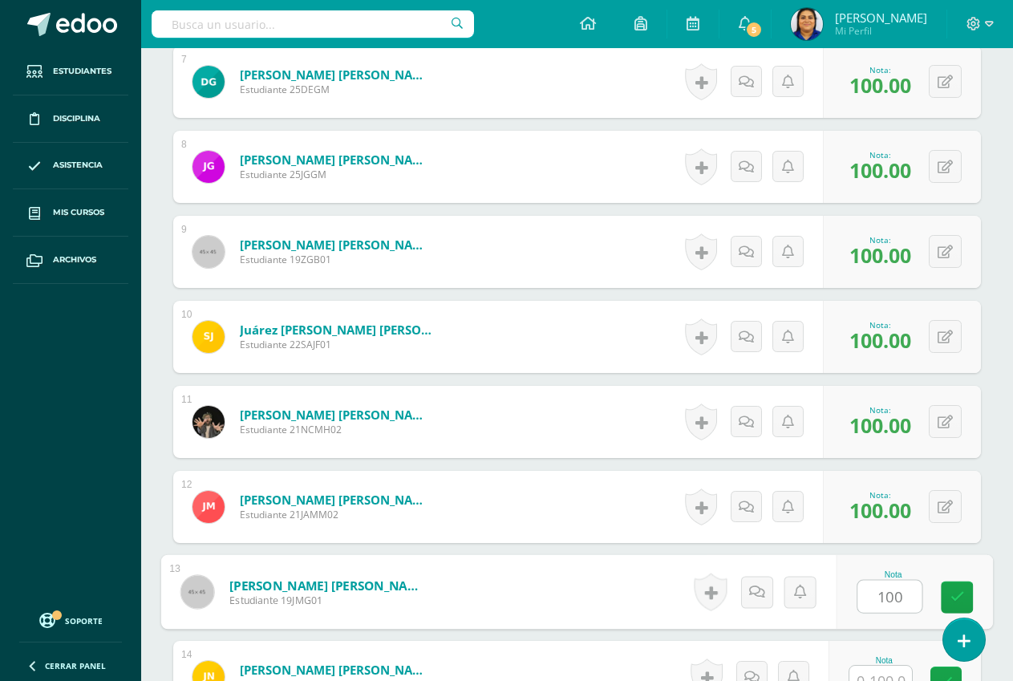
type input "100"
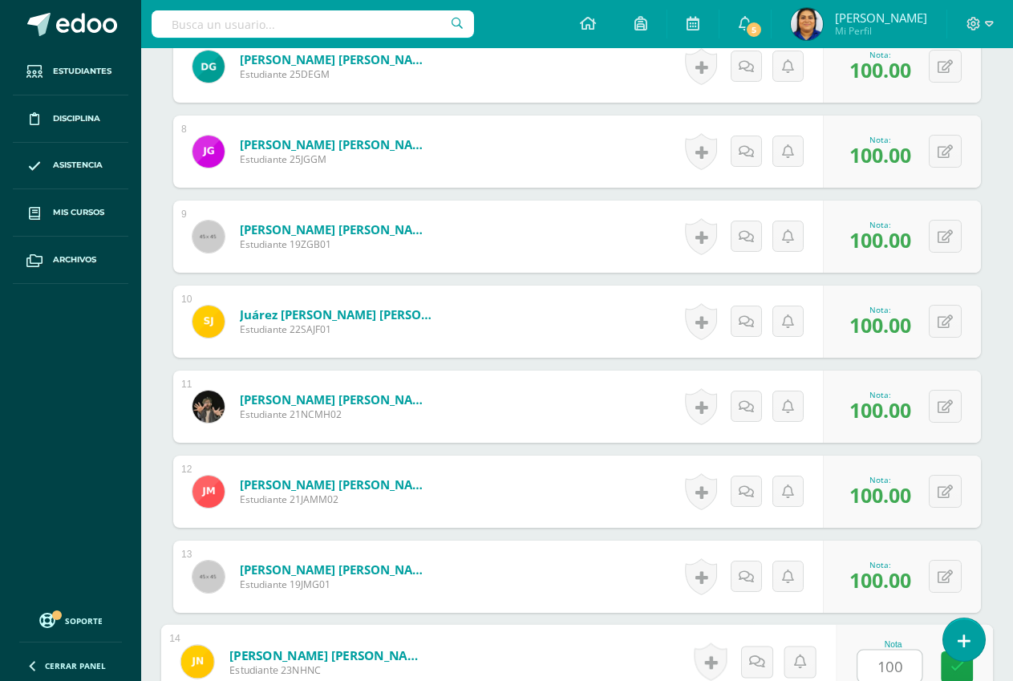
type input "100"
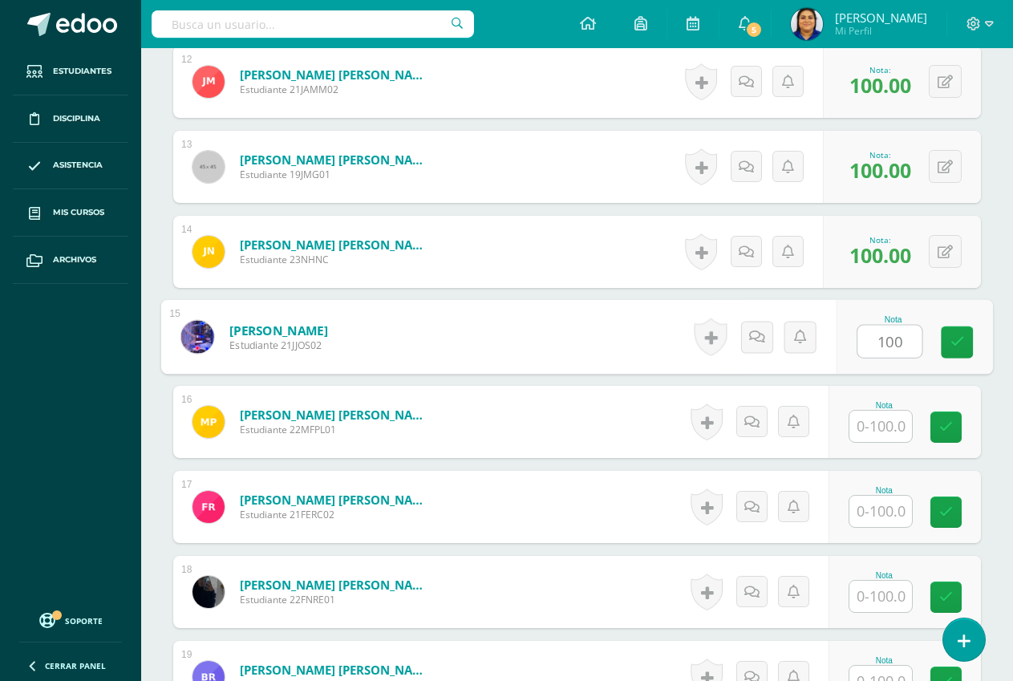
type input "100"
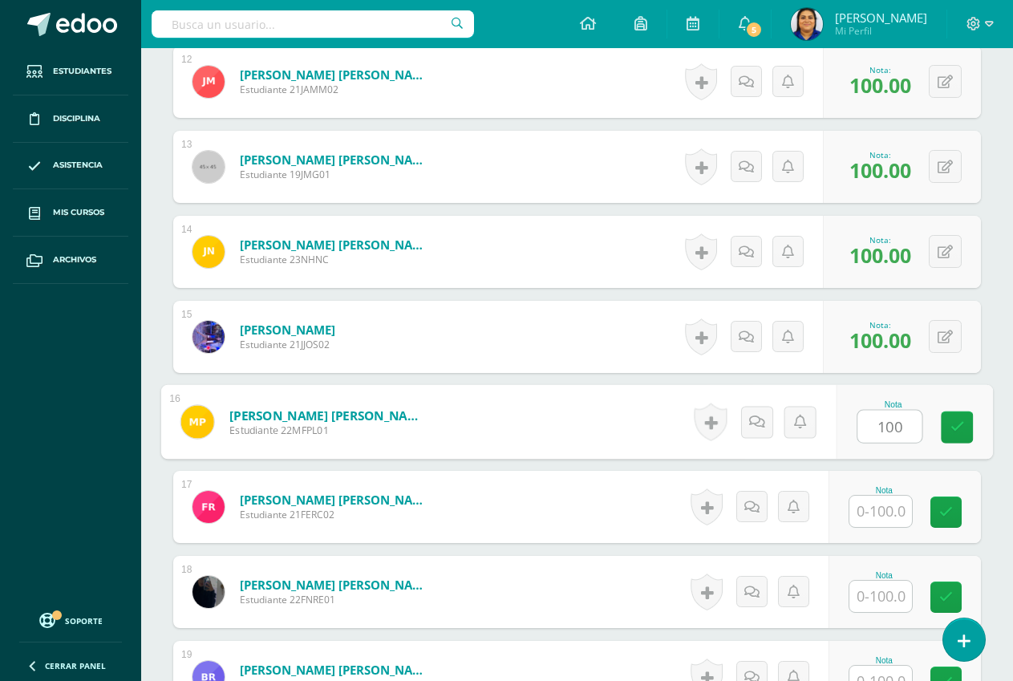
type input "100"
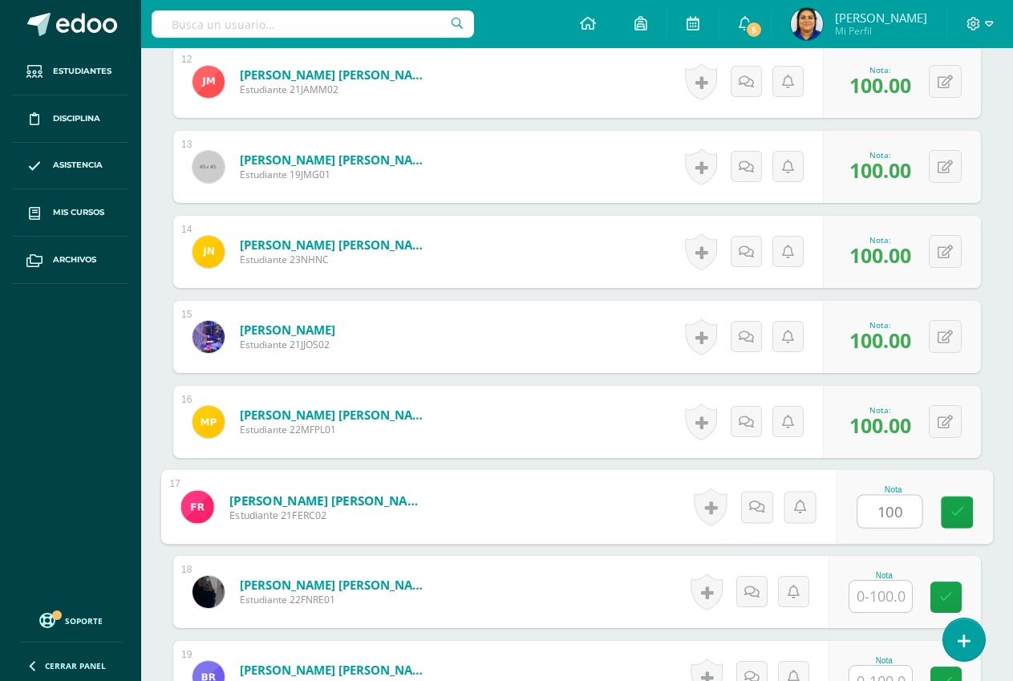
type input "100"
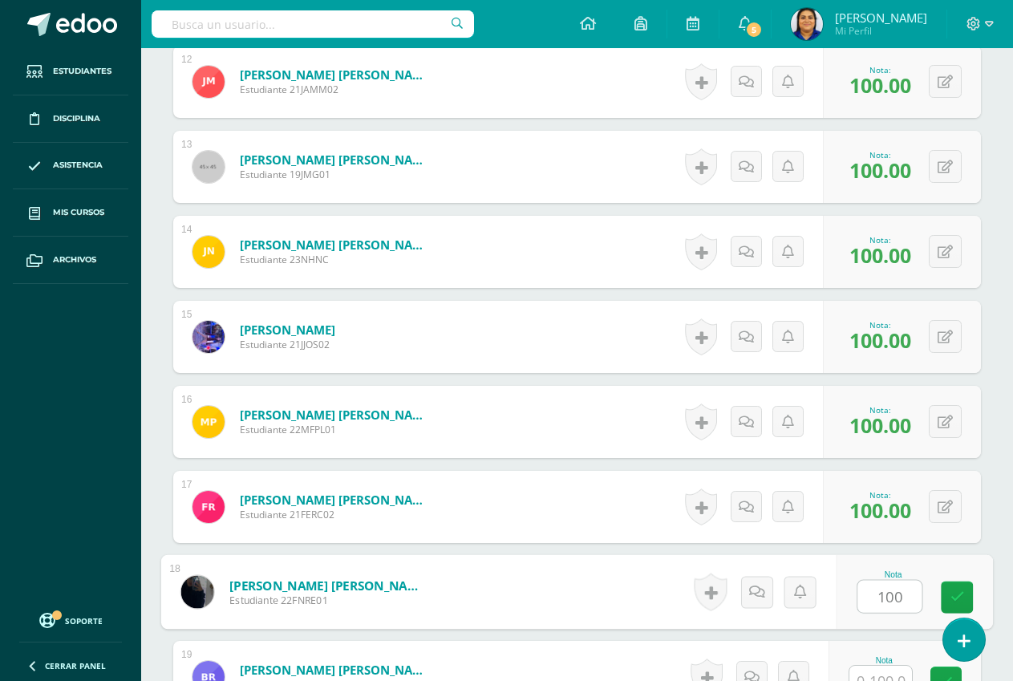
type input "100"
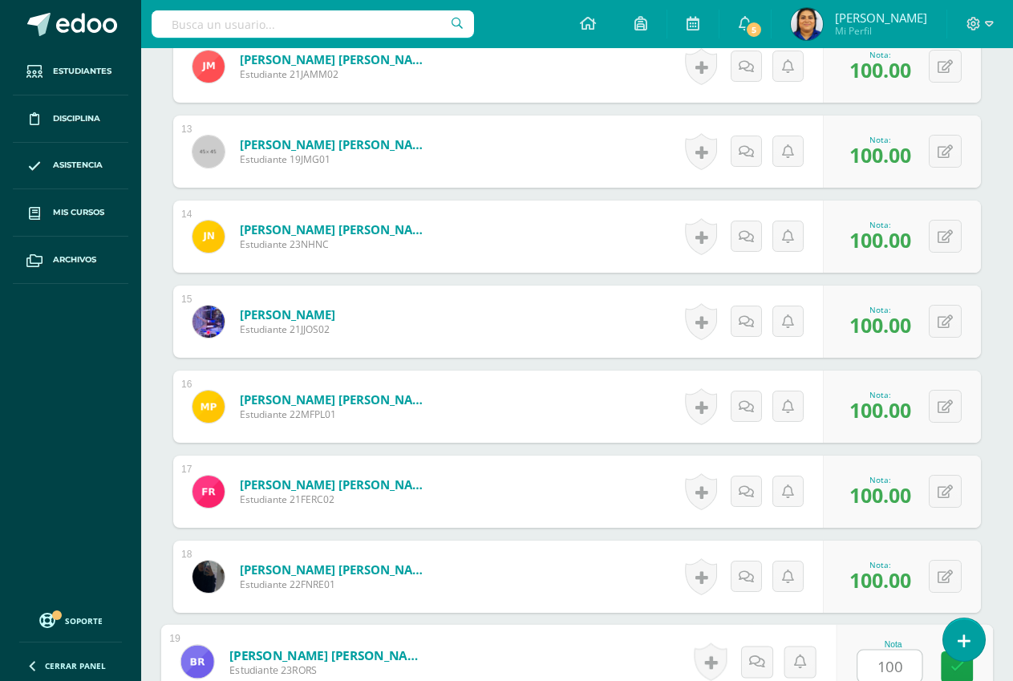
type input "100"
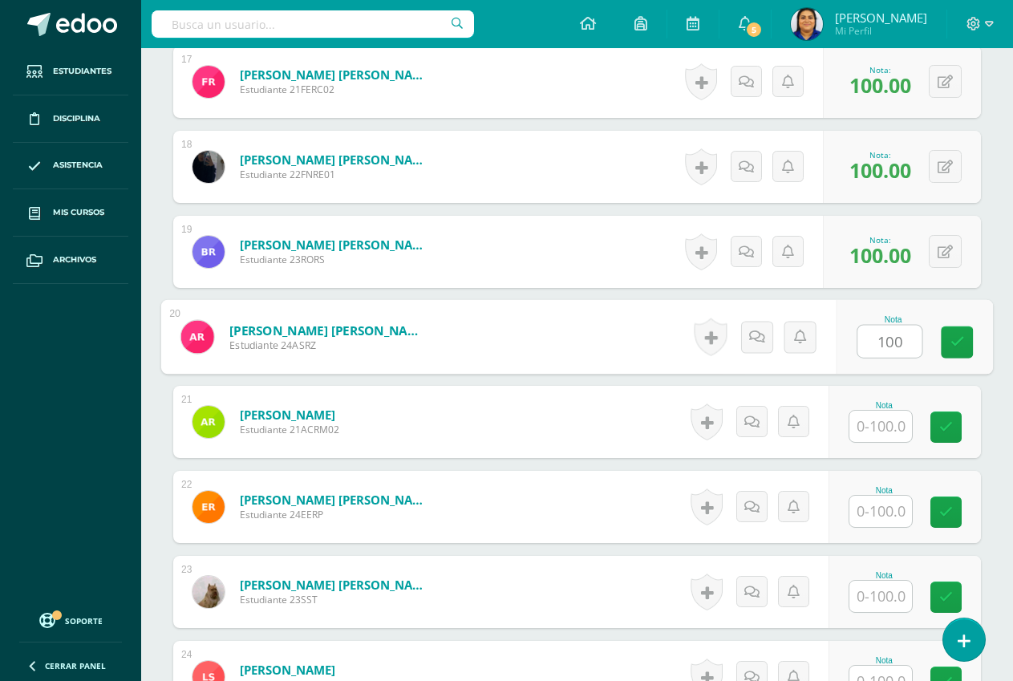
type input "100"
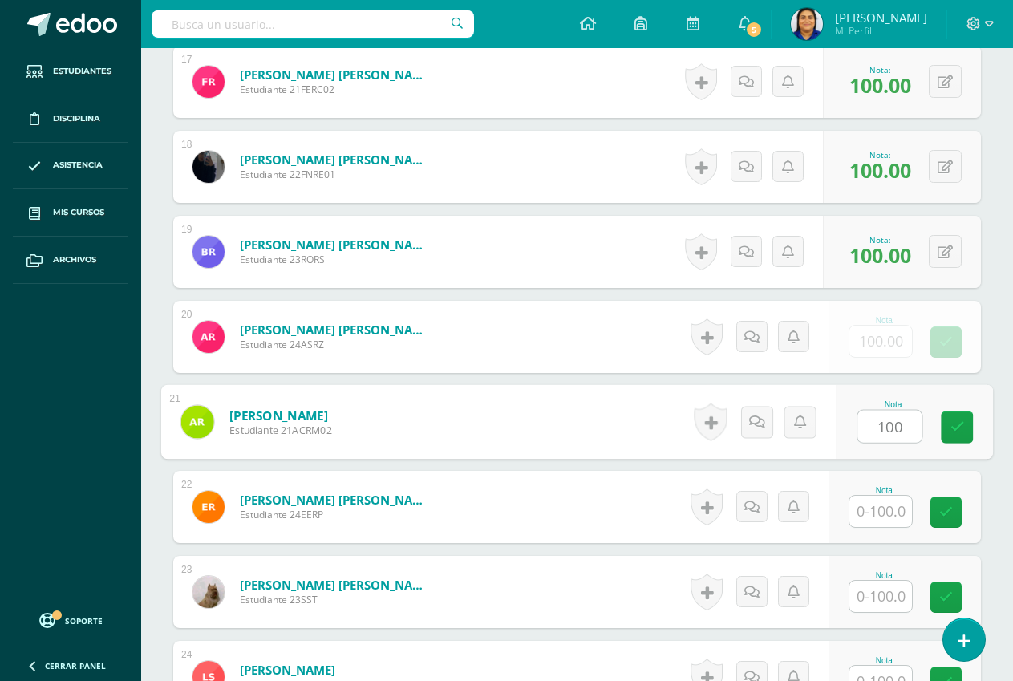
type input "100"
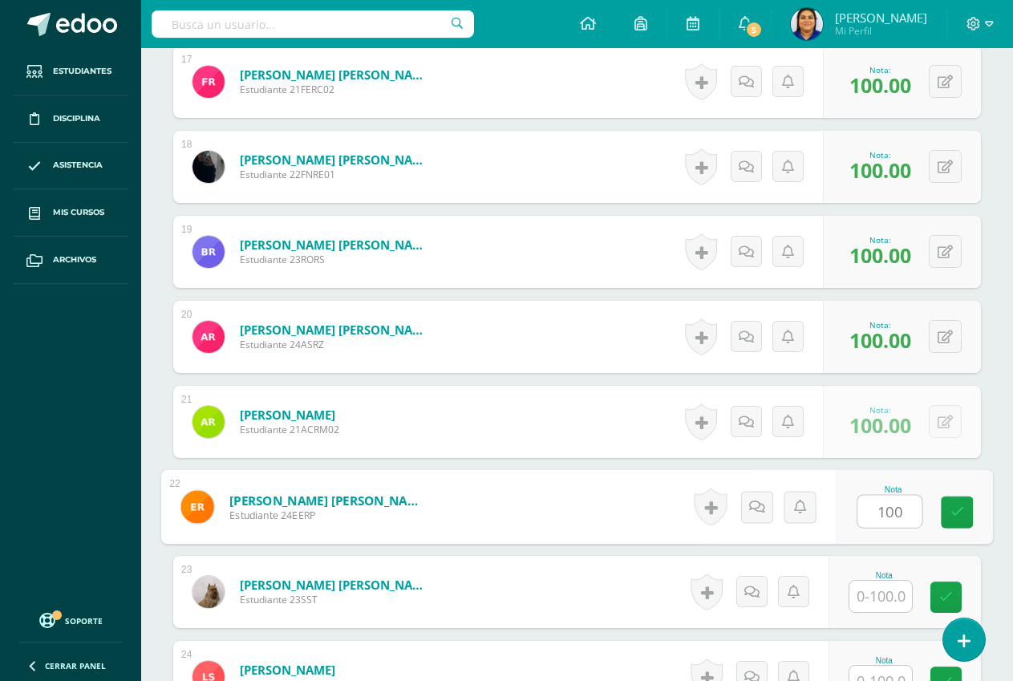
type input "100"
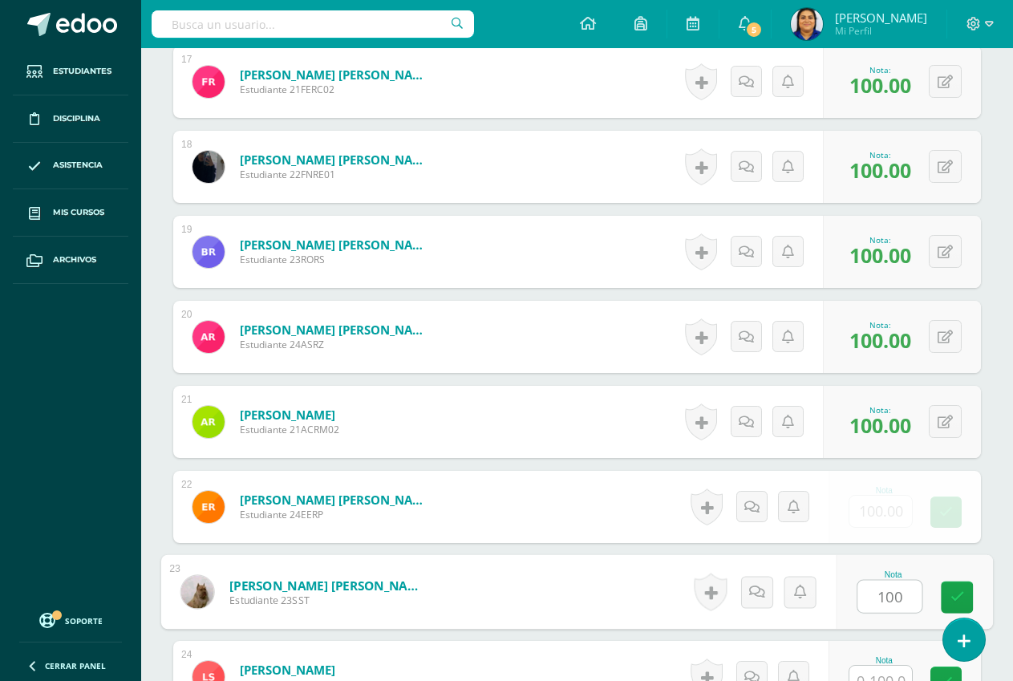
type input "100"
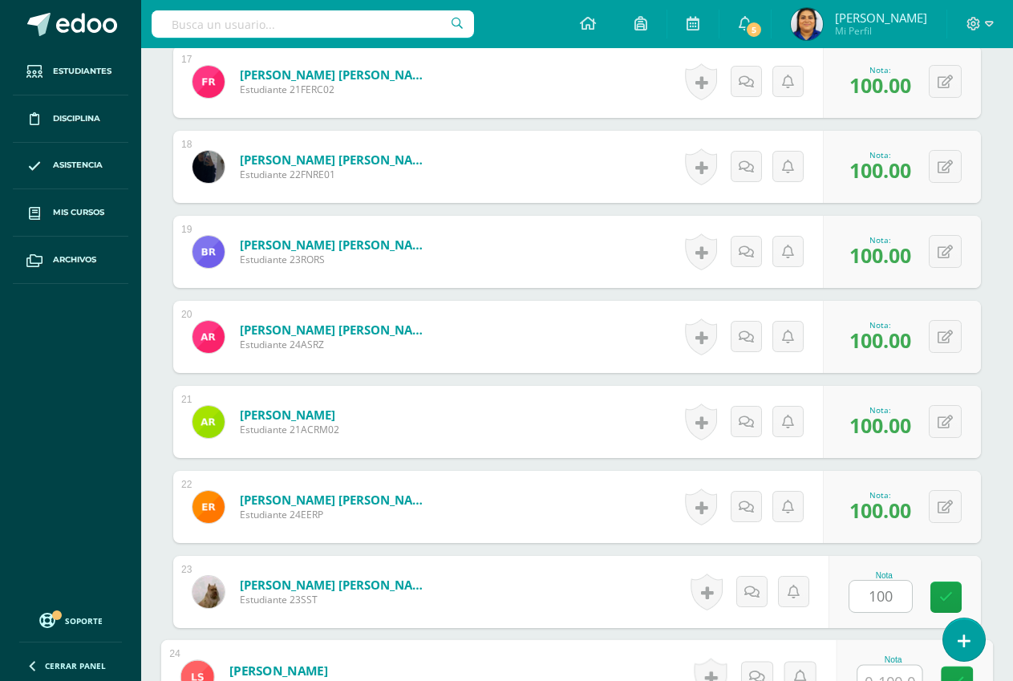
scroll to position [1903, 0]
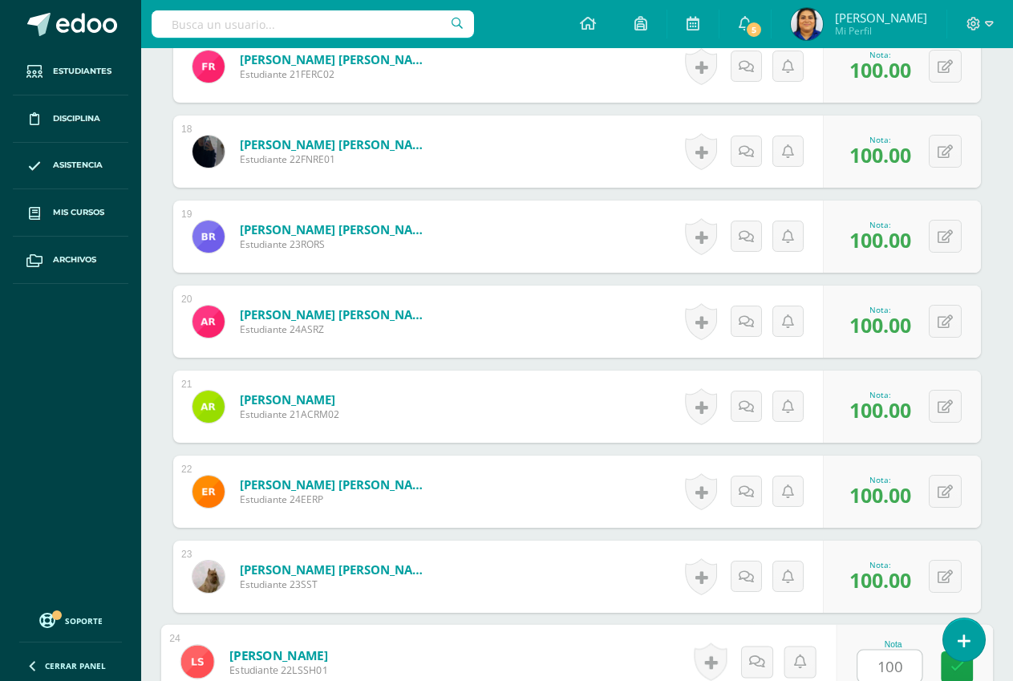
type input "100"
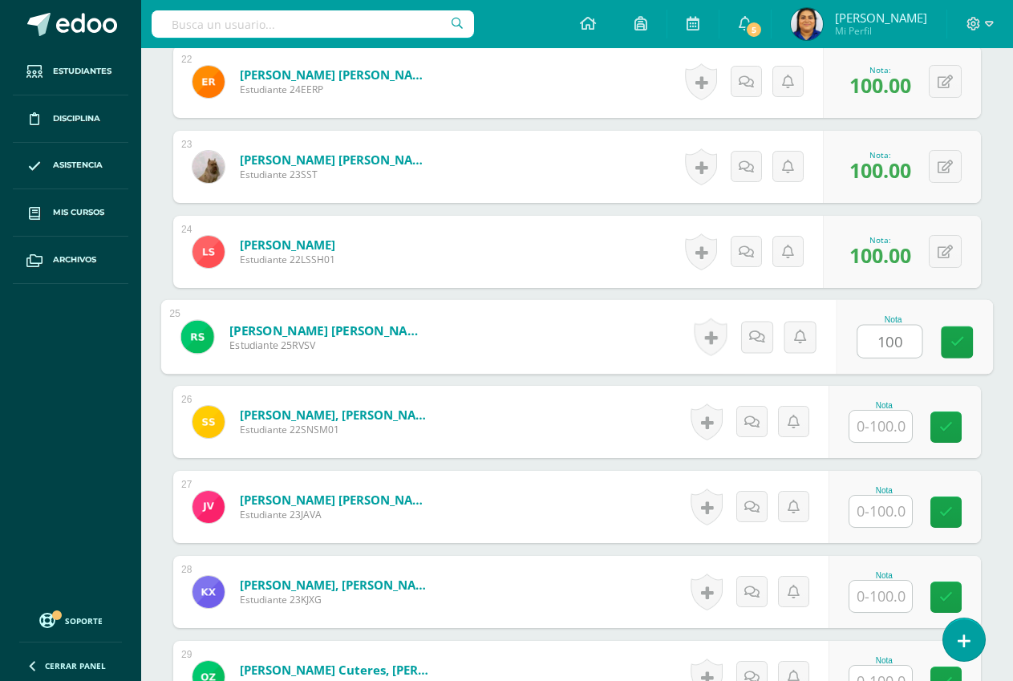
type input "100"
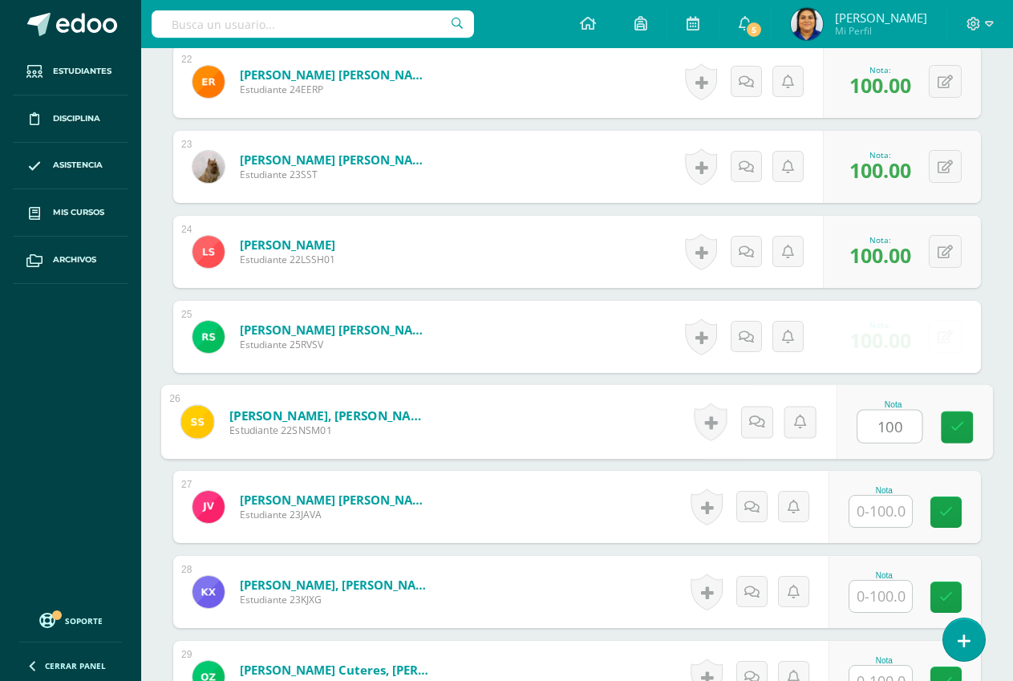
type input "100"
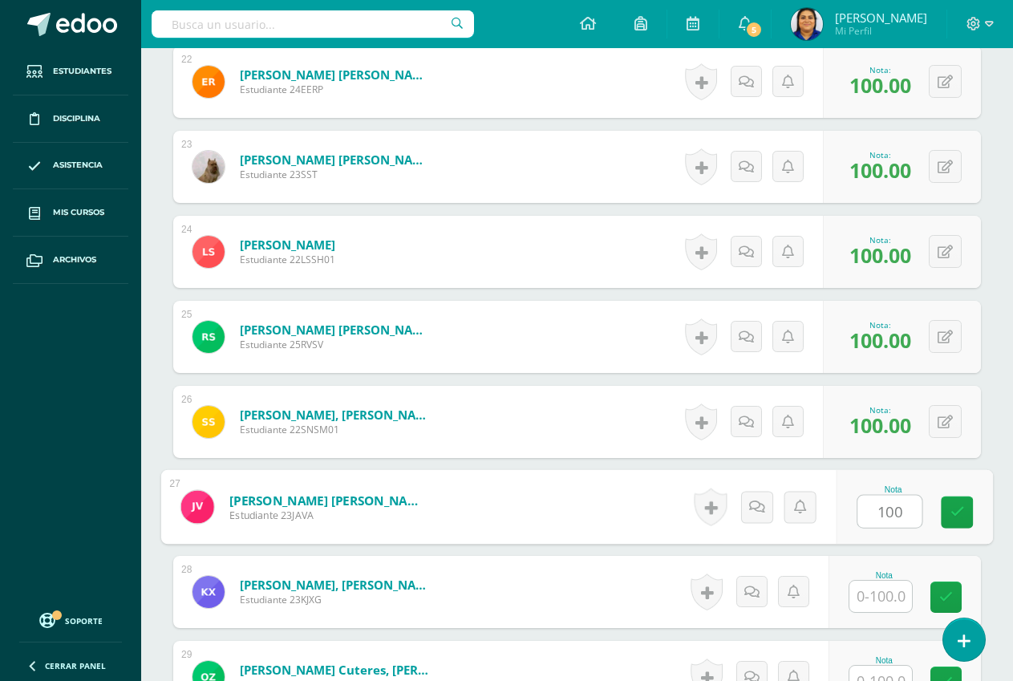
type input "100"
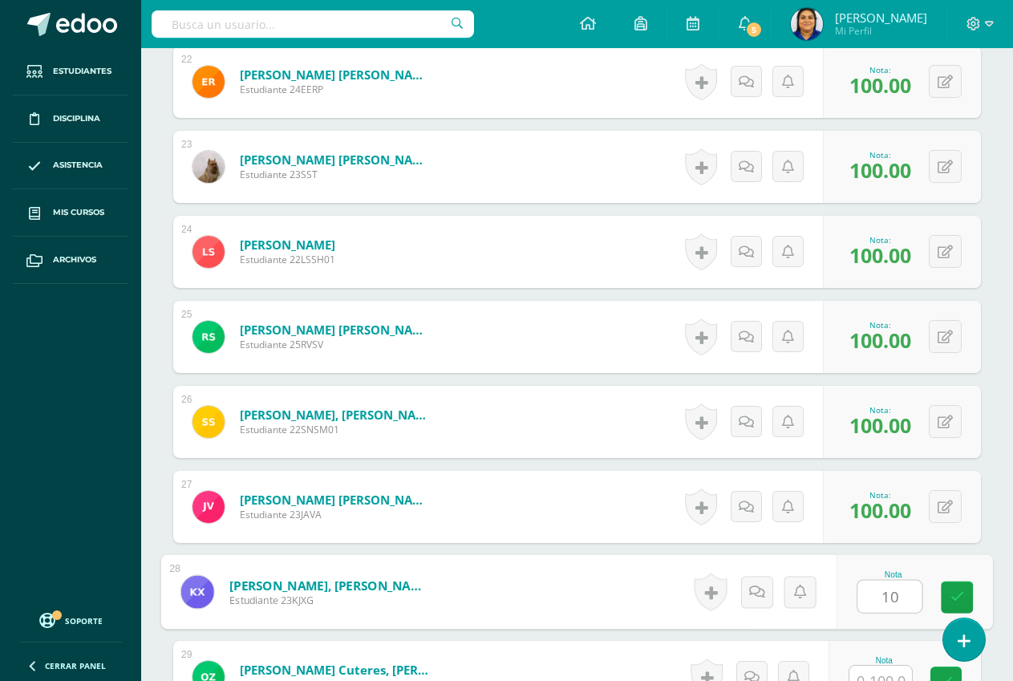
type input "1"
type input "0"
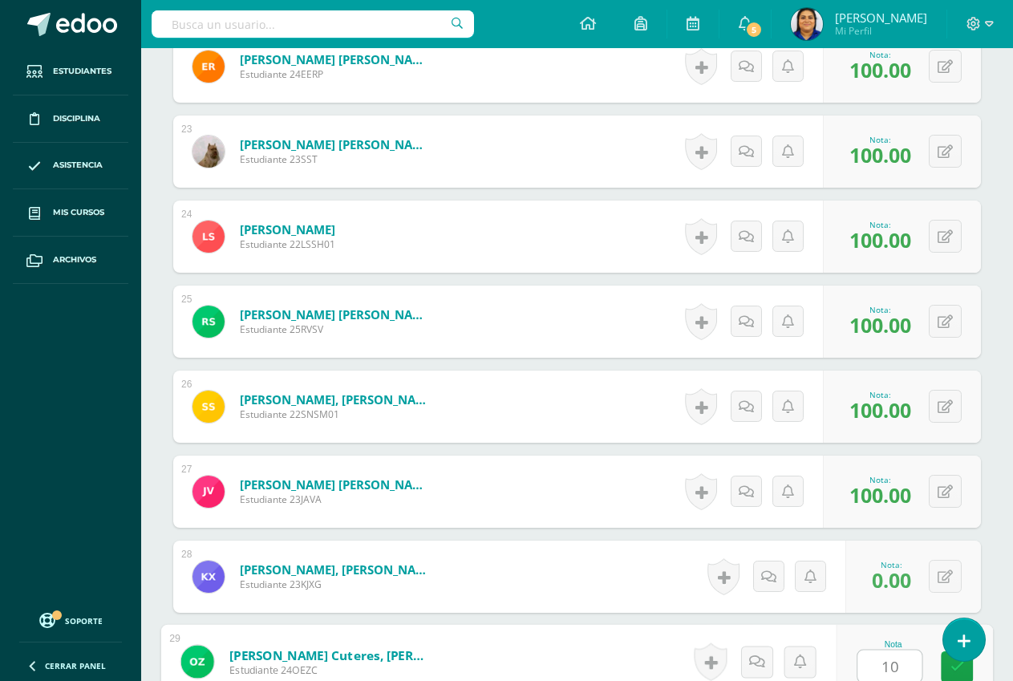
type input "100"
